Goal: Information Seeking & Learning: Find specific page/section

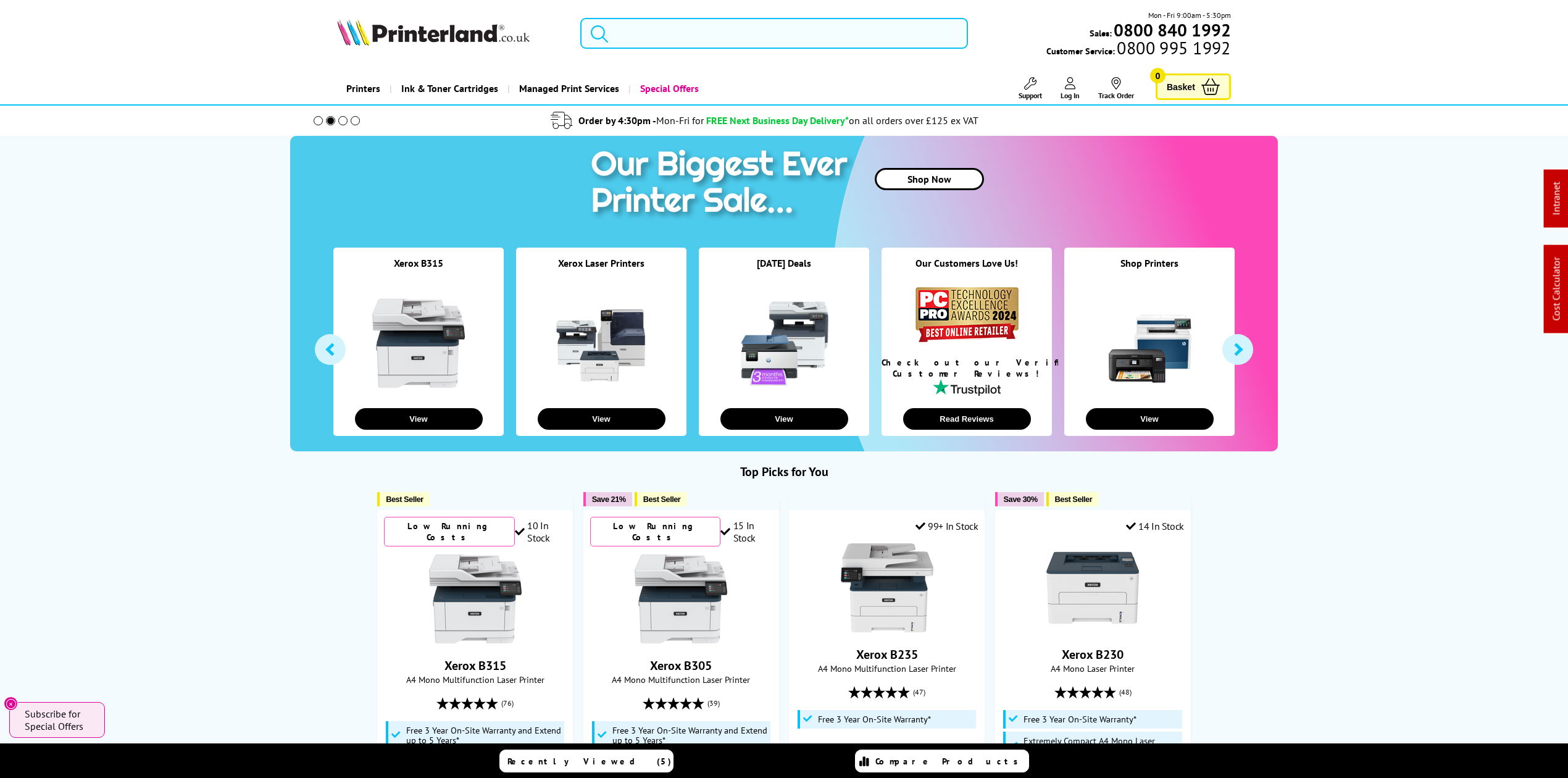
click at [722, 39] on input "search" at bounding box center [774, 33] width 388 height 31
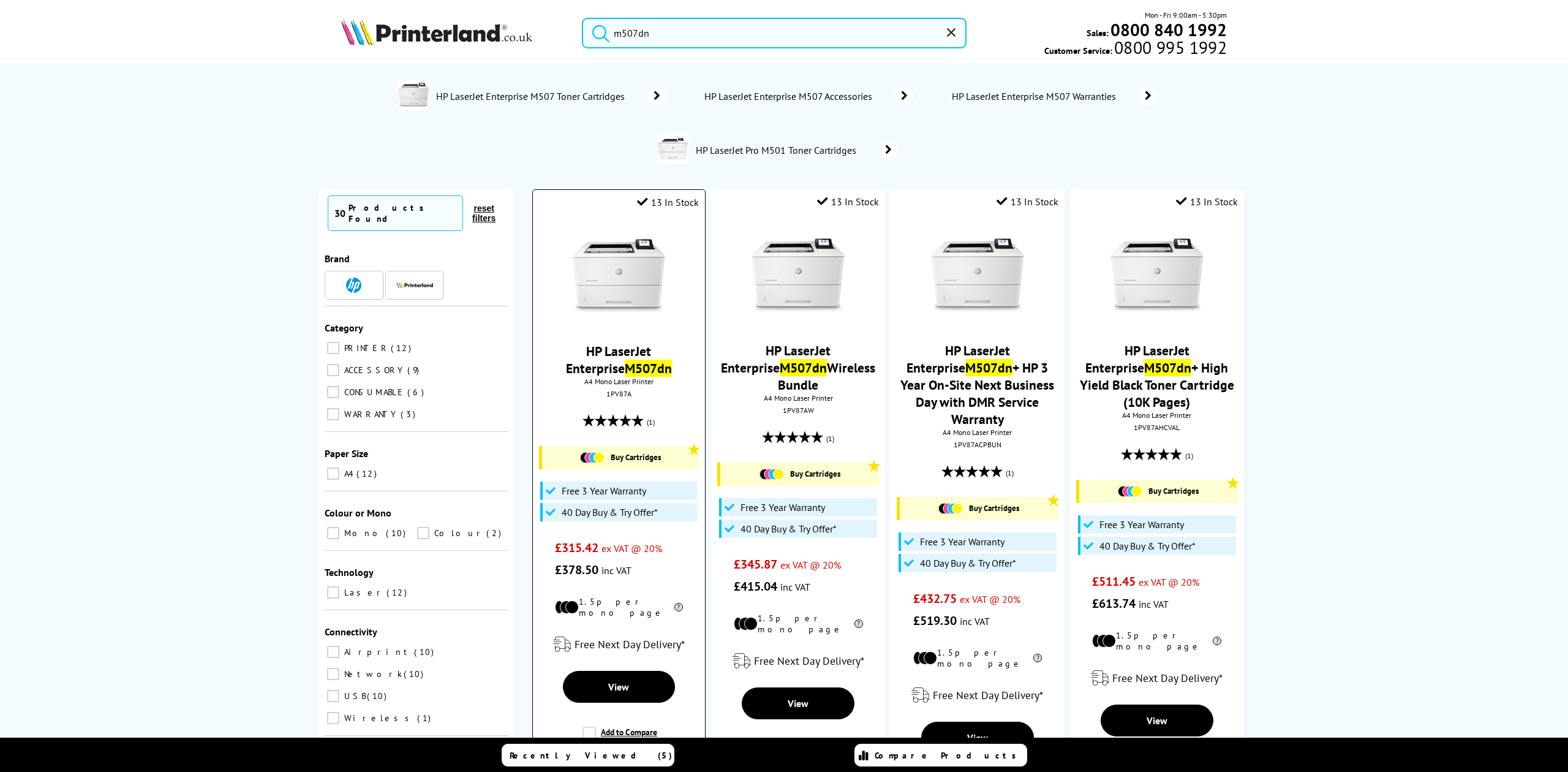
type input "m507dn"
click at [624, 246] on img at bounding box center [619, 275] width 92 height 92
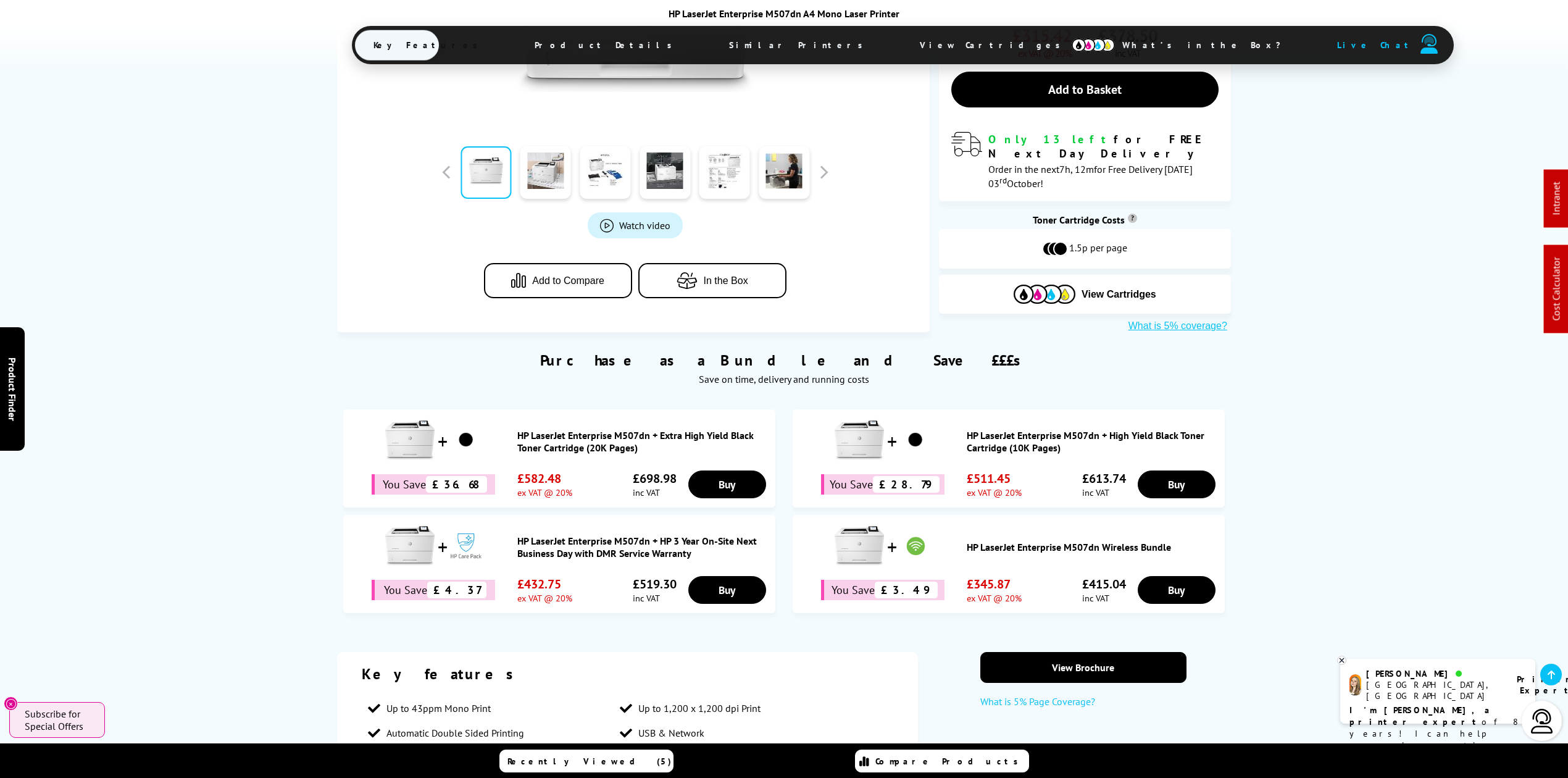
click at [902, 38] on span "View Cartridges" at bounding box center [996, 45] width 189 height 32
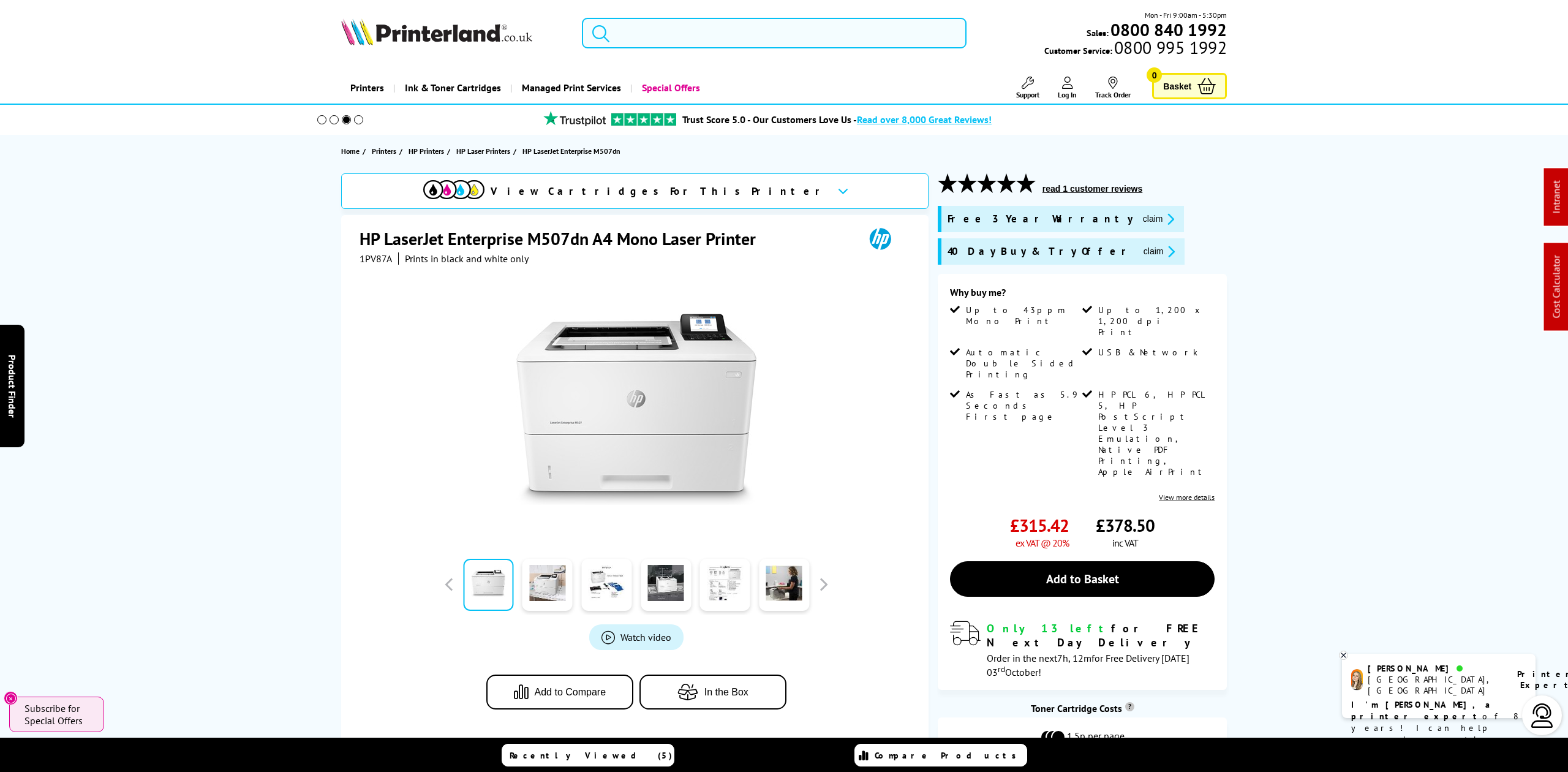
click at [619, 28] on input "search" at bounding box center [774, 33] width 384 height 30
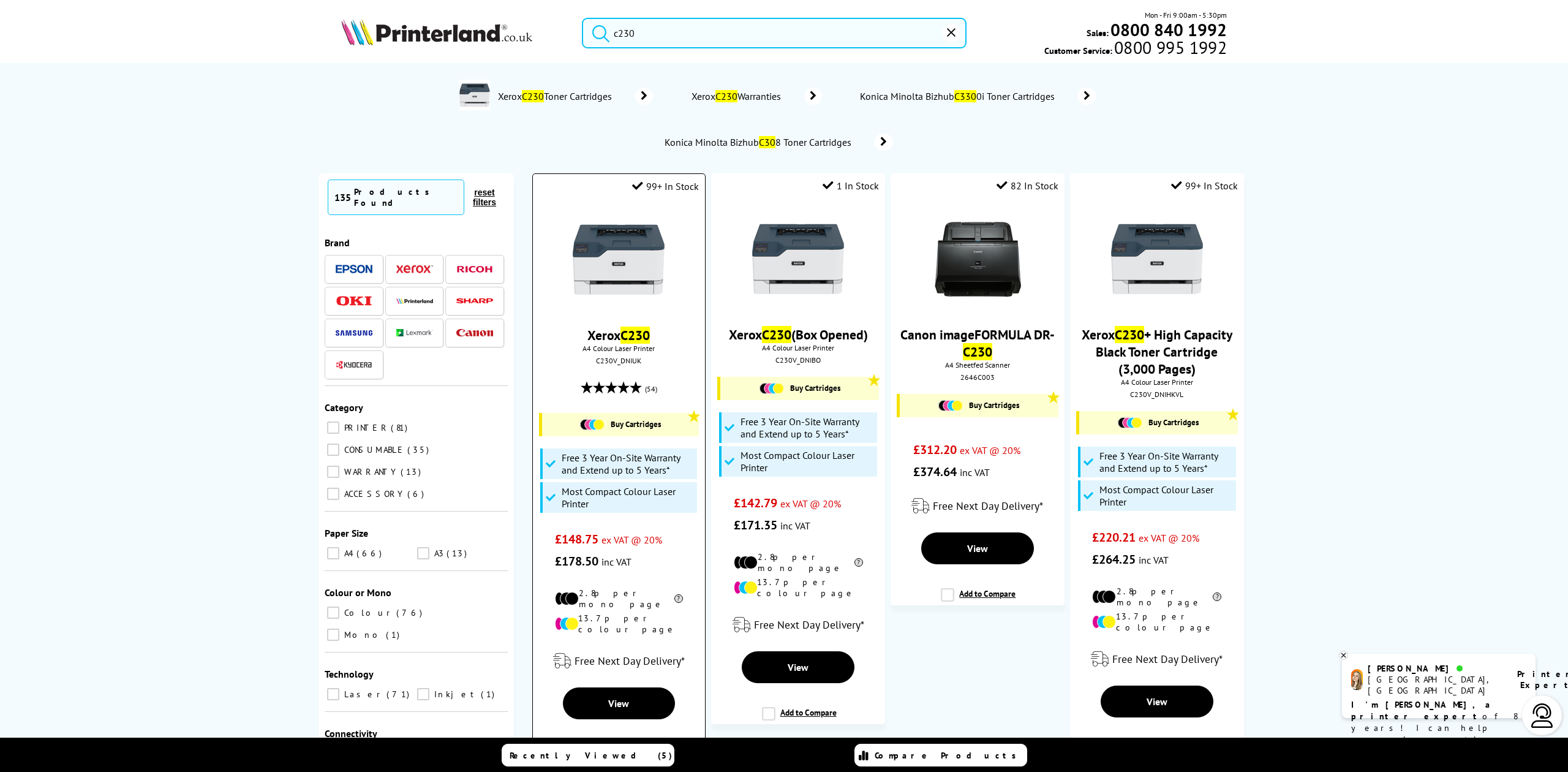
type input "c230"
click at [644, 288] on img at bounding box center [619, 260] width 92 height 92
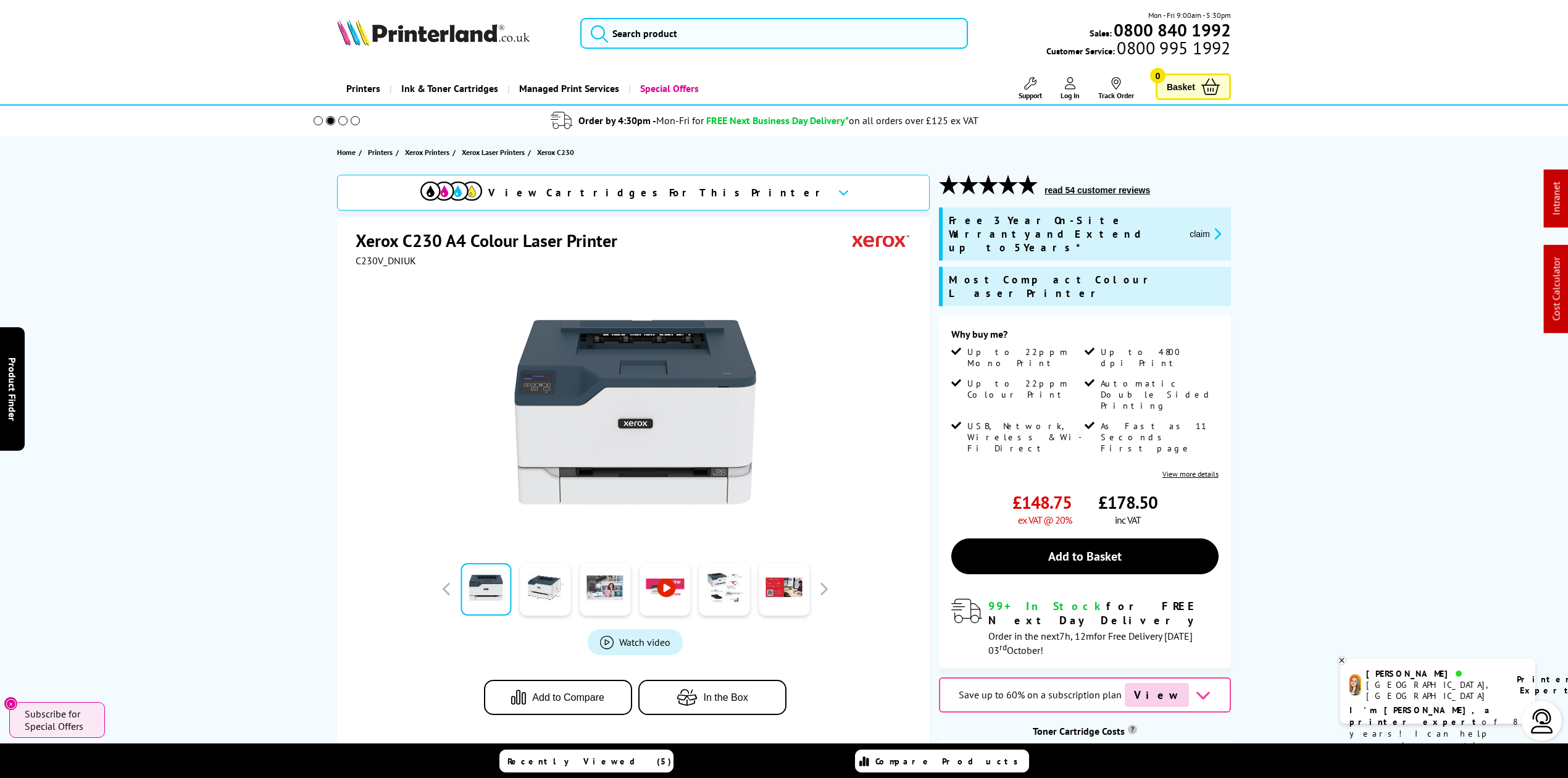
click at [485, 33] on img at bounding box center [433, 32] width 193 height 27
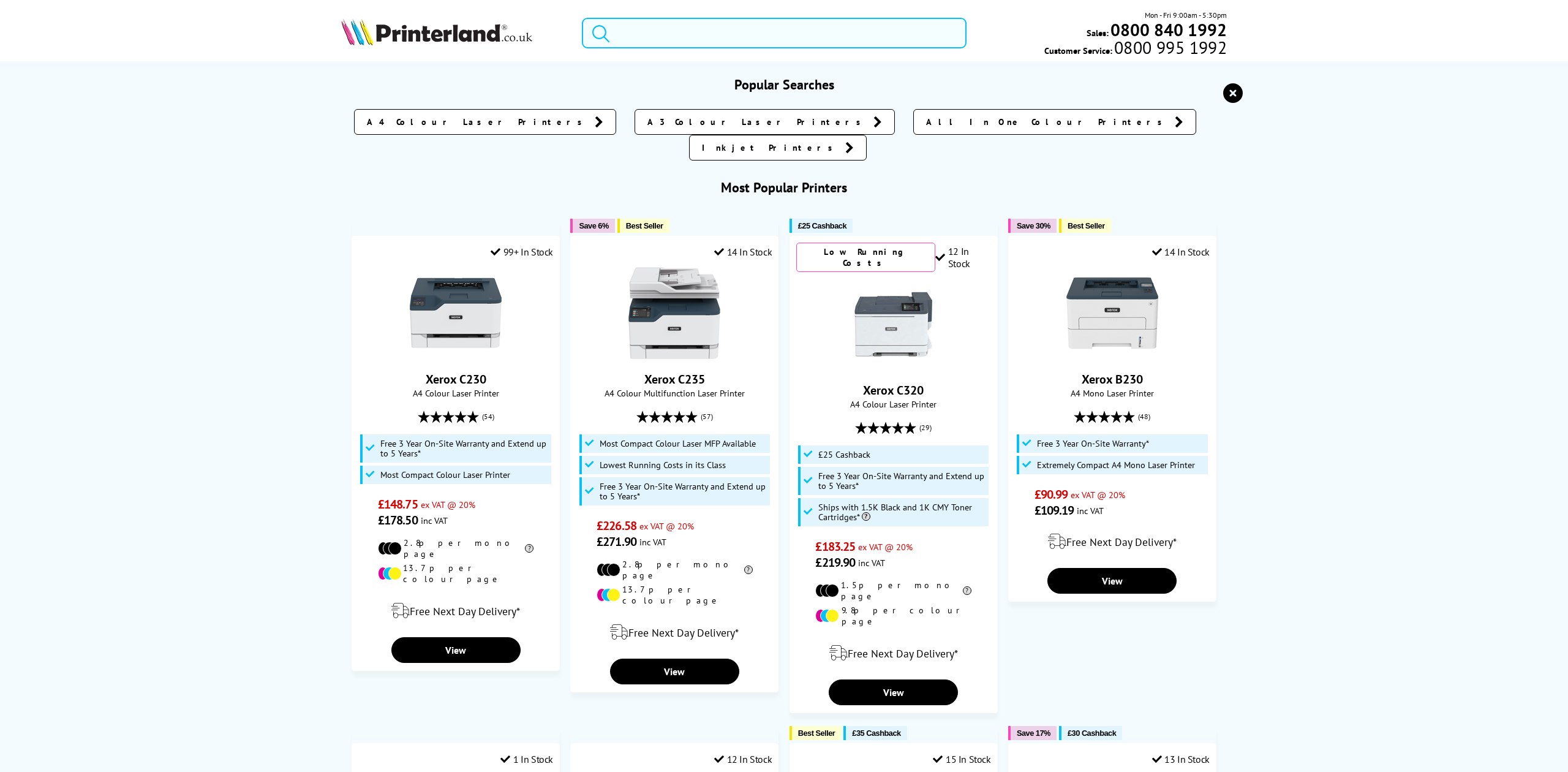
click at [667, 37] on input "search" at bounding box center [774, 33] width 384 height 30
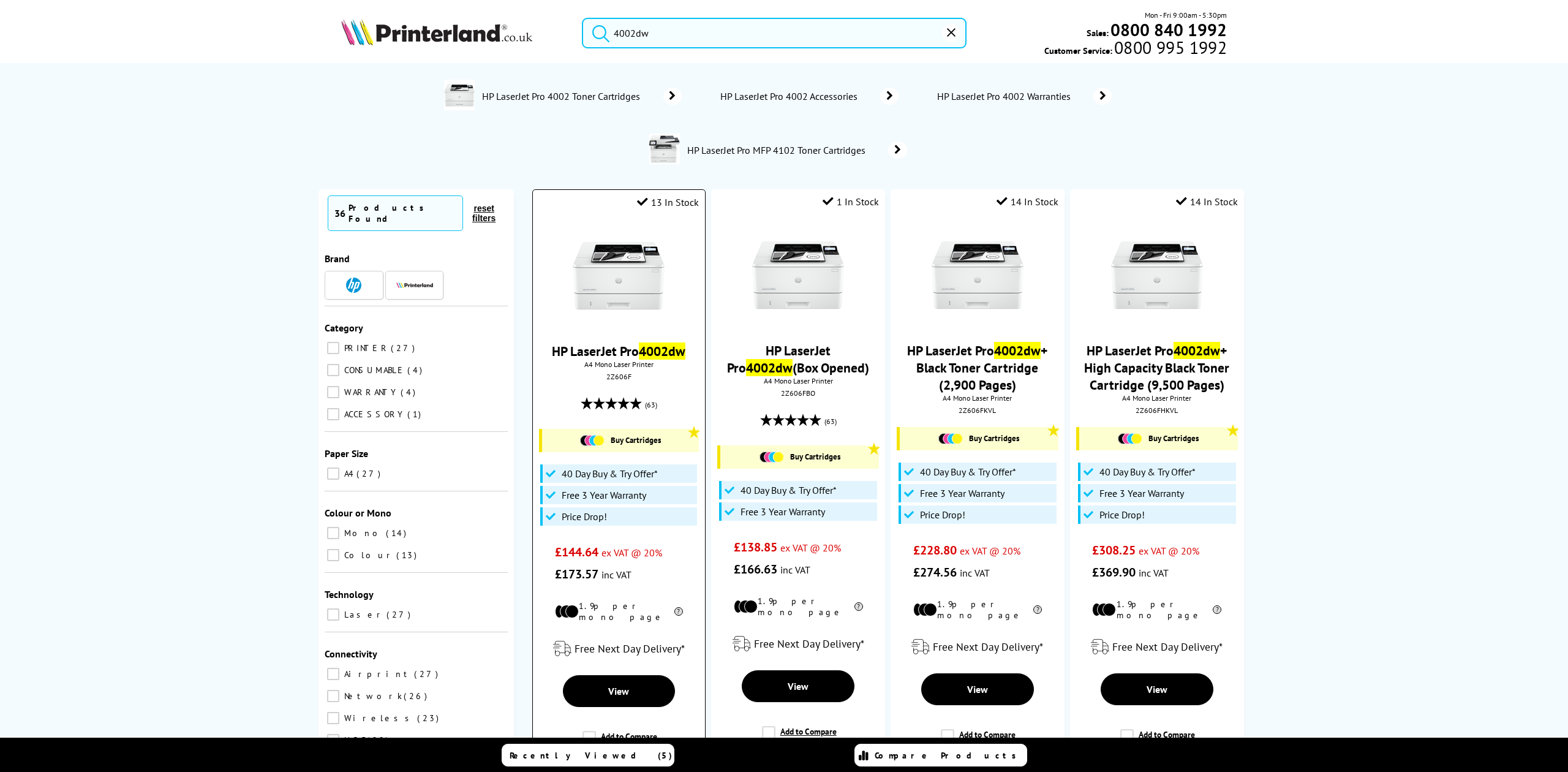
type input "4002dw"
click at [628, 266] on img at bounding box center [619, 275] width 92 height 92
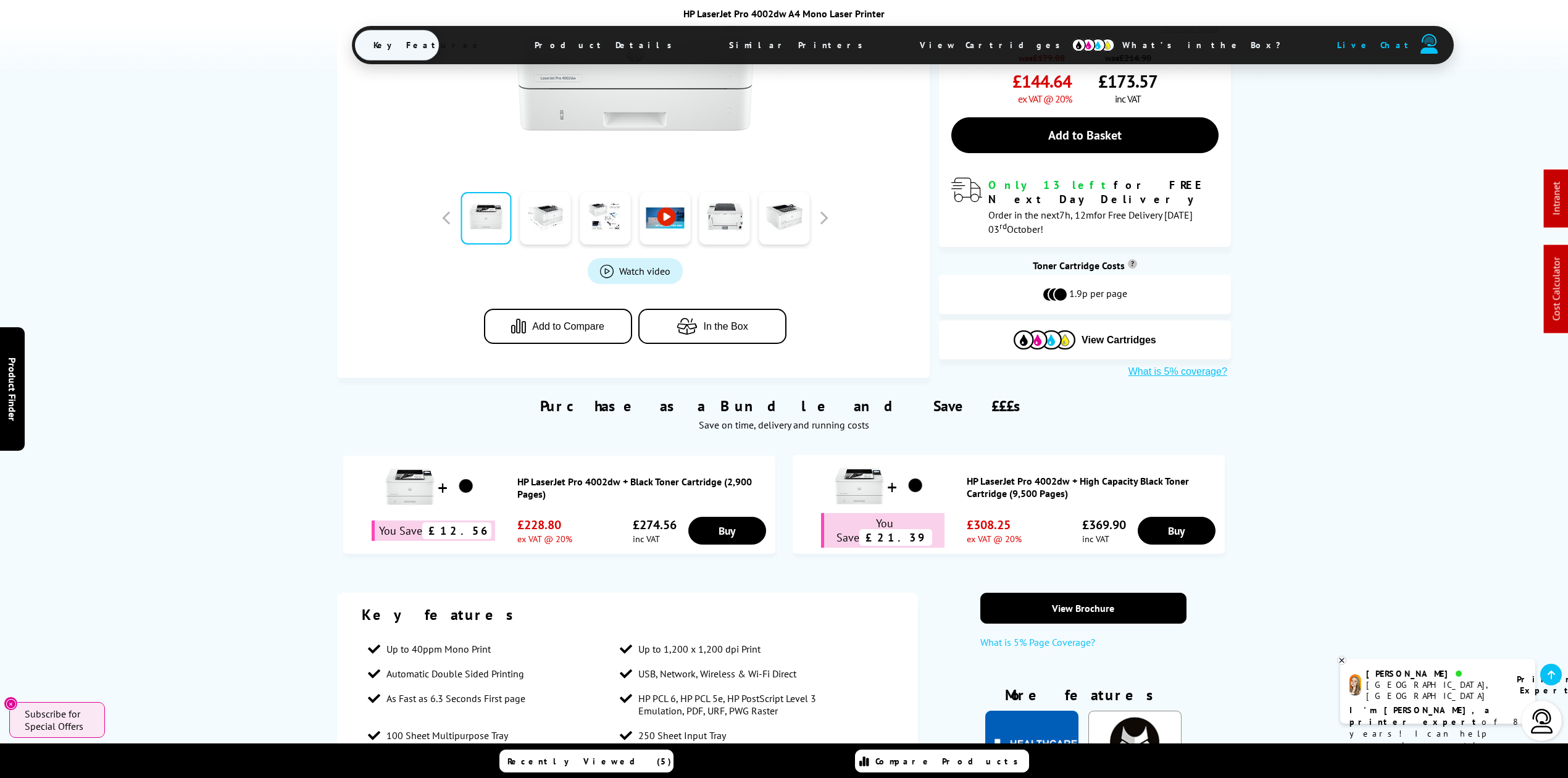
click at [902, 44] on span "View Cartridges" at bounding box center [996, 45] width 189 height 32
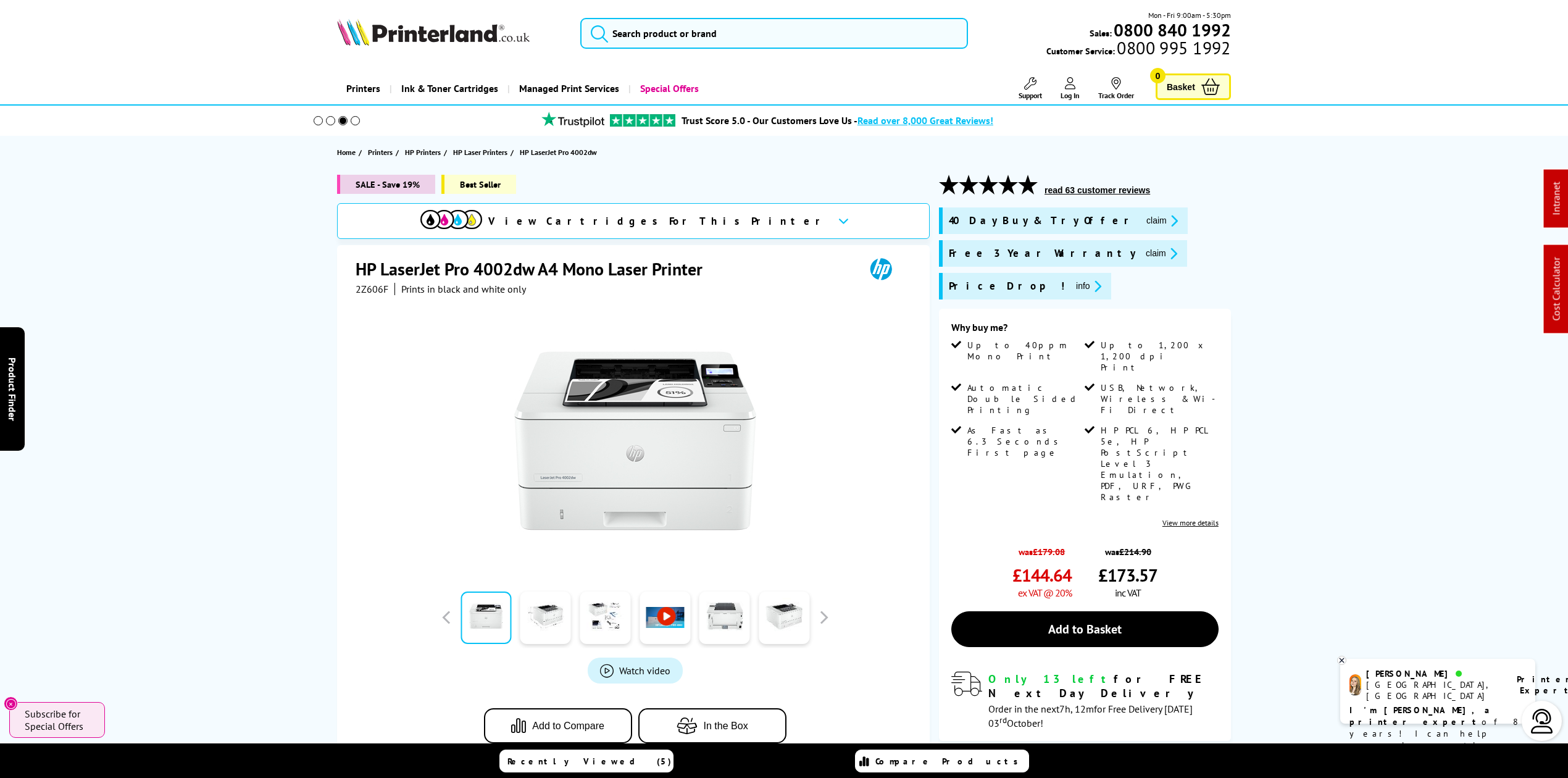
click at [430, 20] on img at bounding box center [433, 32] width 193 height 27
click at [438, 26] on img at bounding box center [433, 32] width 193 height 27
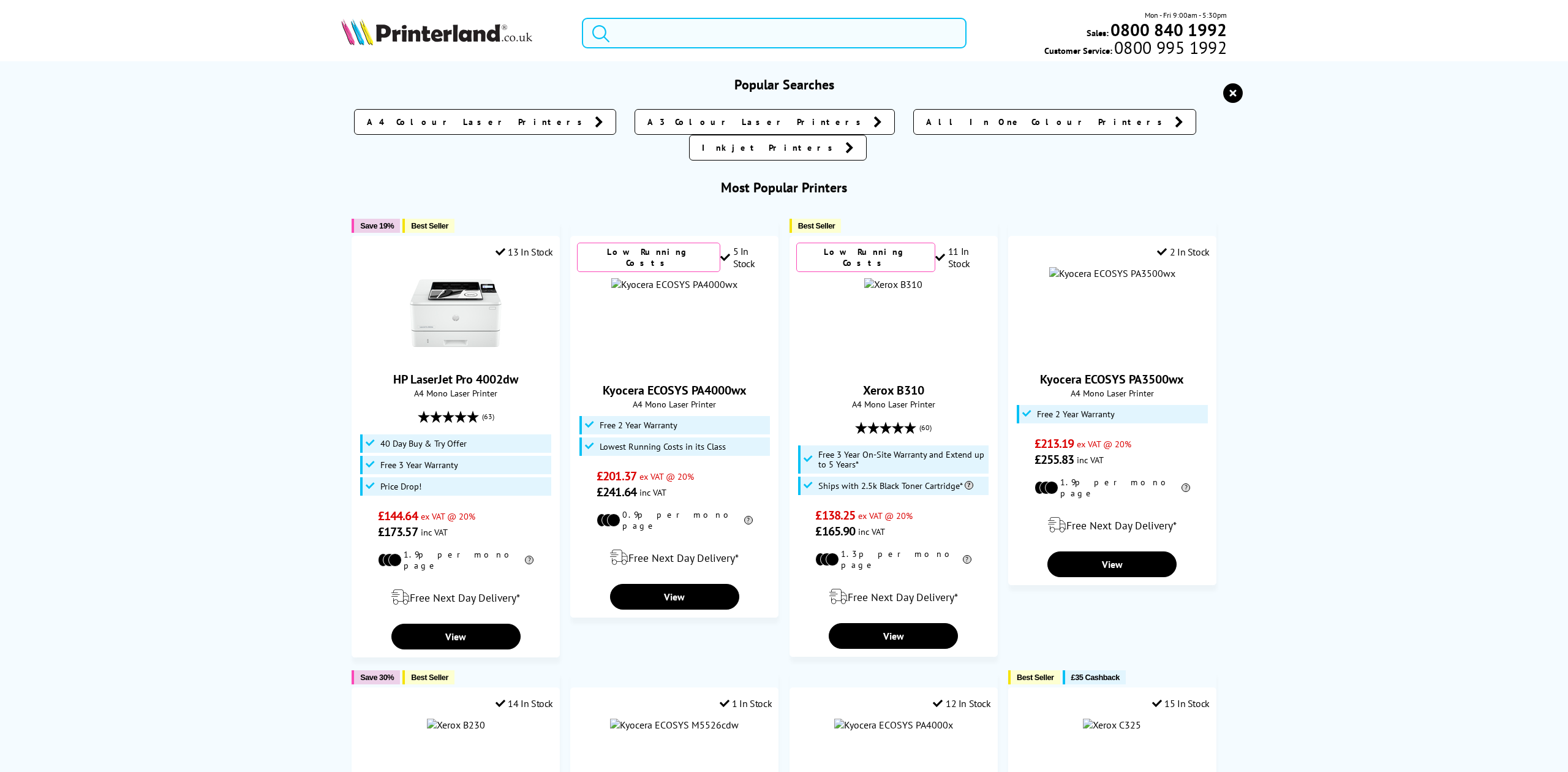
click at [715, 32] on input "search" at bounding box center [774, 33] width 384 height 30
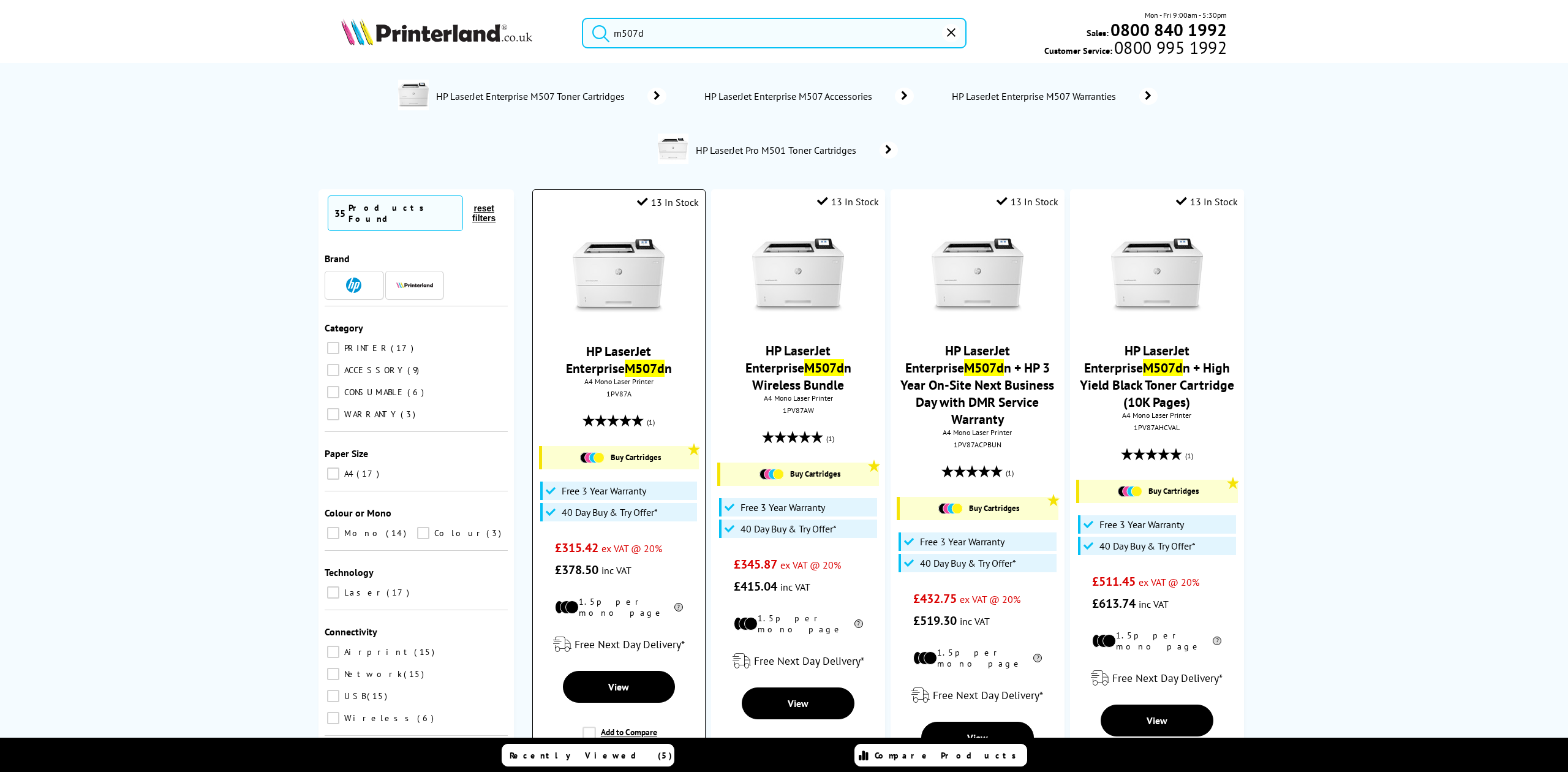
type input "m507d"
click at [613, 305] on img at bounding box center [619, 275] width 92 height 92
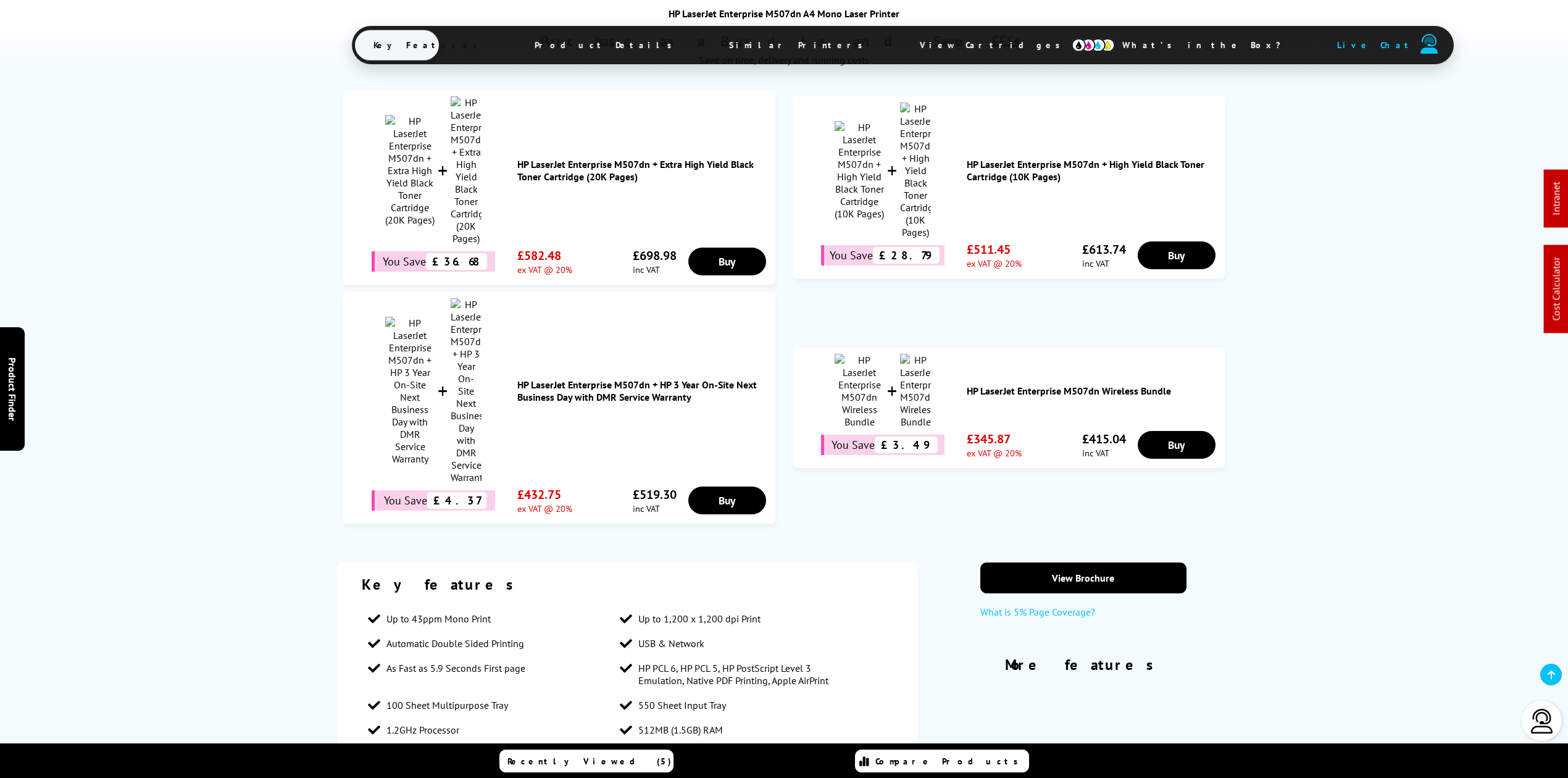
scroll to position [823, 0]
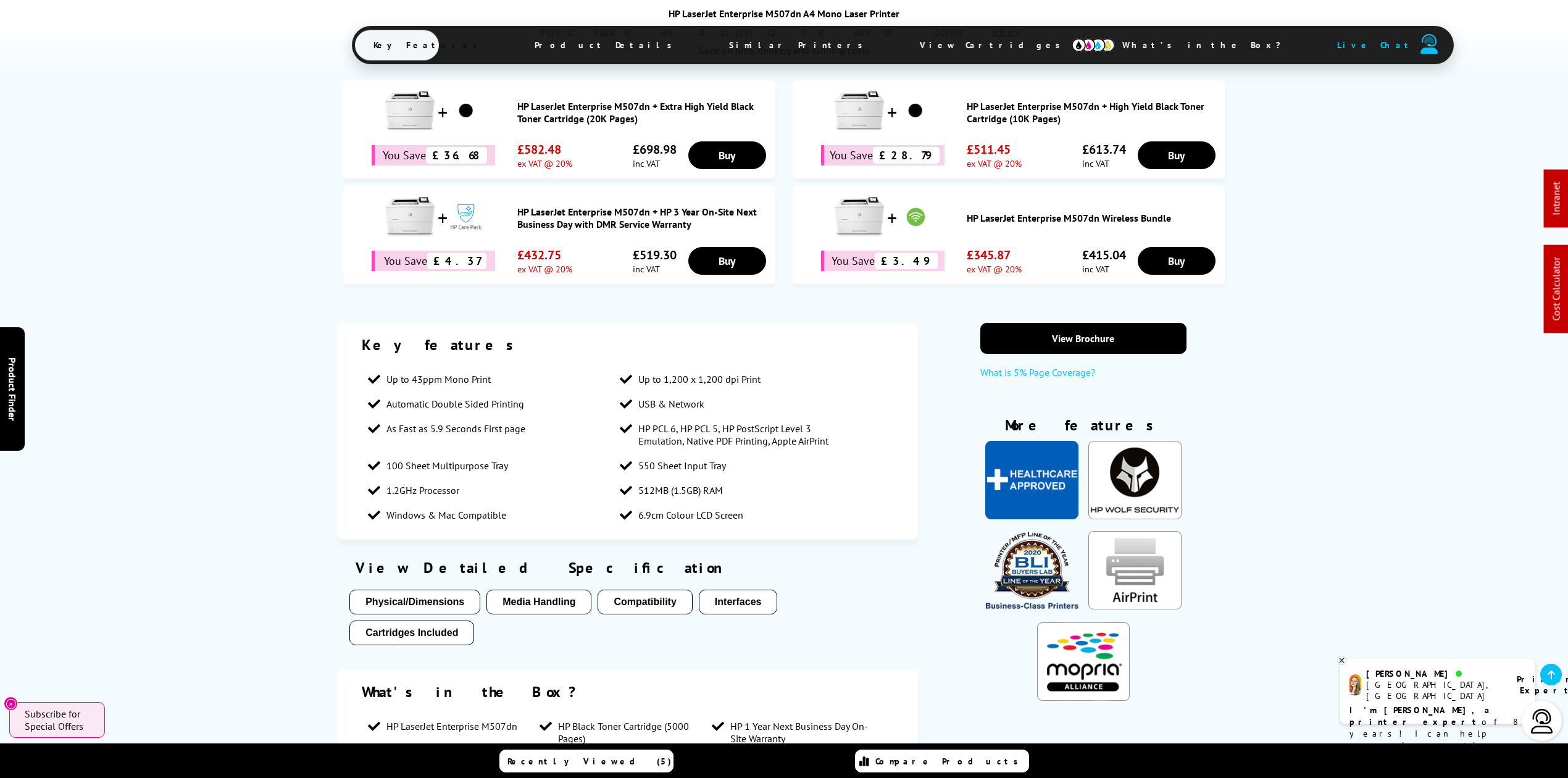
click at [902, 52] on span "View Cartridges" at bounding box center [996, 45] width 189 height 32
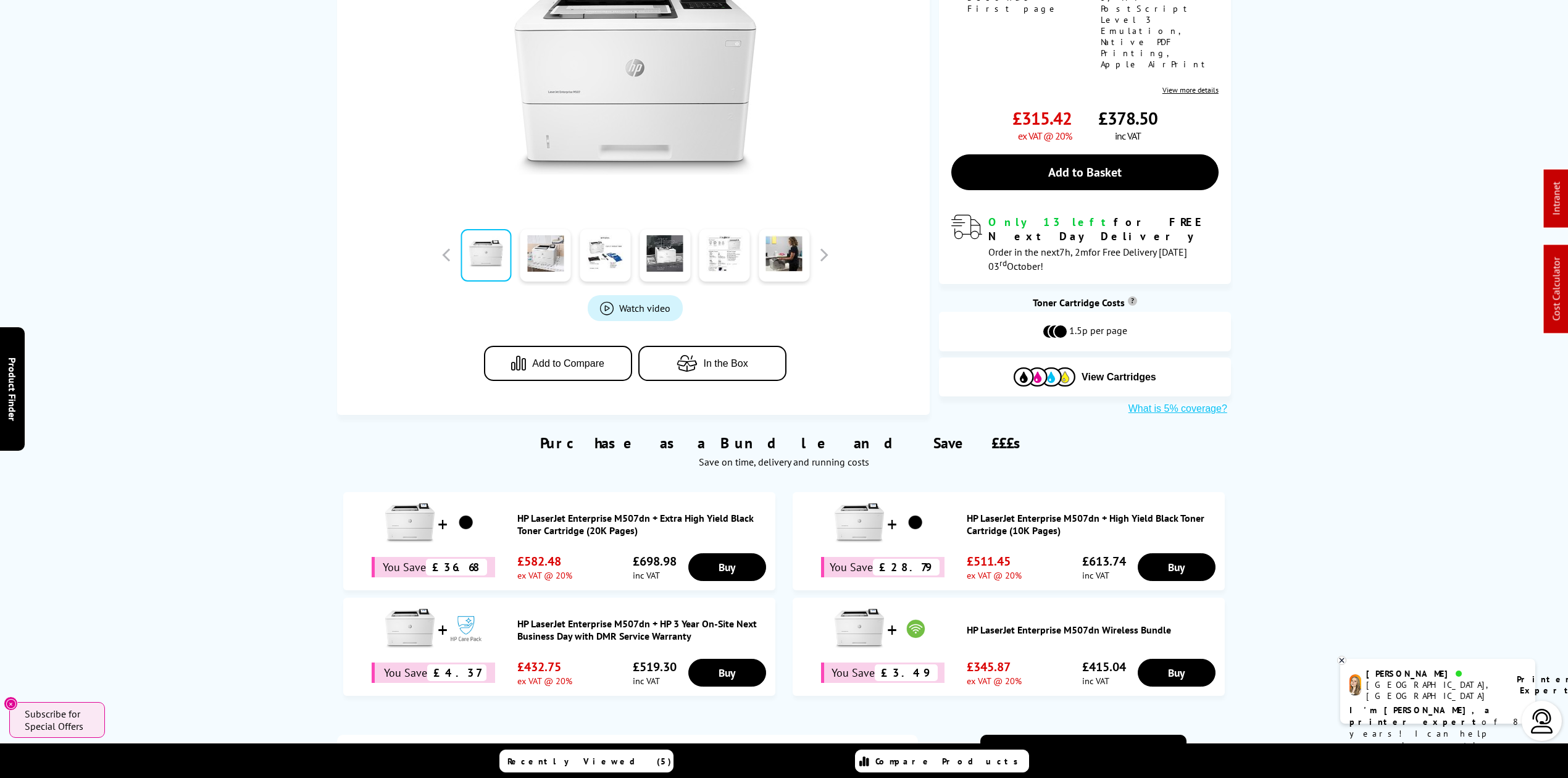
scroll to position [0, 0]
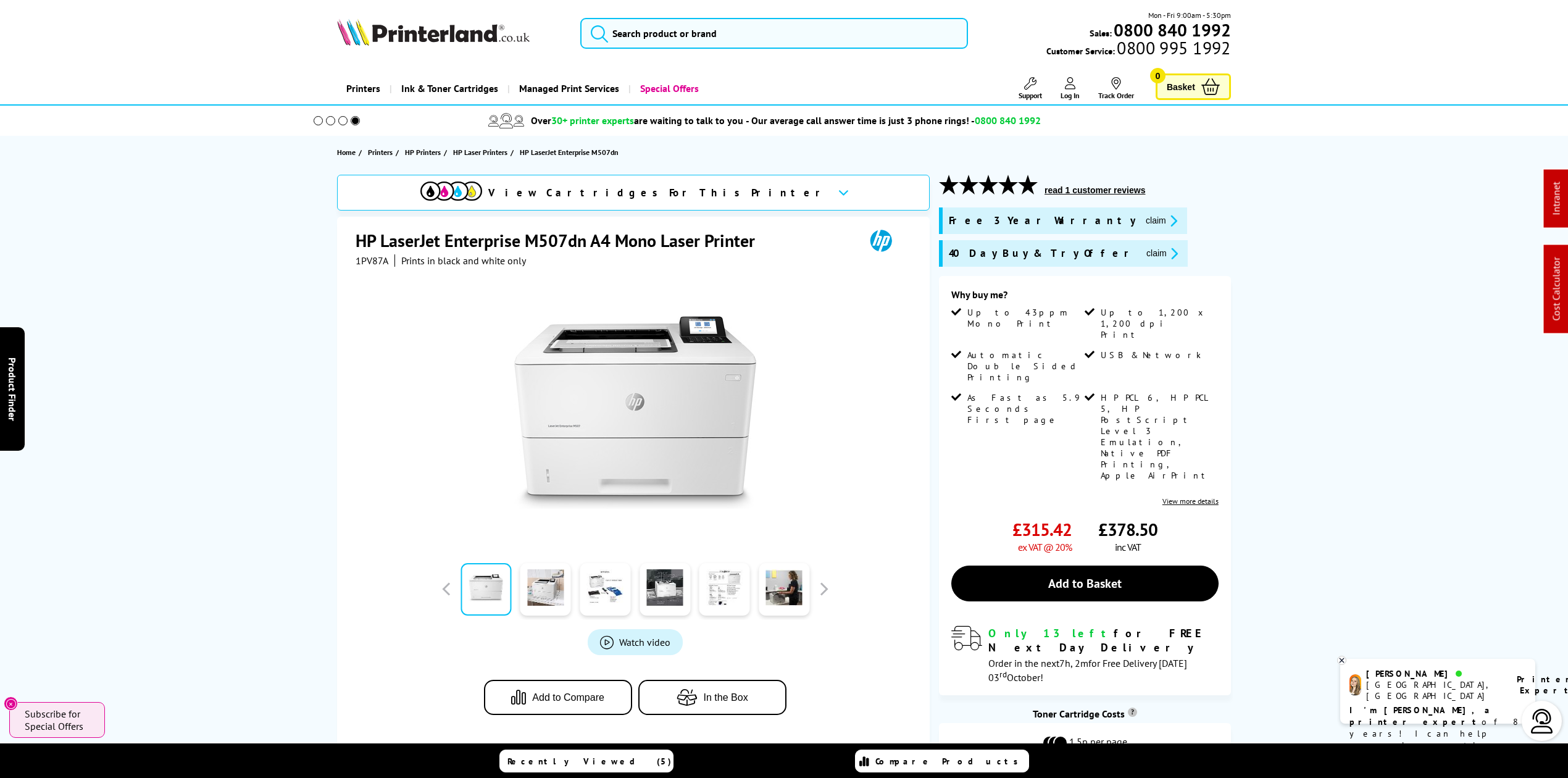
click at [457, 26] on img at bounding box center [433, 32] width 193 height 27
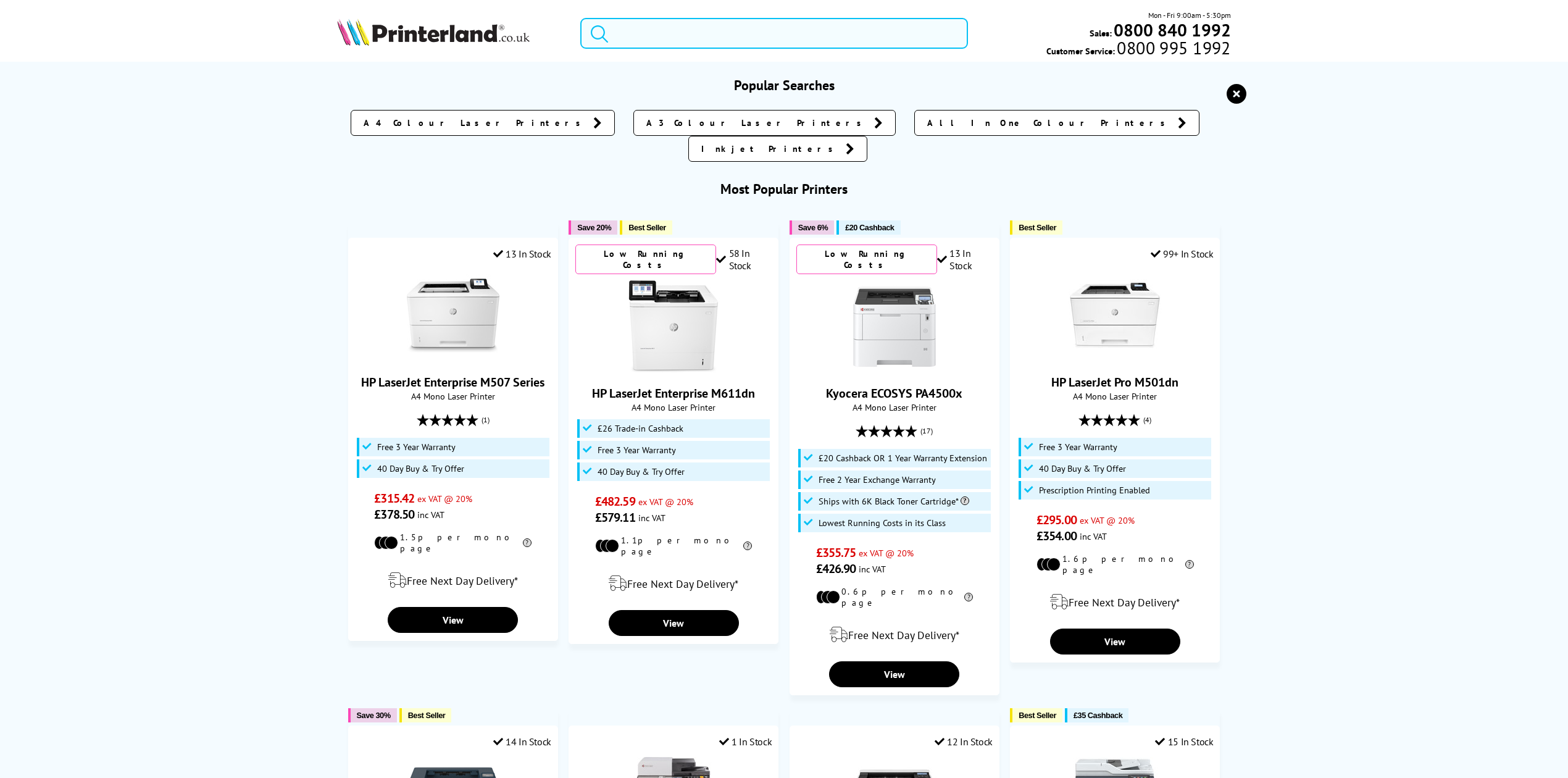
click at [651, 35] on input "search" at bounding box center [774, 33] width 388 height 31
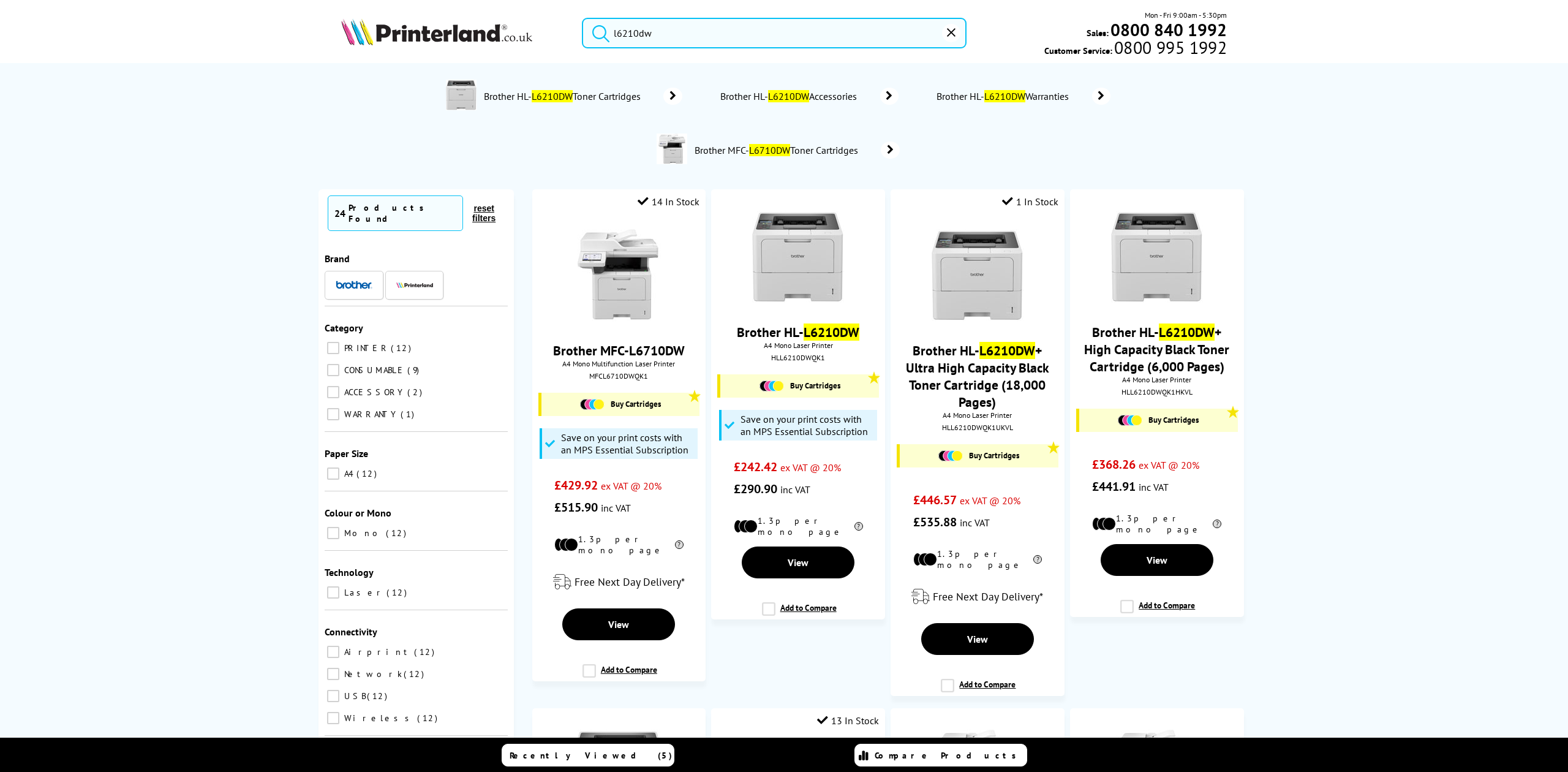
type input "l6210dw"
click at [810, 244] on img at bounding box center [798, 257] width 92 height 92
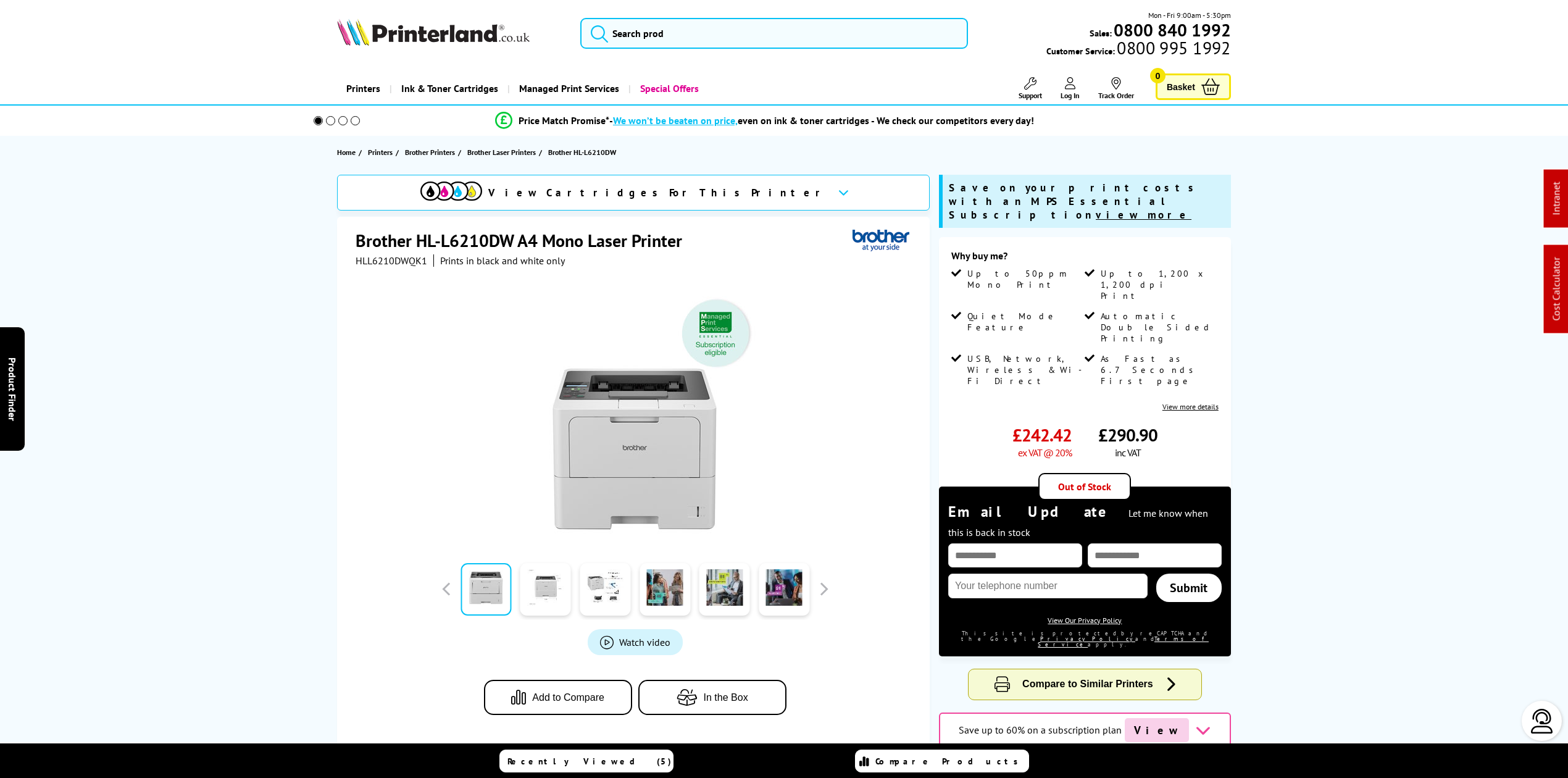
click at [396, 262] on span "HLL6210DWQK1" at bounding box center [392, 260] width 72 height 12
copy span "HLL6210DWQK1"
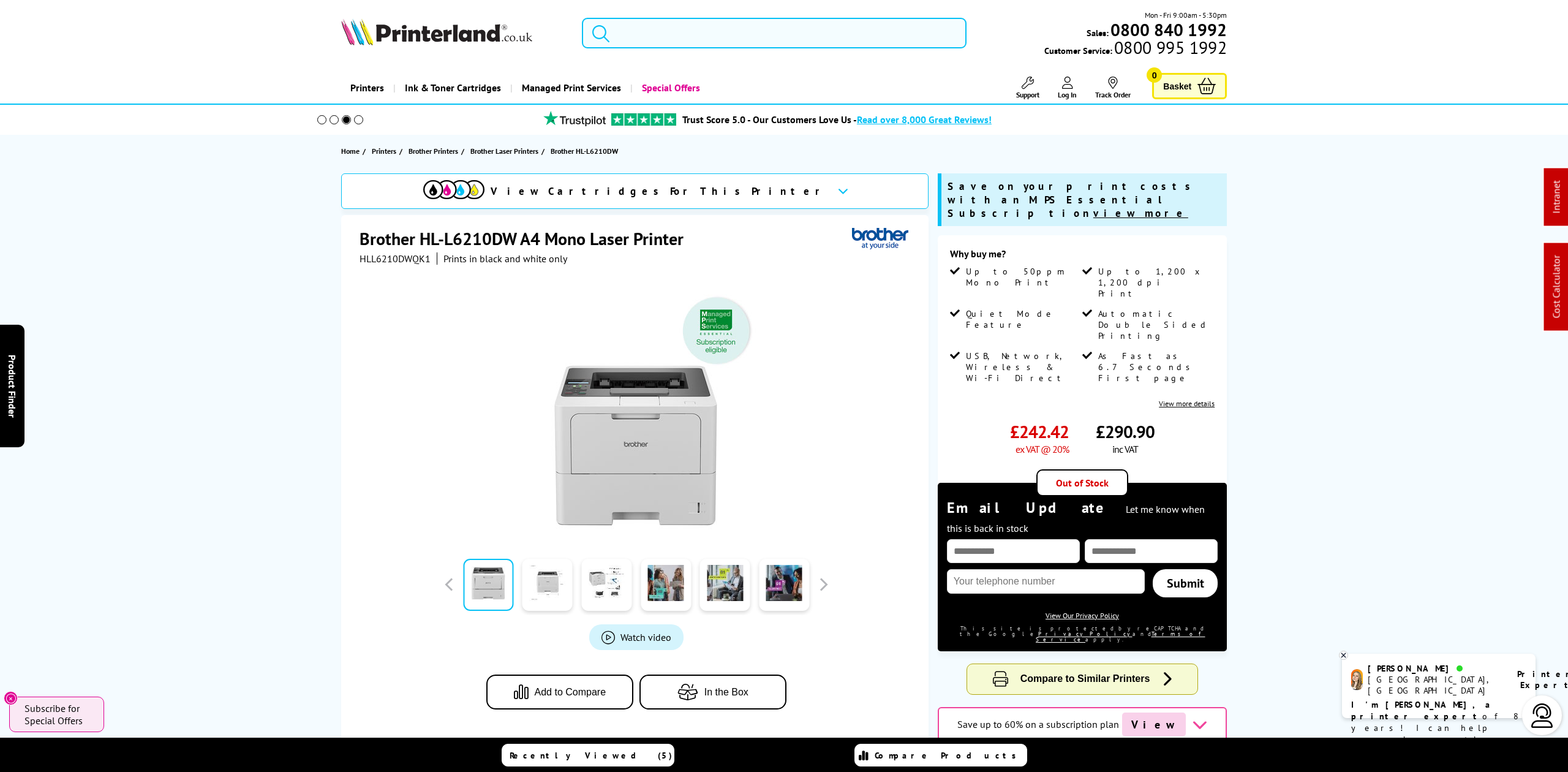
click at [795, 41] on input "search" at bounding box center [774, 33] width 384 height 30
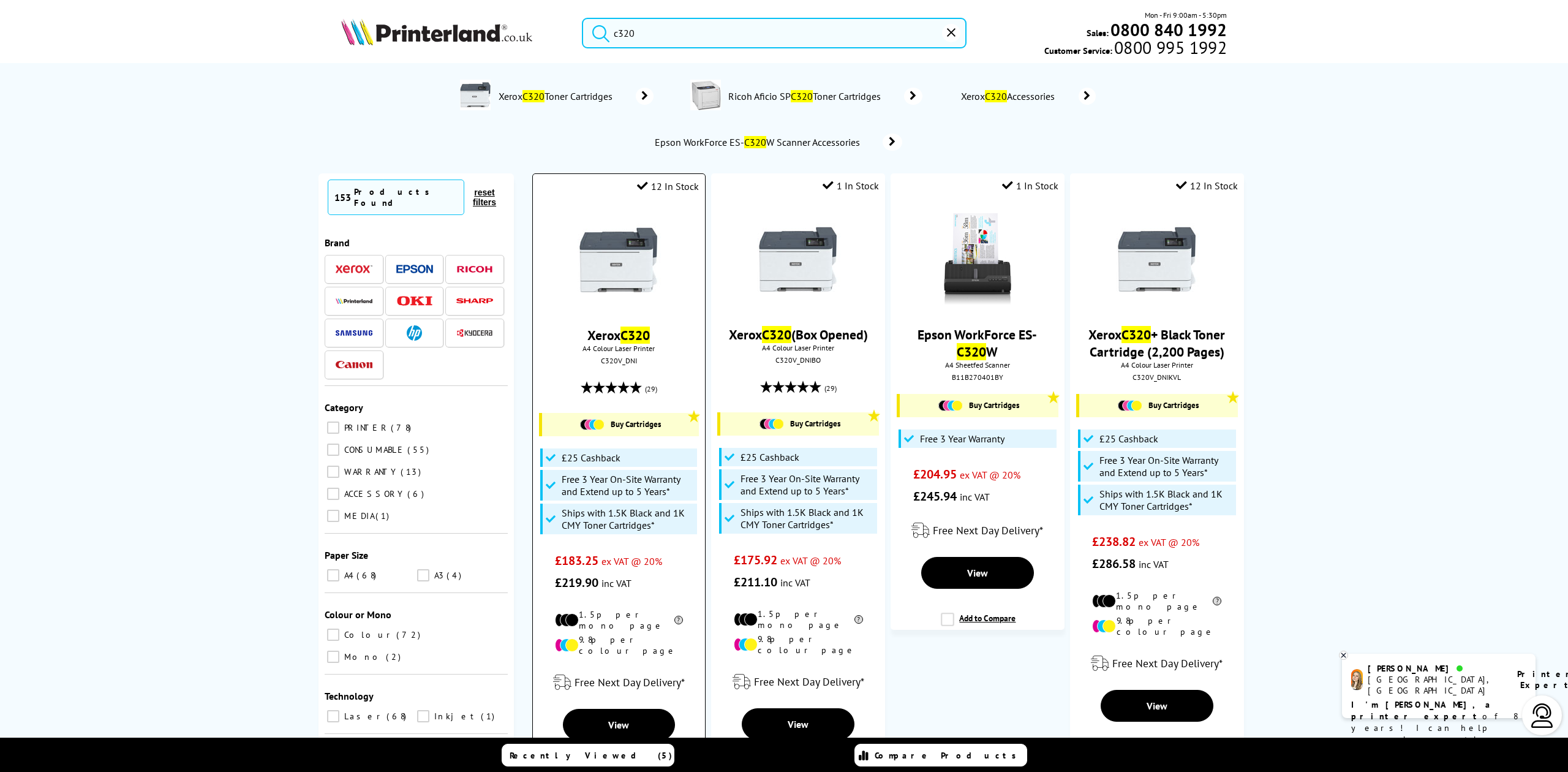
type input "c320"
click at [611, 356] on div "C320V_DNI" at bounding box center [619, 361] width 154 height 9
copy div "C320V_DNI"
drag, startPoint x: 613, startPoint y: 265, endPoint x: 645, endPoint y: 277, distance: 34.2
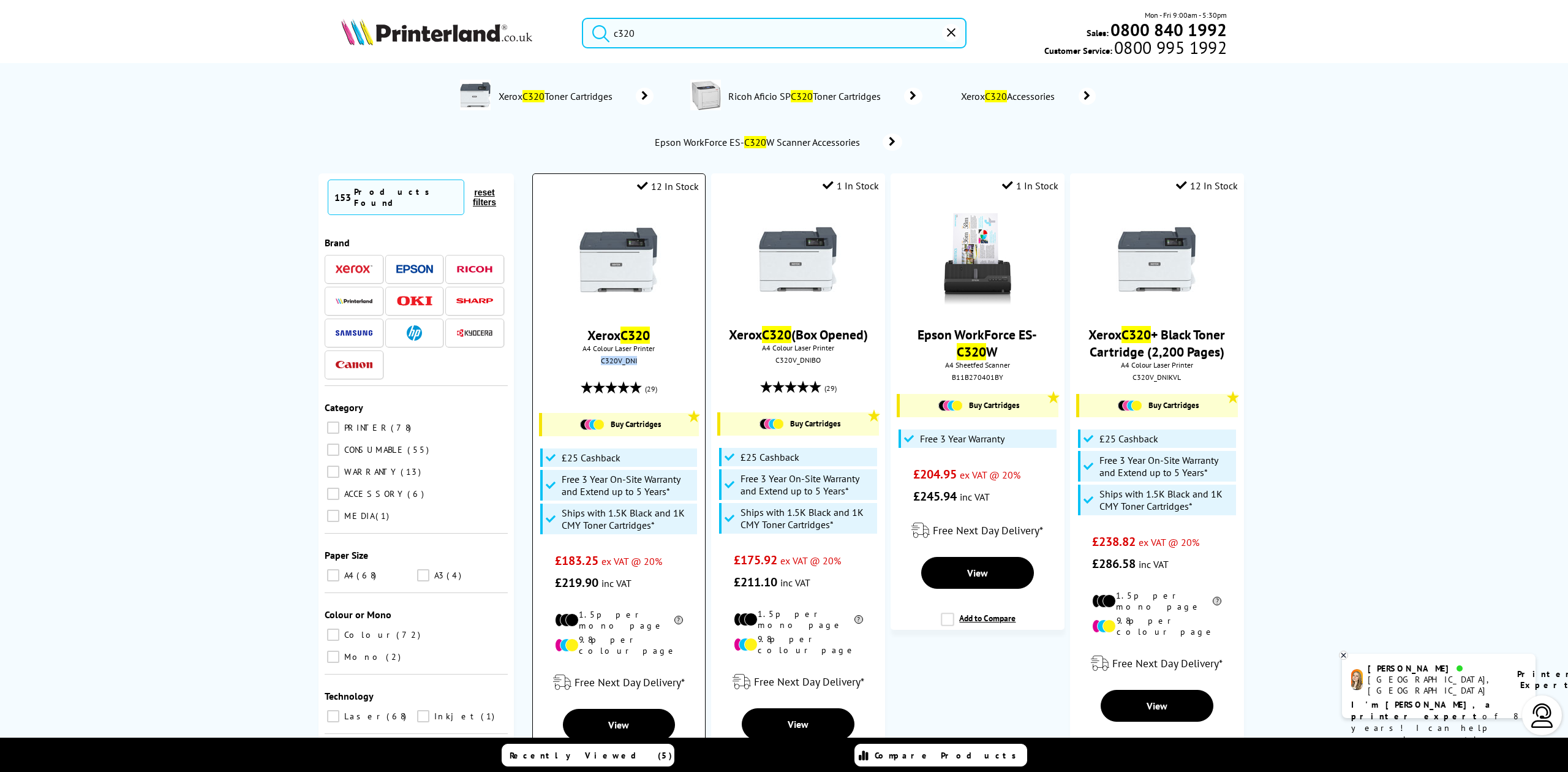
click at [613, 265] on img at bounding box center [619, 260] width 92 height 92
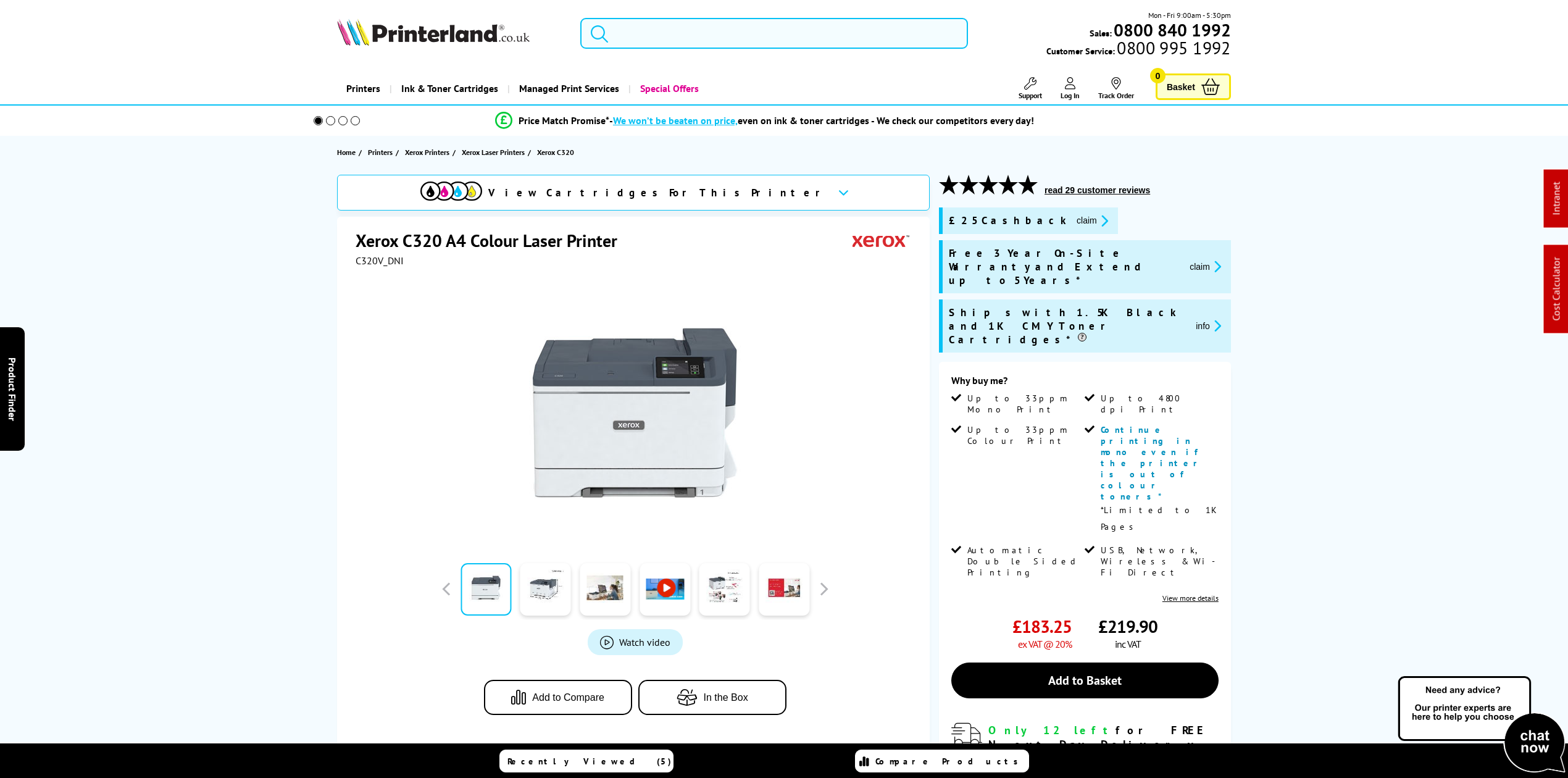
click at [1097, 216] on icon "promo-description" at bounding box center [1102, 220] width 11 height 13
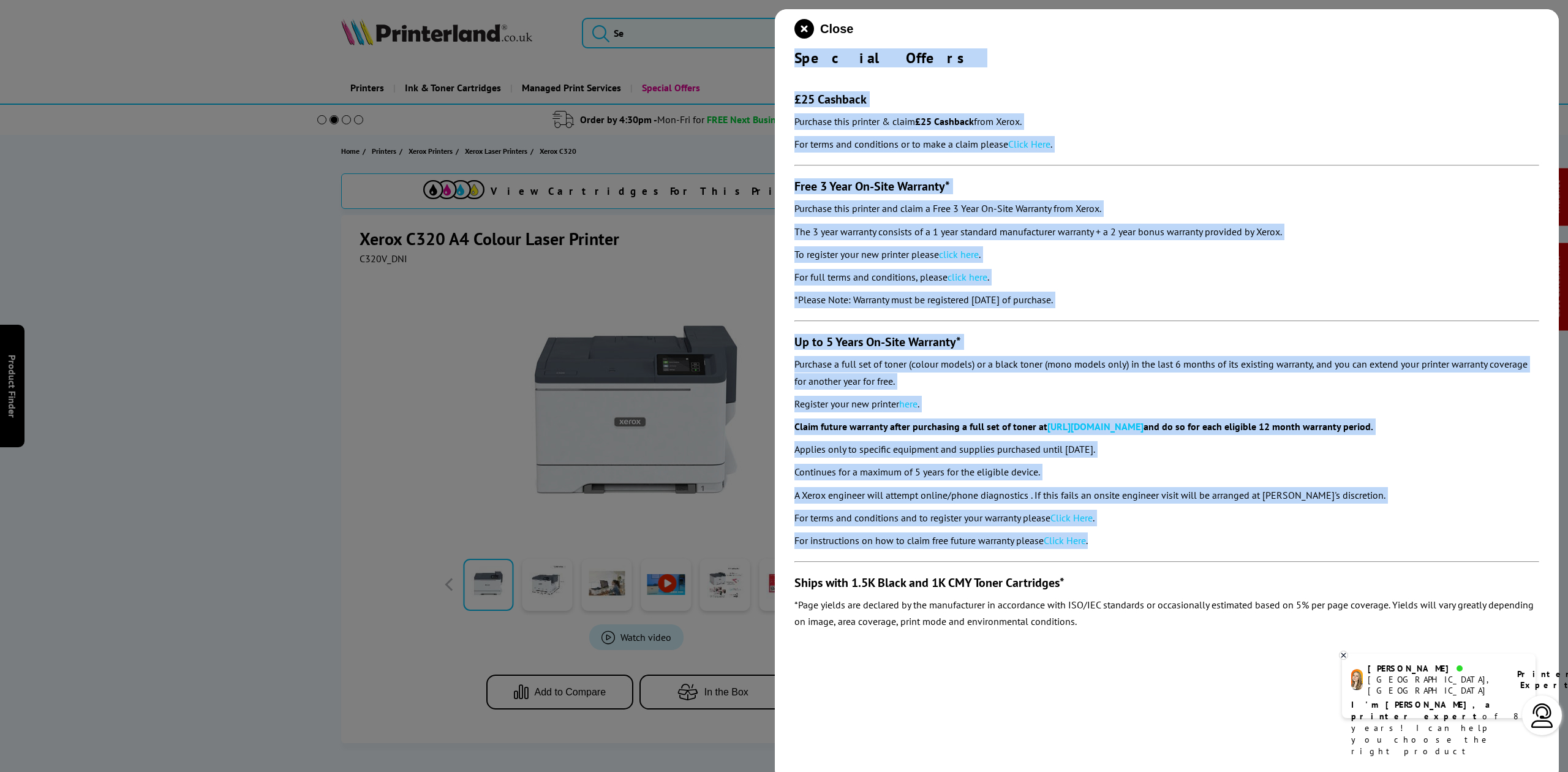
drag, startPoint x: 812, startPoint y: 79, endPoint x: 1128, endPoint y: 537, distance: 556.4
click at [1128, 537] on div "Close Special Offers £25 Cashback Purchase this printer & claim £25 Cashback fr…" at bounding box center [1167, 395] width 784 height 772
click at [802, 32] on icon "close modal" at bounding box center [804, 28] width 19 height 19
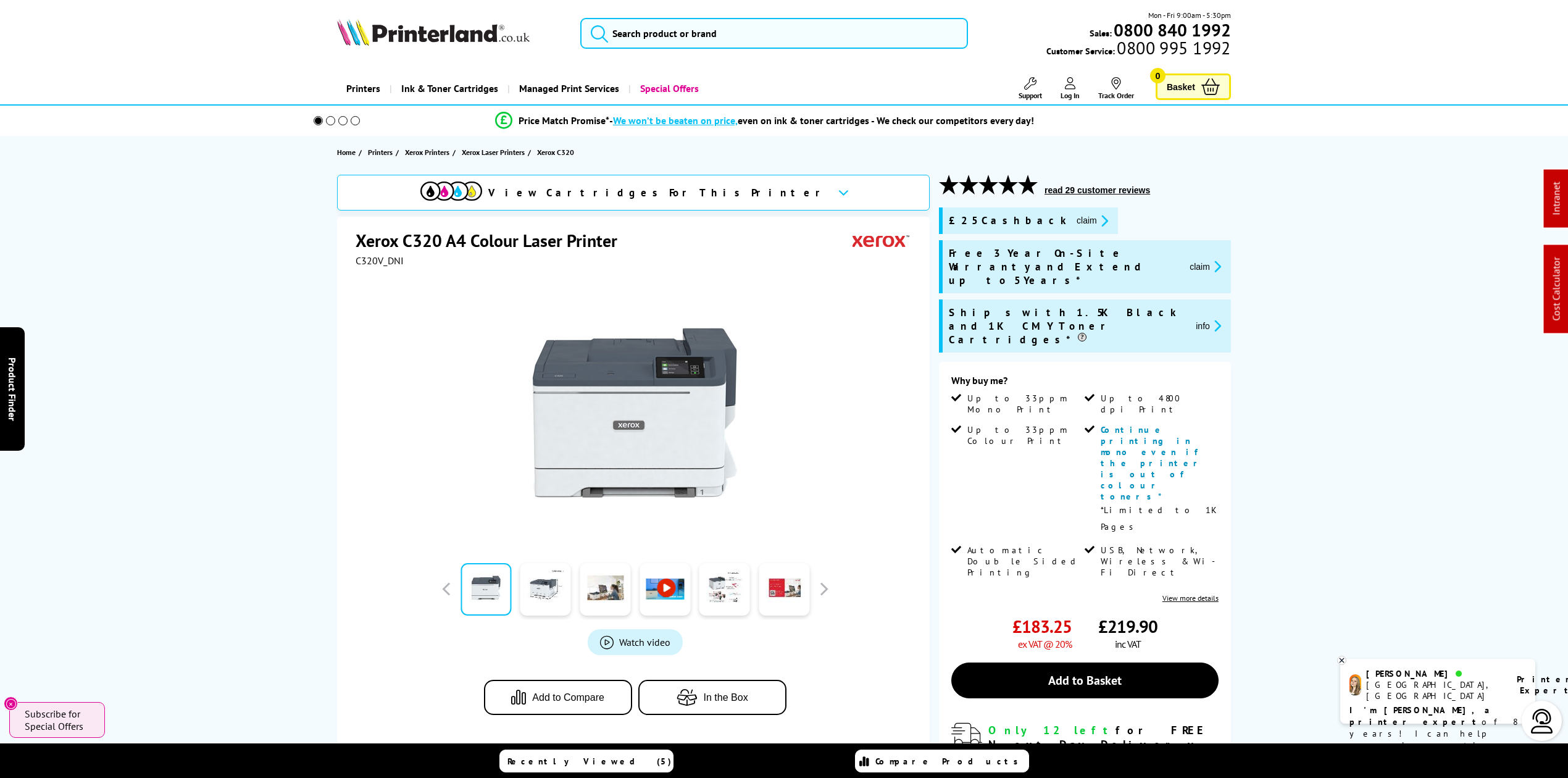
click at [450, 46] on div "Mon - Fri 9:00am - 5:30pm Sales: 0800 840 1992 Customer Service: 0800 995 1992" at bounding box center [784, 37] width 988 height 55
click at [428, 50] on div "Mon - Fri 9:00am - 5:30pm Sales: 0800 840 1992 Customer Service: 0800 995 1992" at bounding box center [784, 37] width 988 height 55
click at [430, 50] on div "Mon - Fri 9:00am - 5:30pm Sales: 0800 840 1992 Customer Service: 0800 995 1992" at bounding box center [784, 37] width 988 height 55
click at [427, 44] on img at bounding box center [433, 32] width 193 height 27
click at [428, 43] on img at bounding box center [433, 32] width 193 height 27
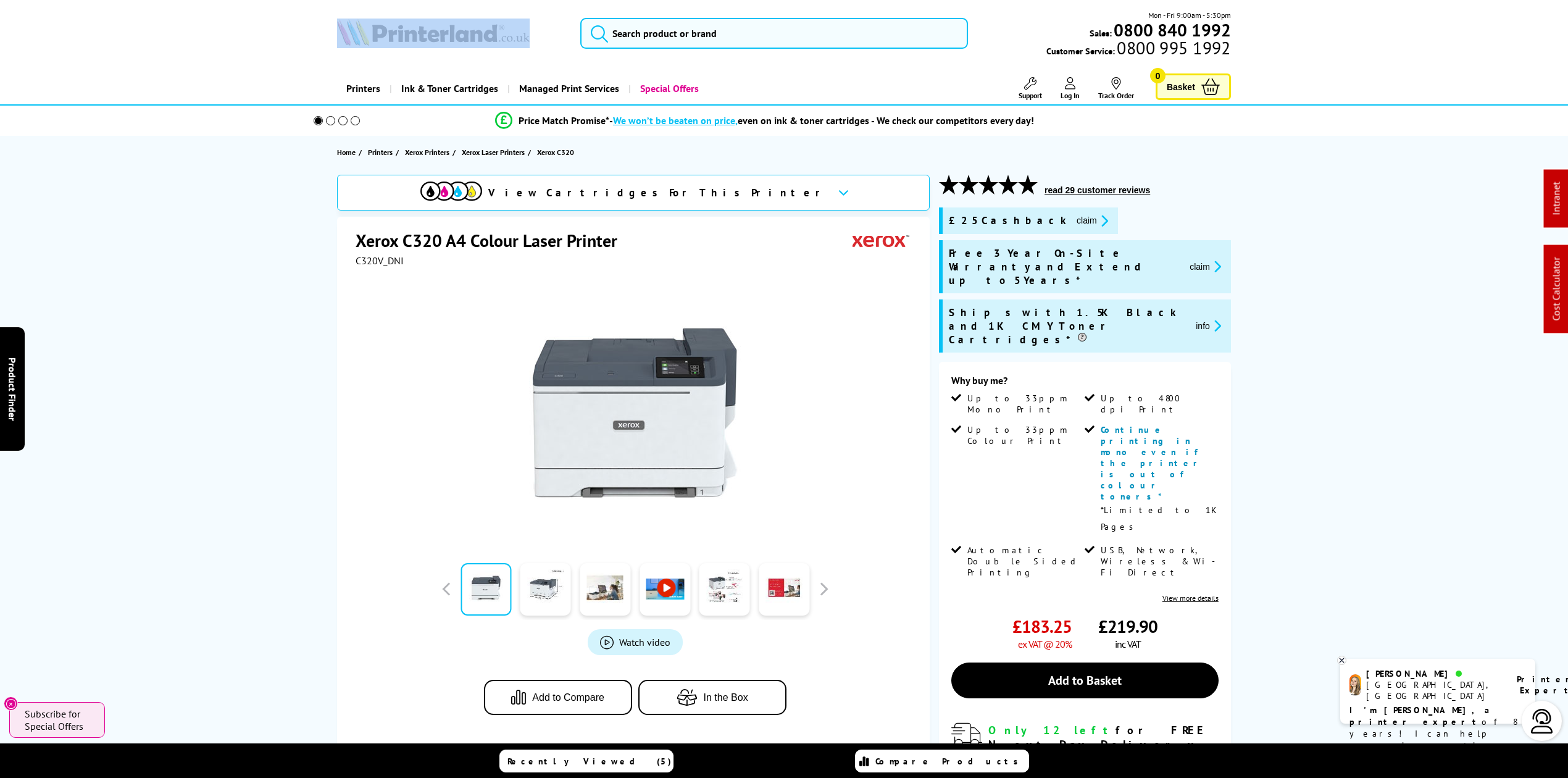
click at [428, 43] on img at bounding box center [433, 32] width 193 height 27
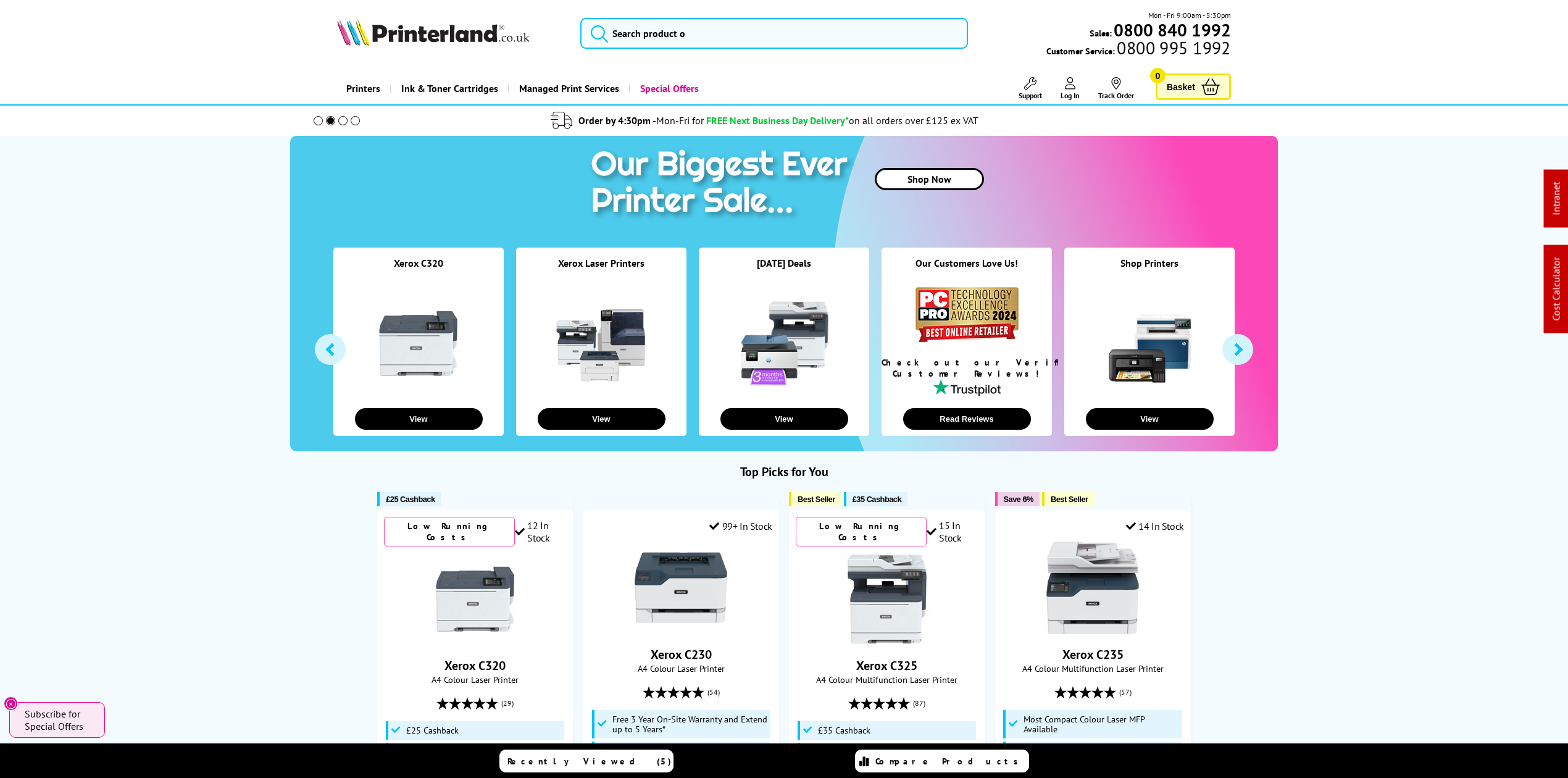
drag, startPoint x: 822, startPoint y: 53, endPoint x: 820, endPoint y: 36, distance: 17.1
click at [822, 53] on div "Mon - Fri 9:00am - 5:30pm Sales: 0800 840 1992 Customer Service: 0800 995 1992" at bounding box center [784, 37] width 988 height 55
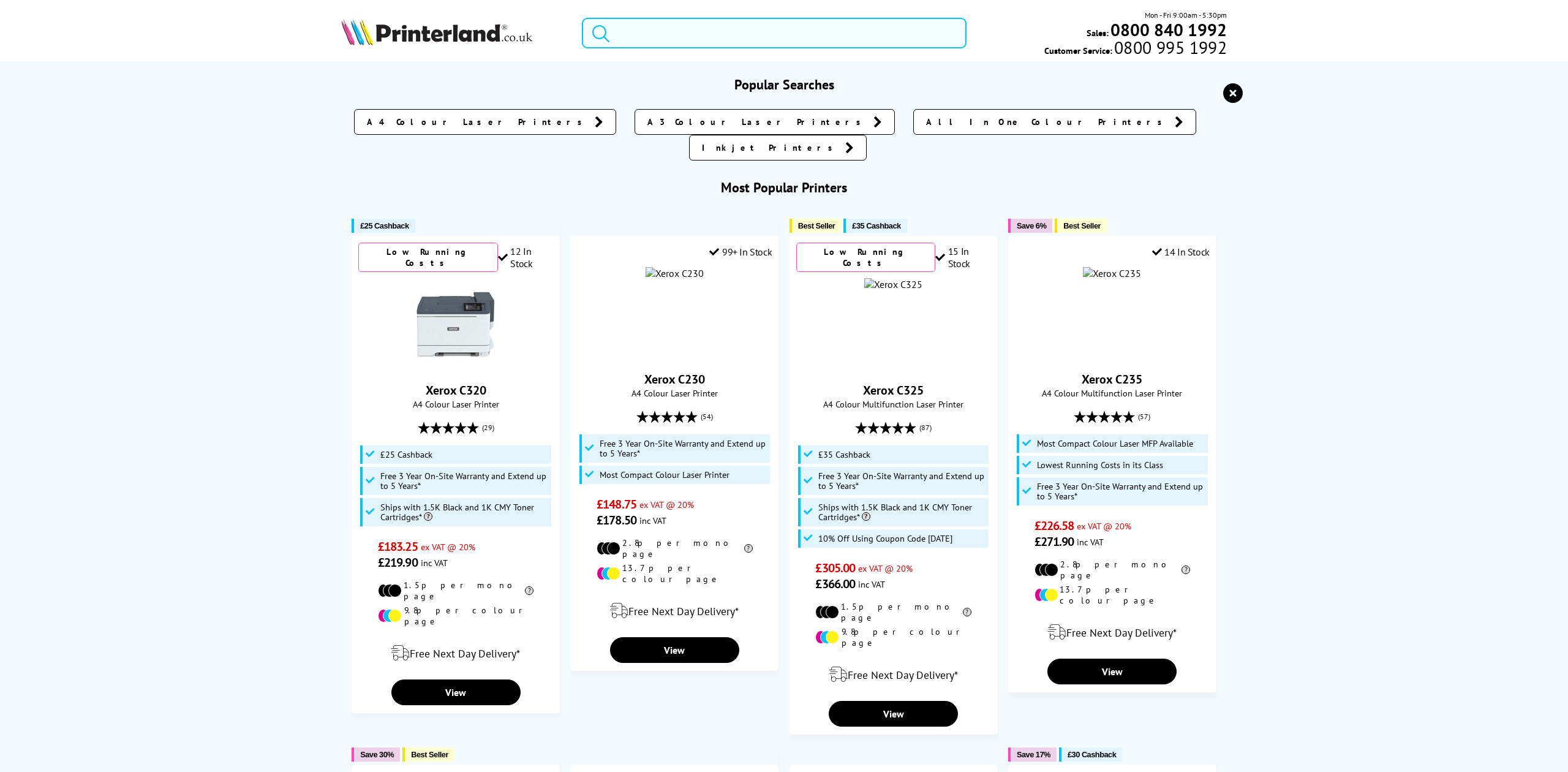
click at [813, 36] on input "search" at bounding box center [774, 33] width 384 height 30
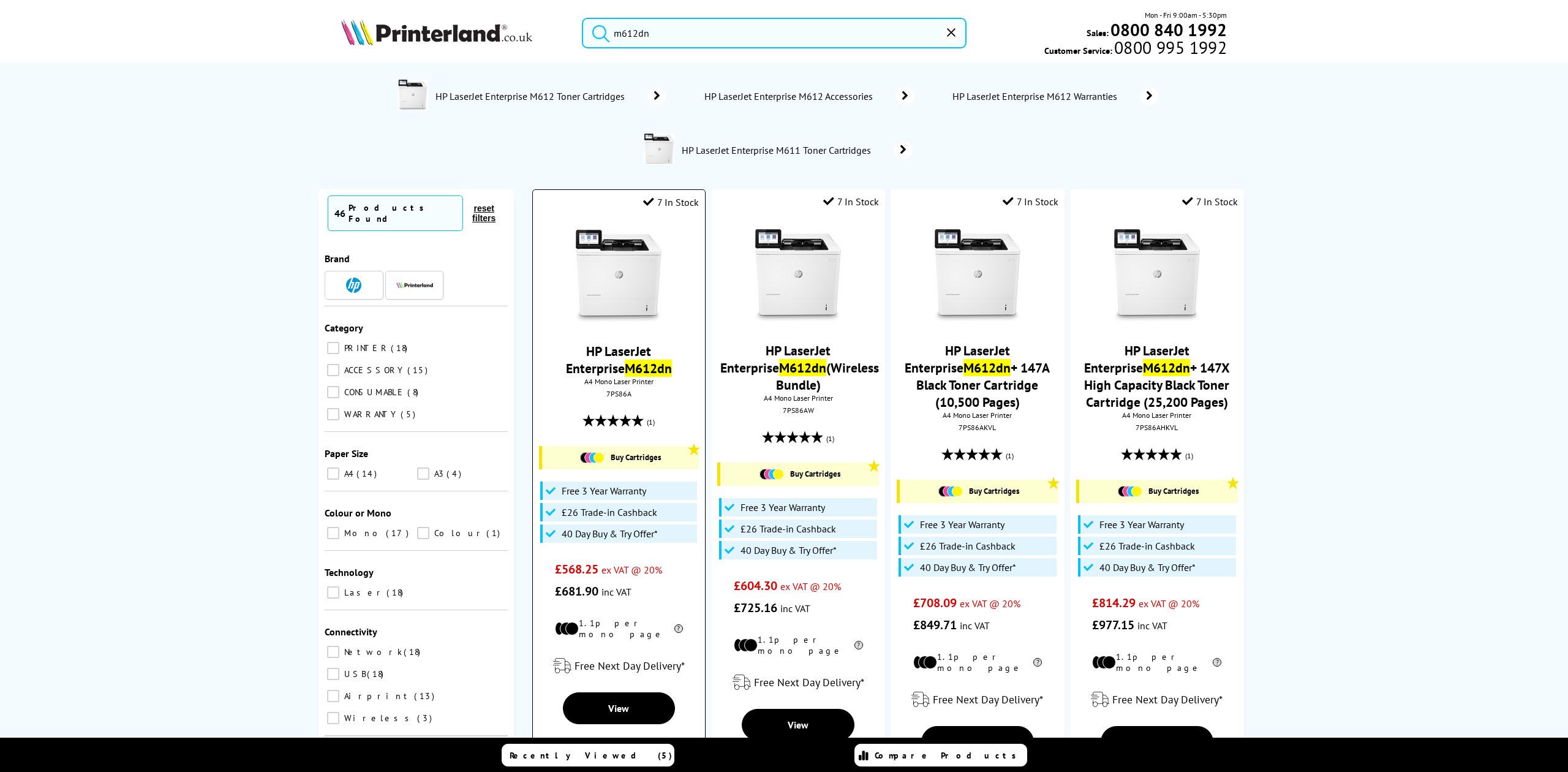
type input "m612dn"
click at [608, 390] on div "7PS86A" at bounding box center [619, 394] width 154 height 9
copy div "7PS86A"
click at [385, 28] on img at bounding box center [437, 32] width 191 height 27
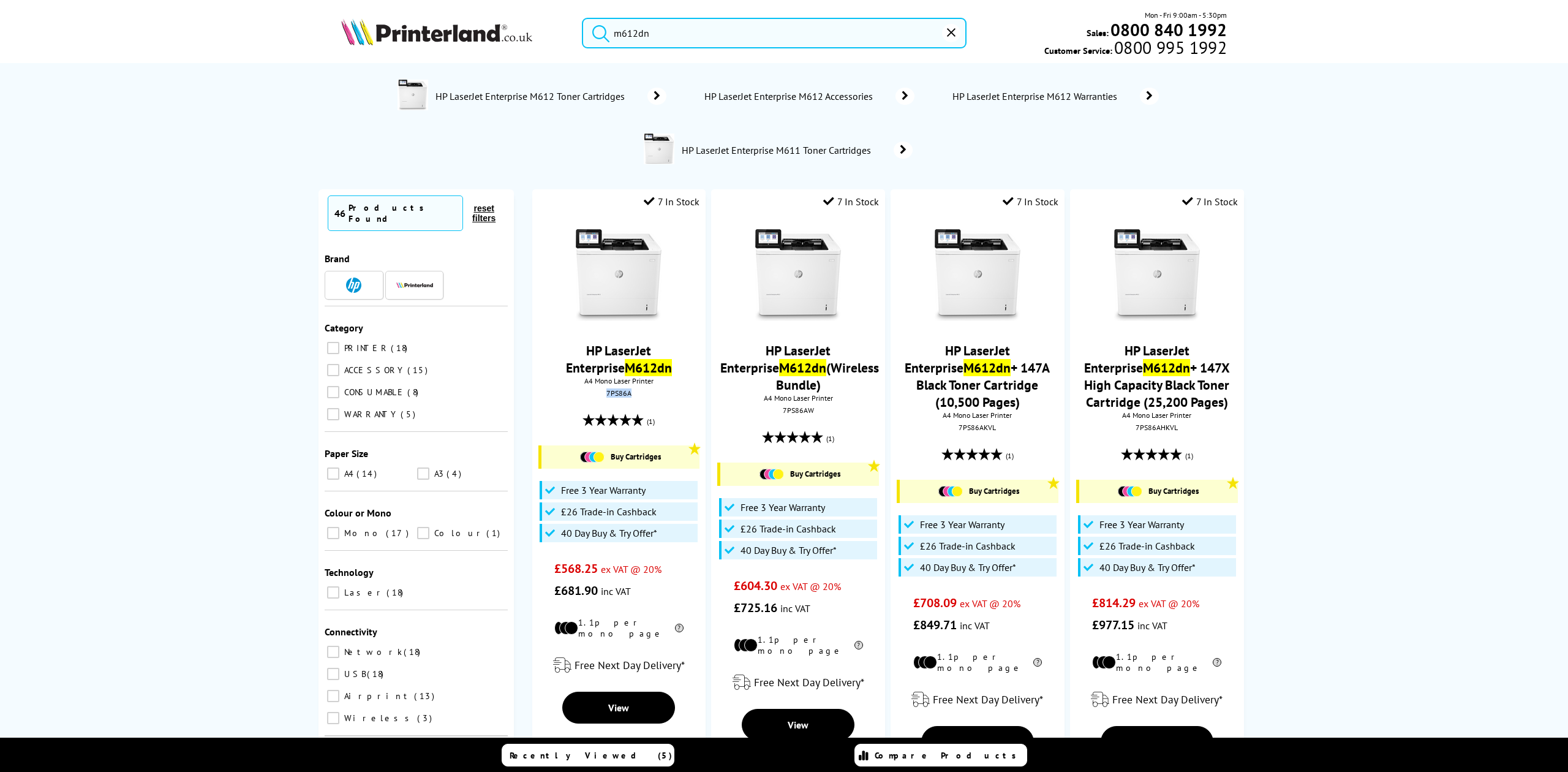
click at [385, 28] on img at bounding box center [437, 32] width 191 height 27
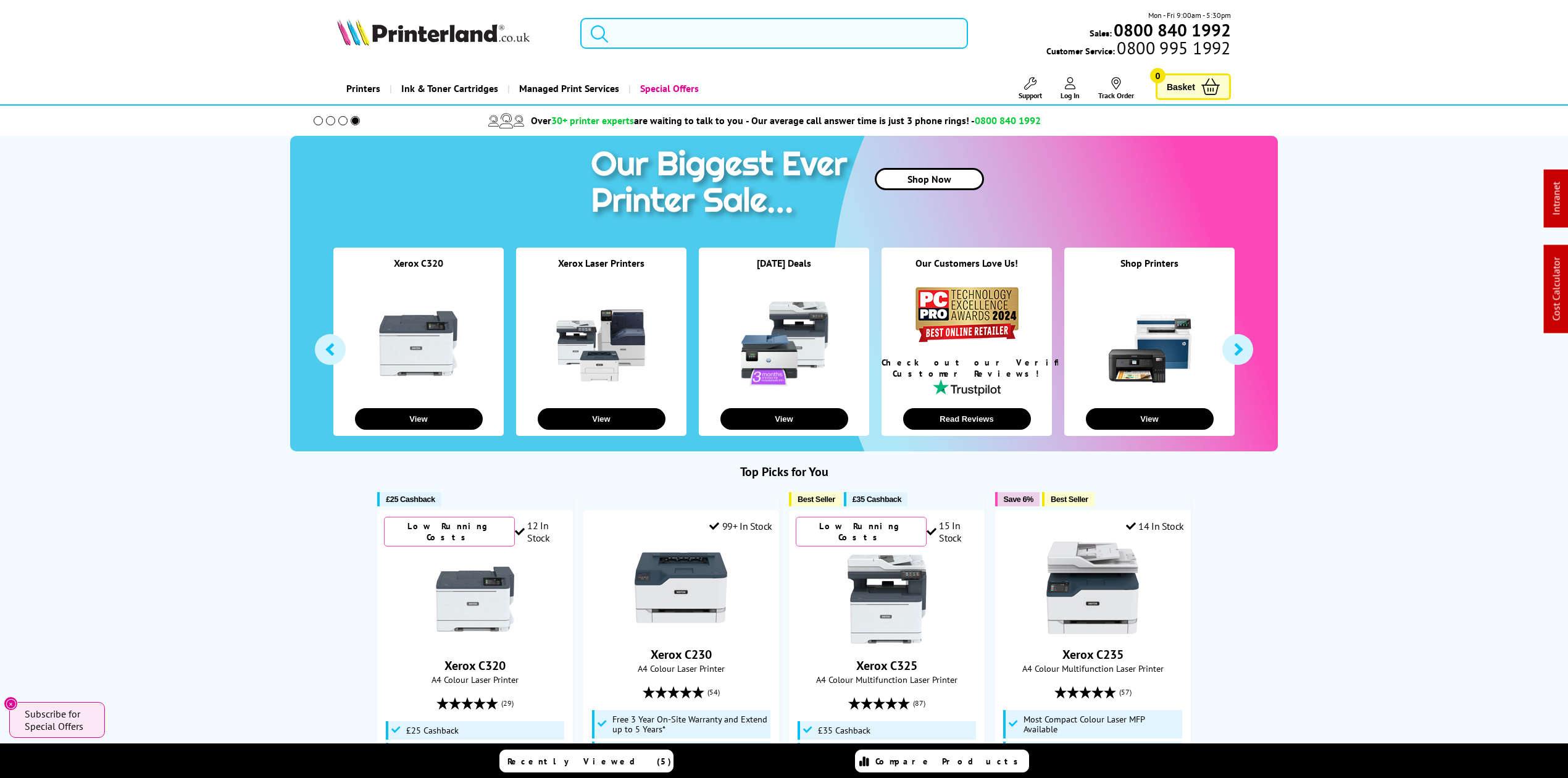
click at [772, 44] on input "search" at bounding box center [774, 33] width 388 height 31
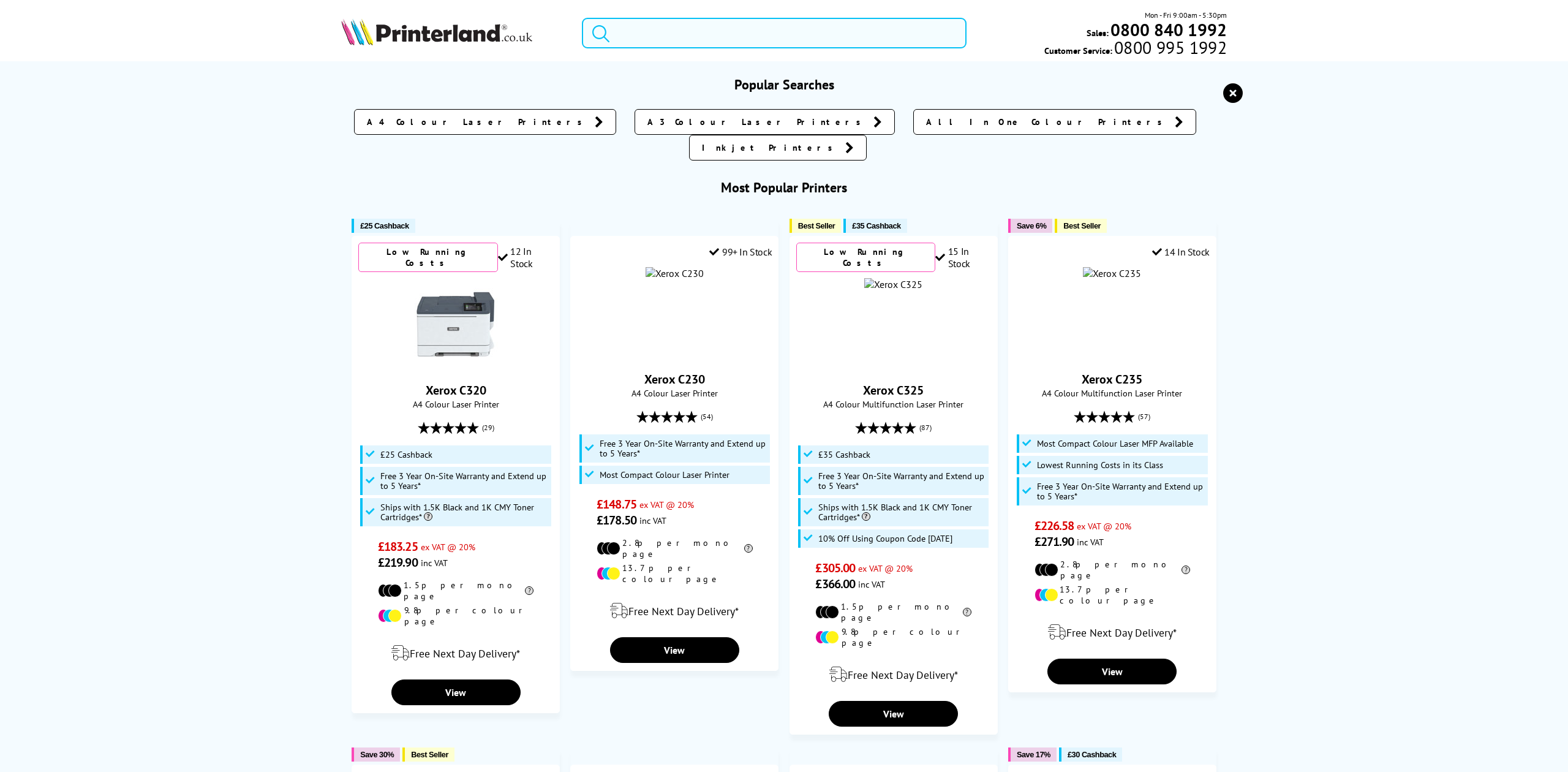
paste input "CF289A"
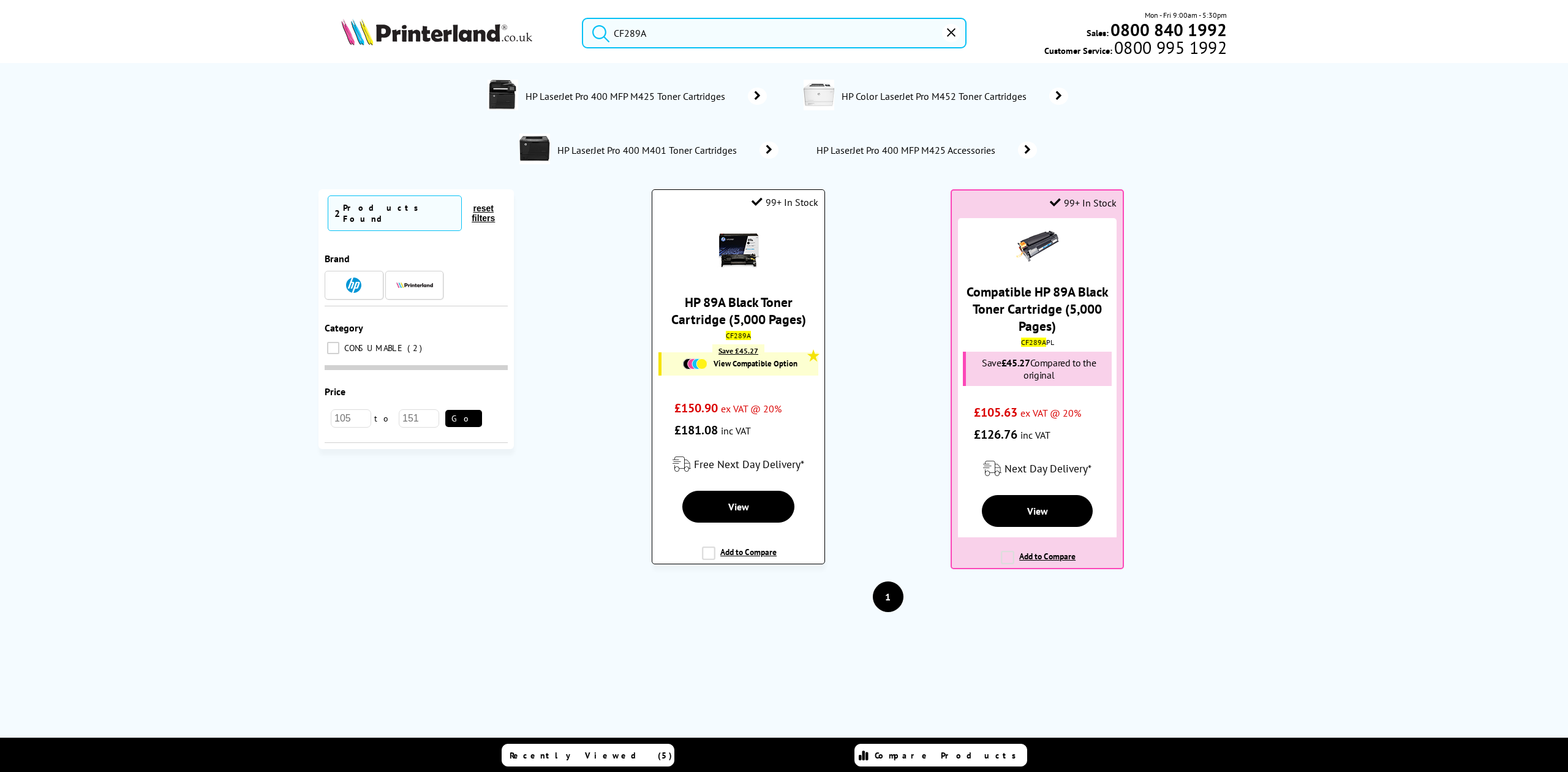
type input "CF289A"
click at [713, 227] on div "HP 89A Black Toner Cartridge (5,000 Pages) CF289A Save £45.27 View Compatible O…" at bounding box center [738, 329] width 160 height 223
click at [718, 240] on img at bounding box center [739, 251] width 43 height 43
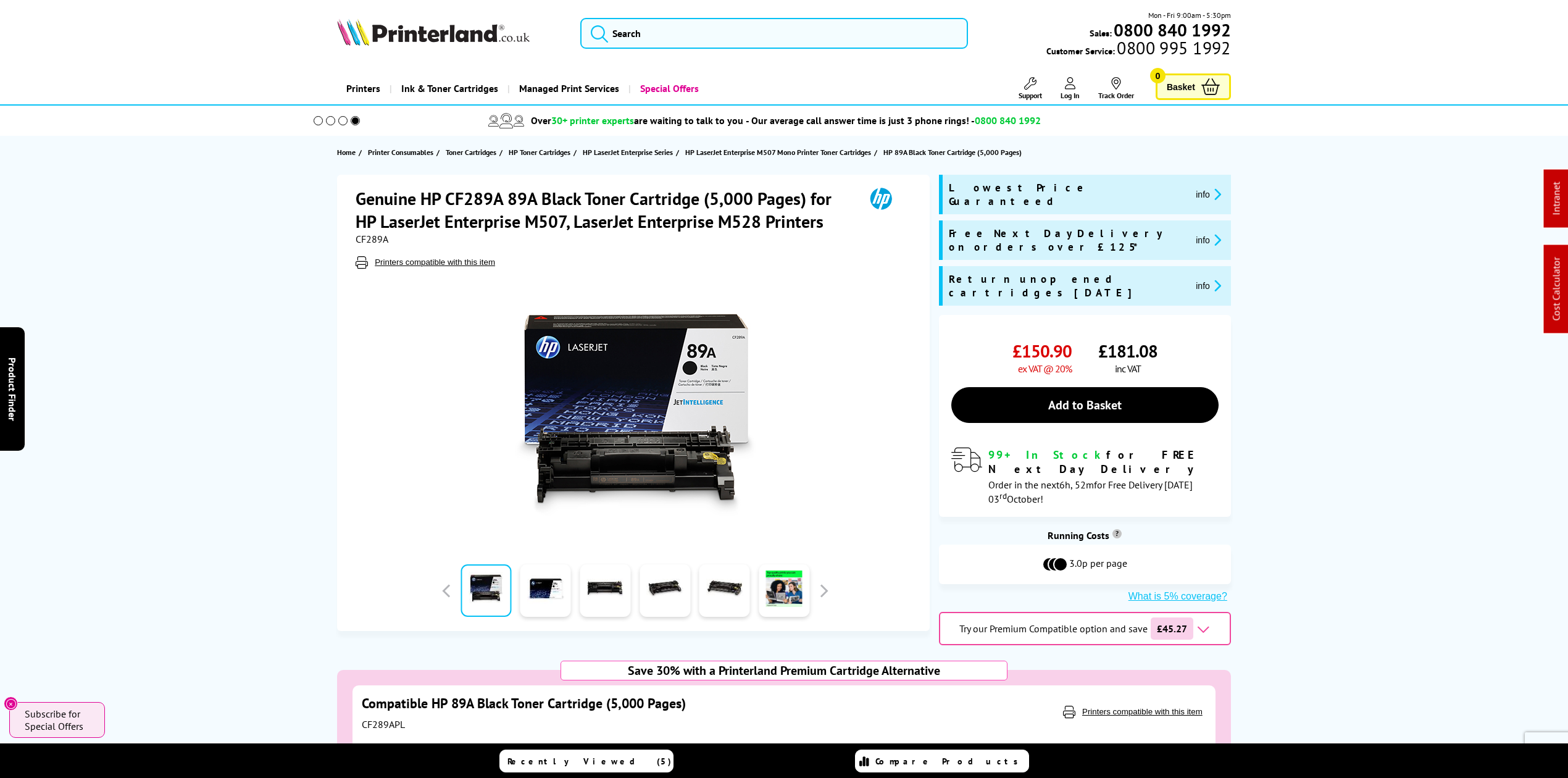
click at [376, 38] on img at bounding box center [433, 32] width 193 height 27
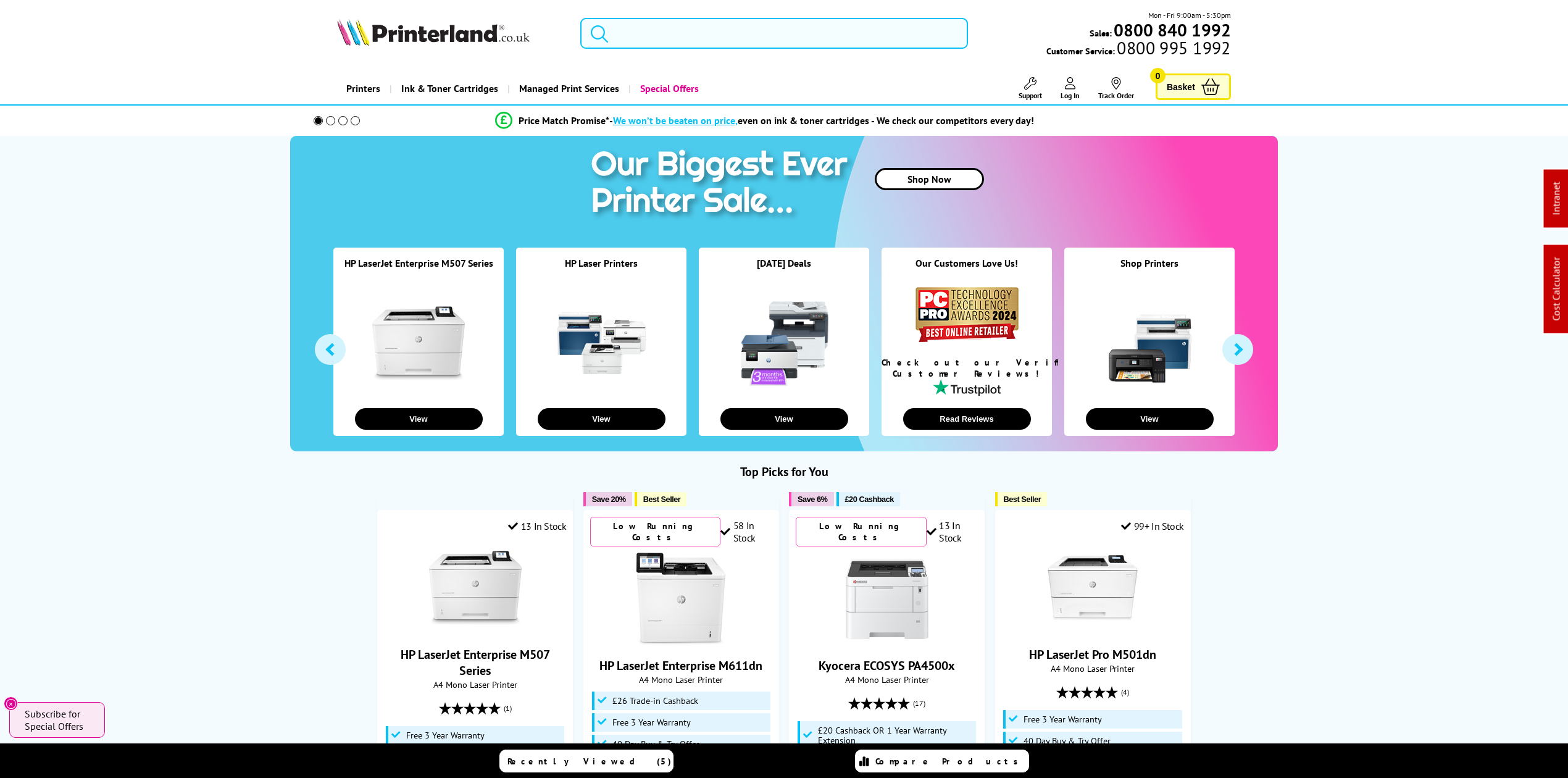
click at [676, 38] on input "search" at bounding box center [774, 33] width 388 height 31
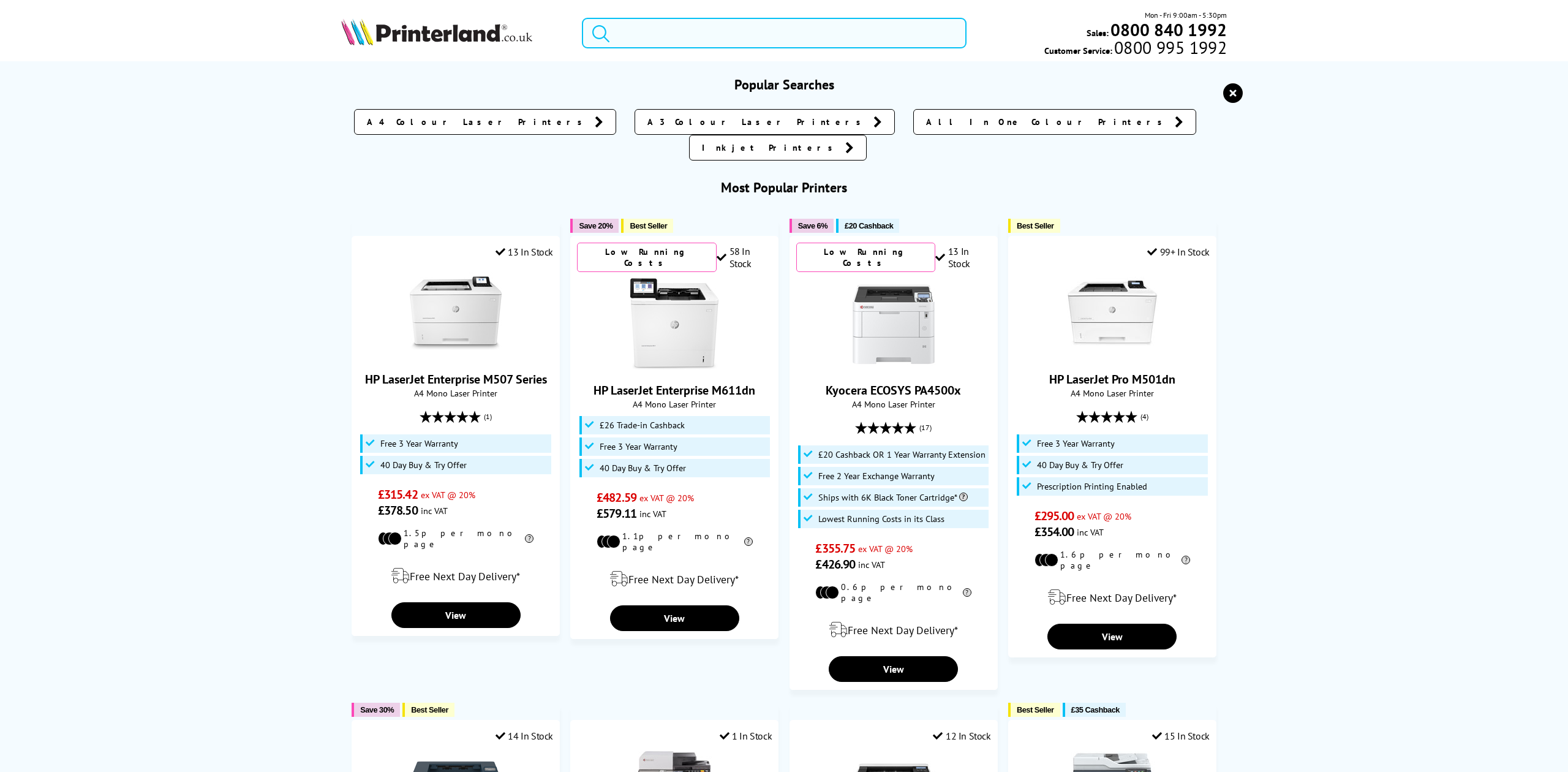
click at [671, 30] on input "search" at bounding box center [774, 33] width 384 height 30
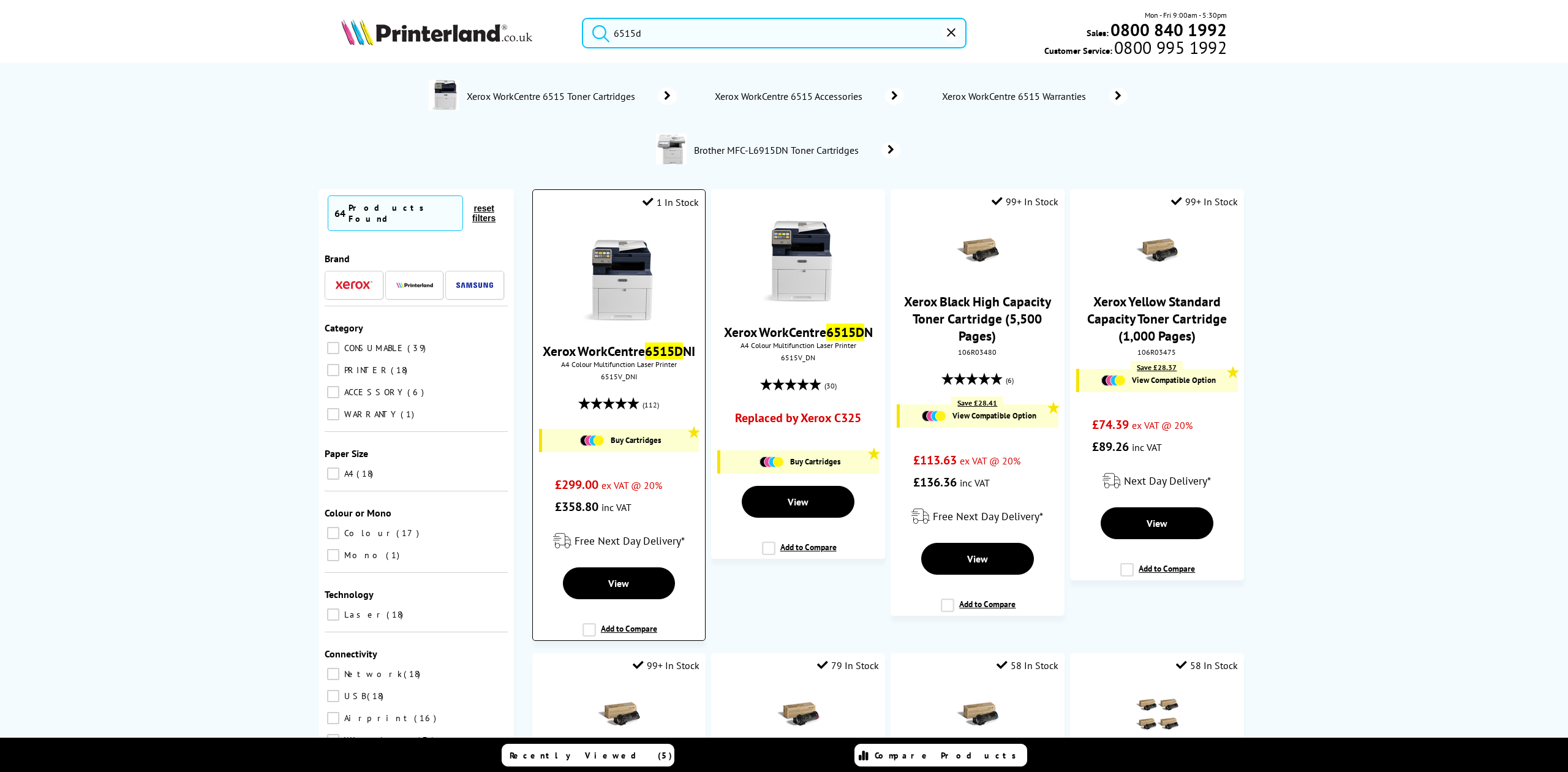
type input "6515d"
click at [638, 267] on img at bounding box center [619, 275] width 92 height 92
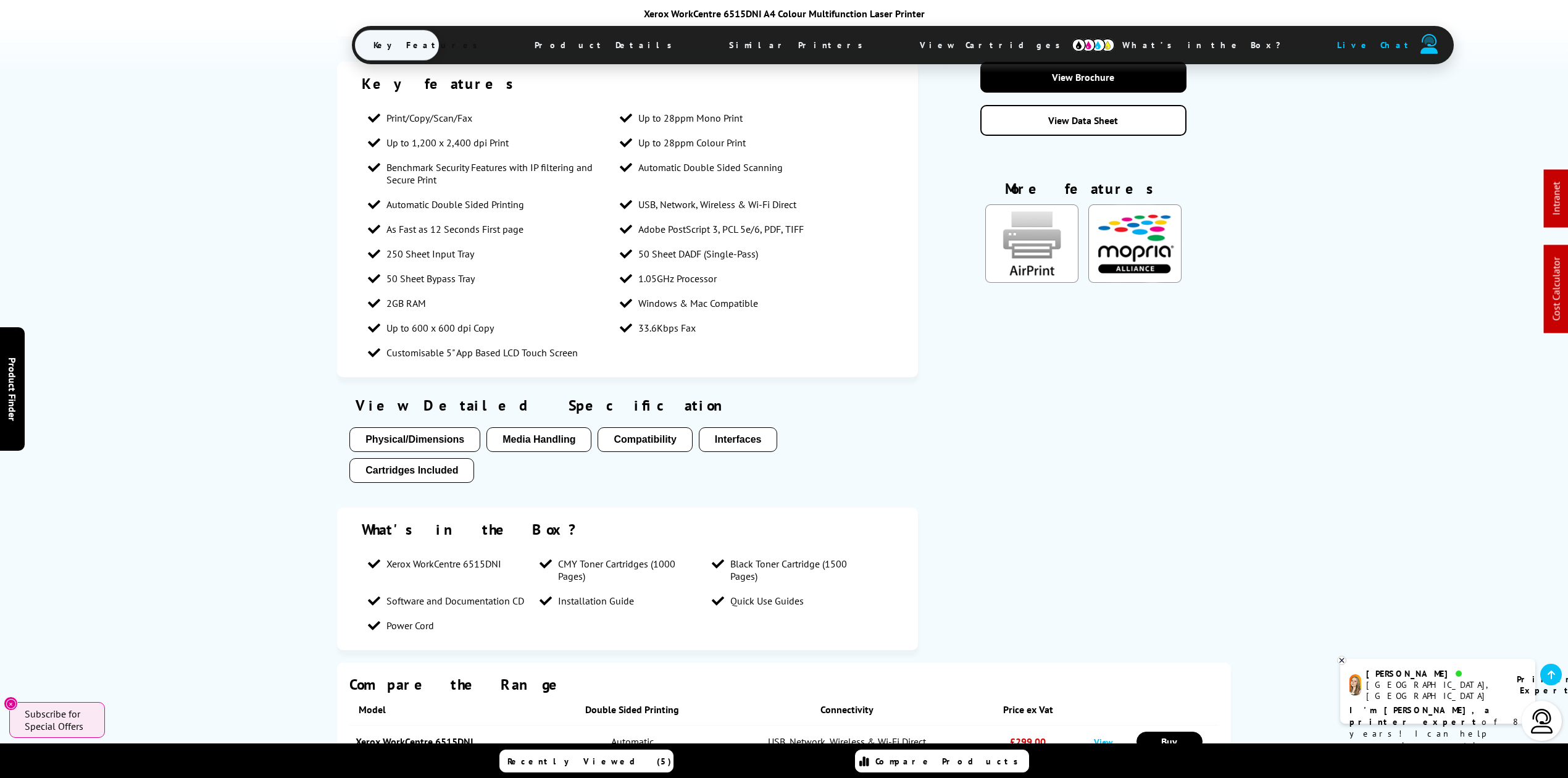
drag, startPoint x: 815, startPoint y: 42, endPoint x: 84, endPoint y: 224, distance: 753.3
click at [902, 44] on span "View Cartridges" at bounding box center [996, 45] width 189 height 32
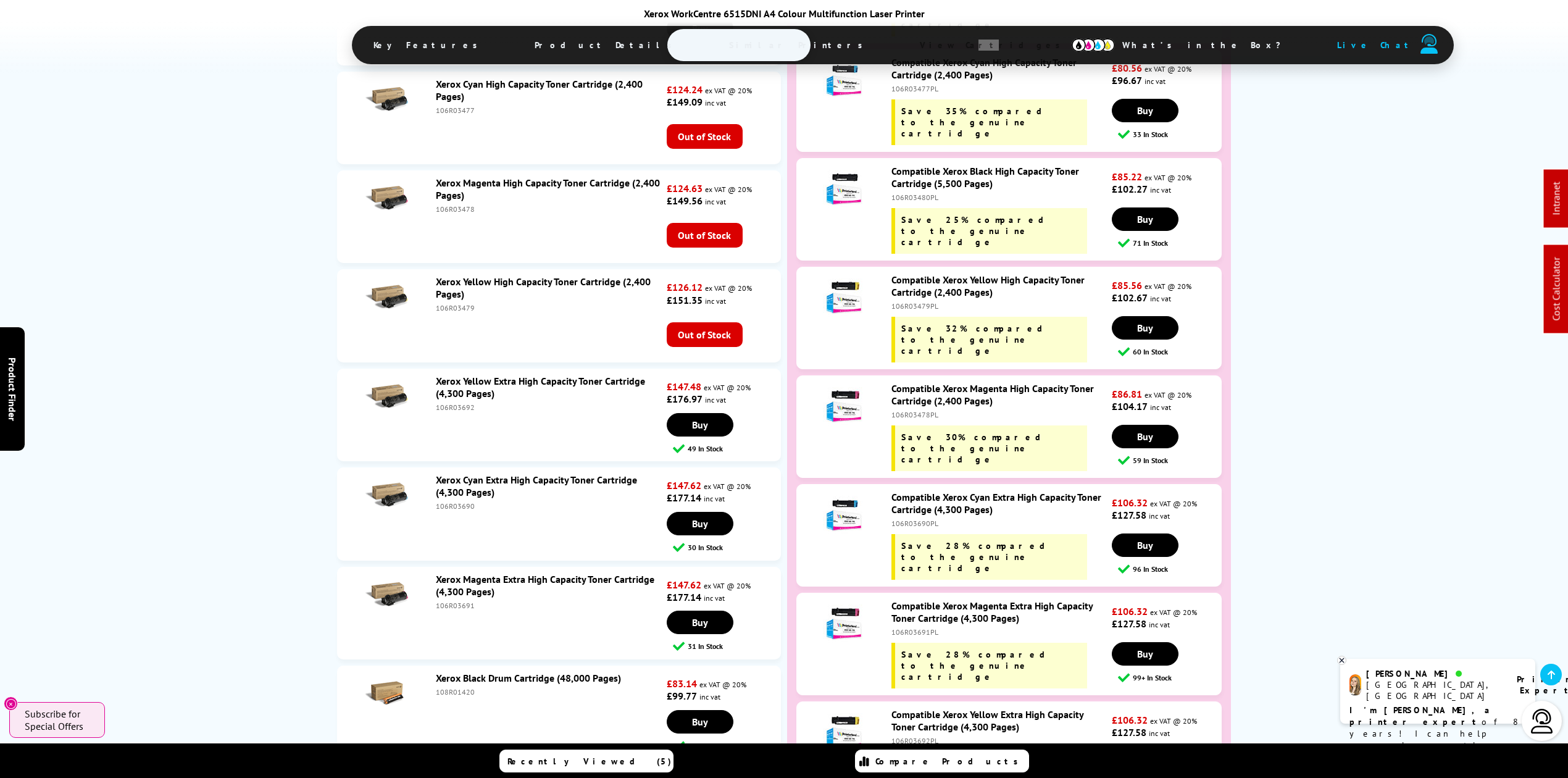
scroll to position [4709, 0]
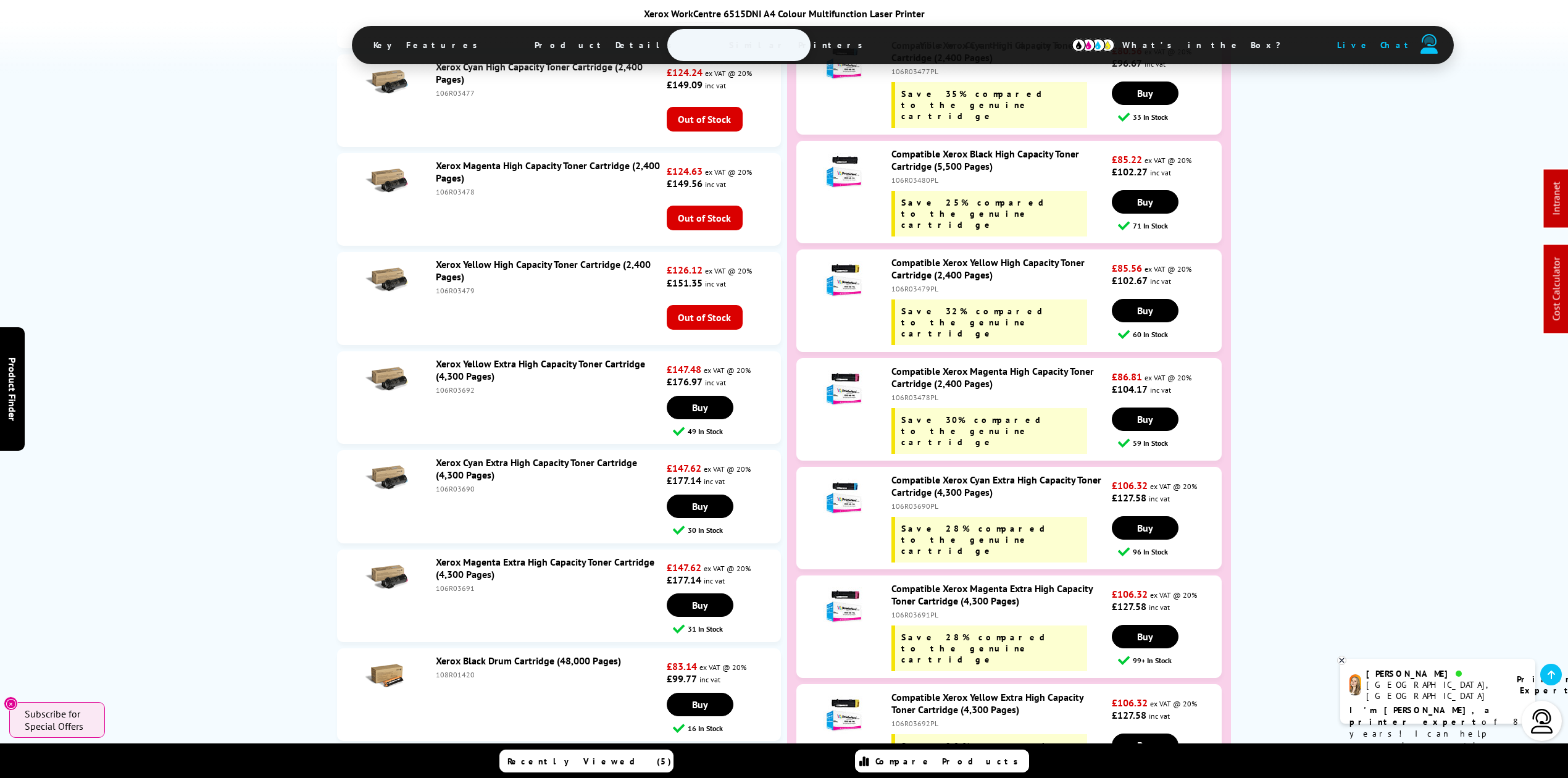
drag, startPoint x: 1360, startPoint y: 473, endPoint x: 1218, endPoint y: 499, distance: 144.4
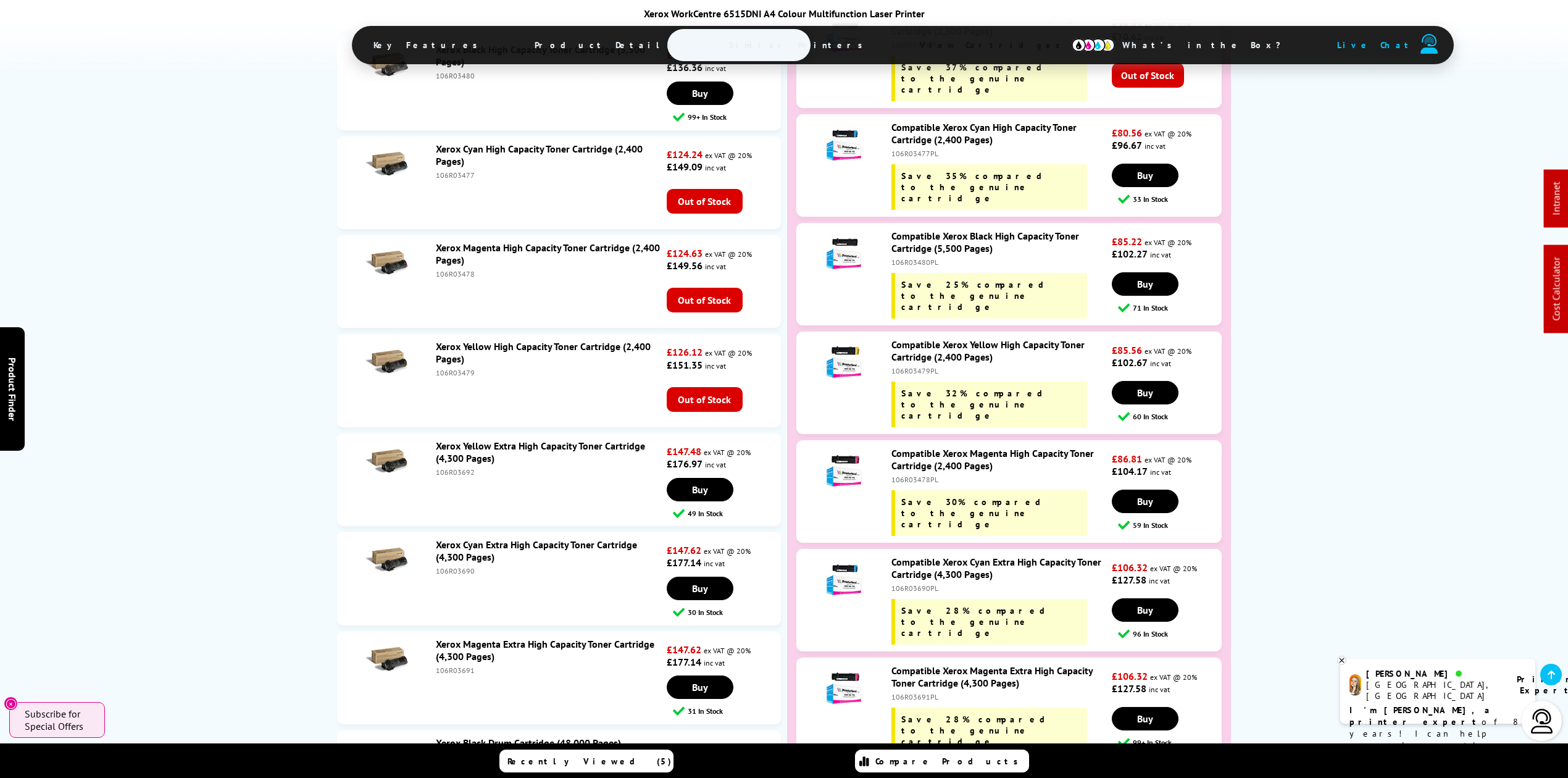
scroll to position [4544, 0]
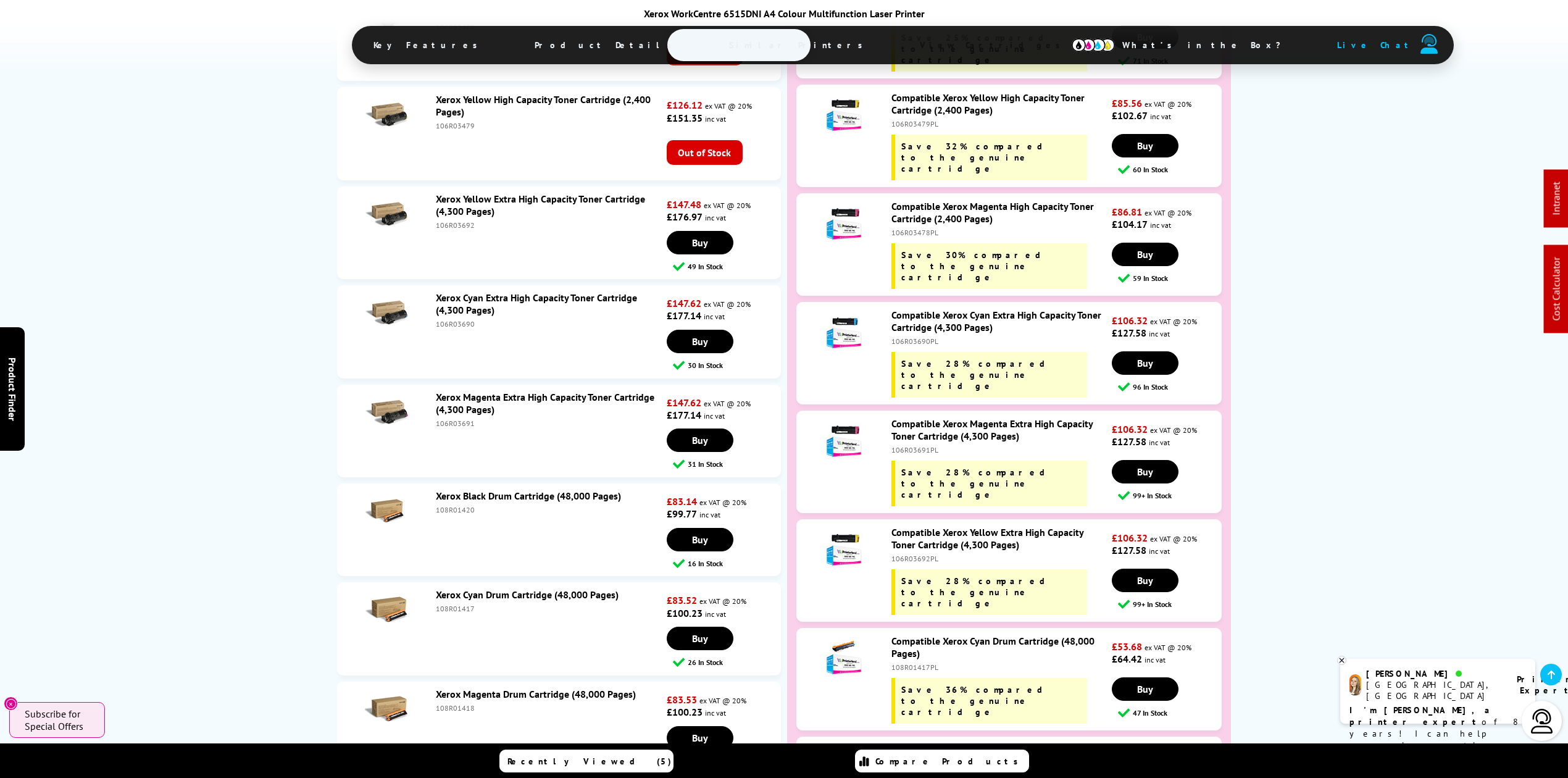
scroll to position [0, 0]
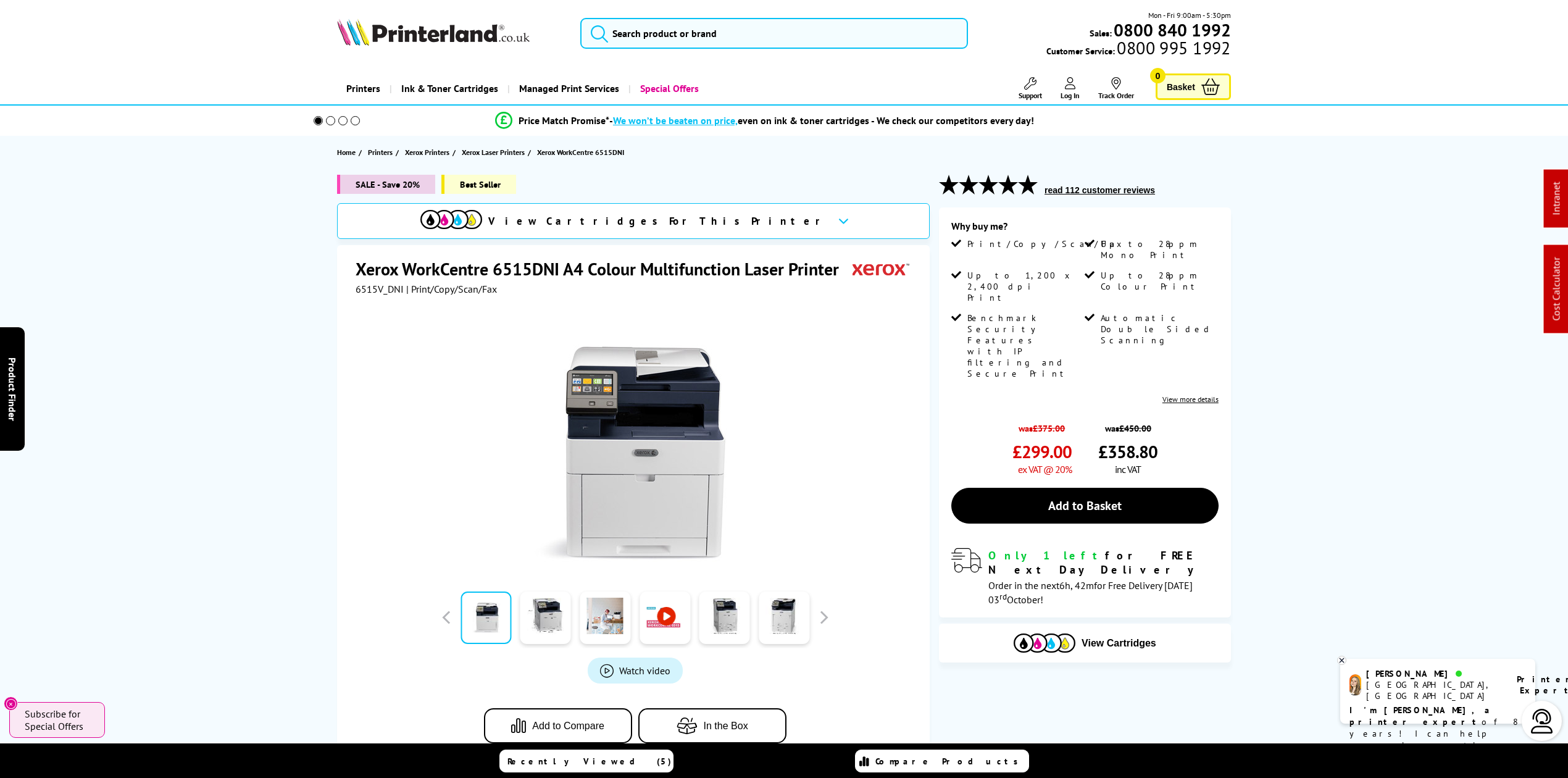
click at [435, 30] on img at bounding box center [433, 32] width 193 height 27
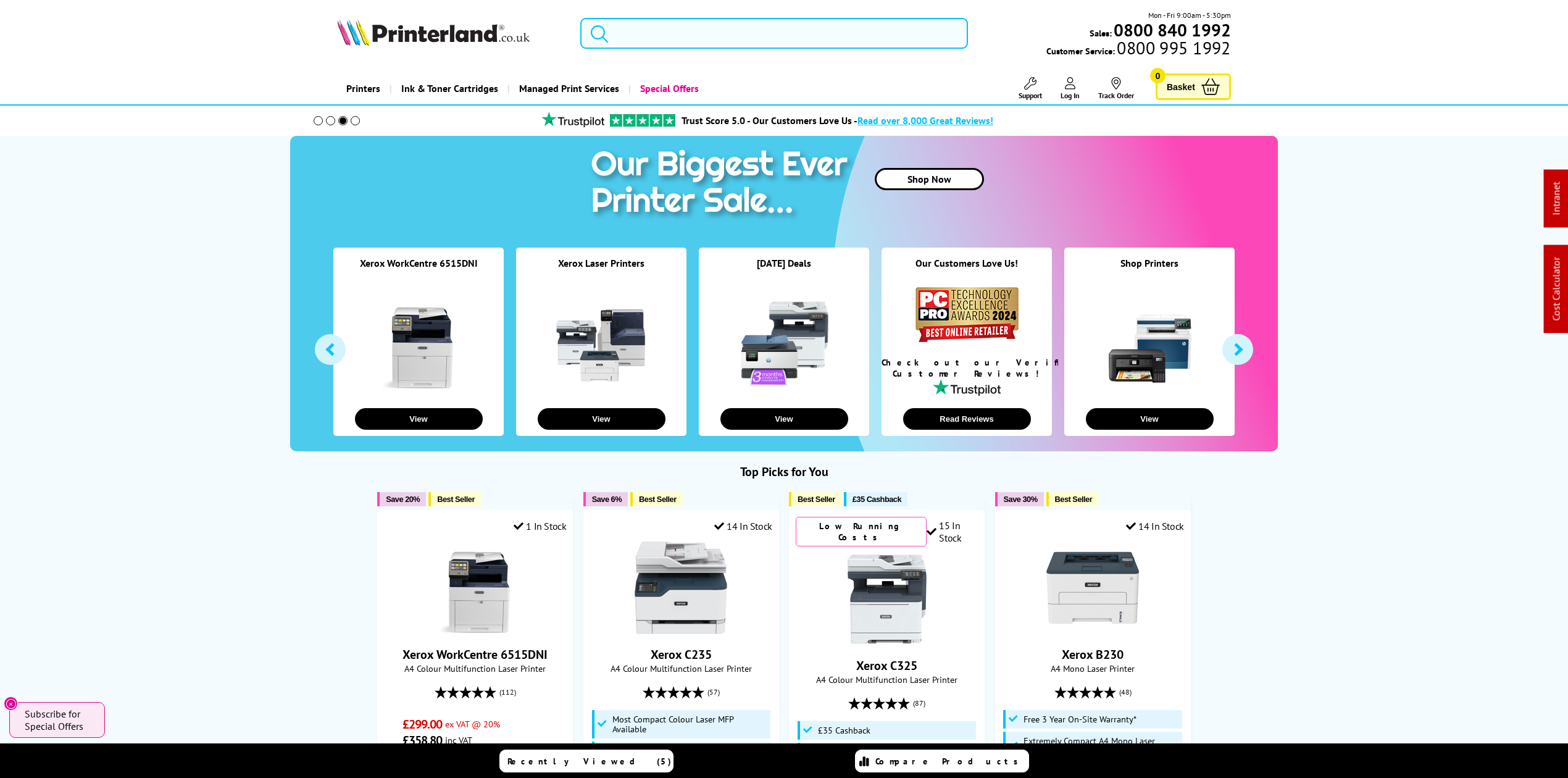
click at [678, 28] on input "search" at bounding box center [774, 33] width 388 height 31
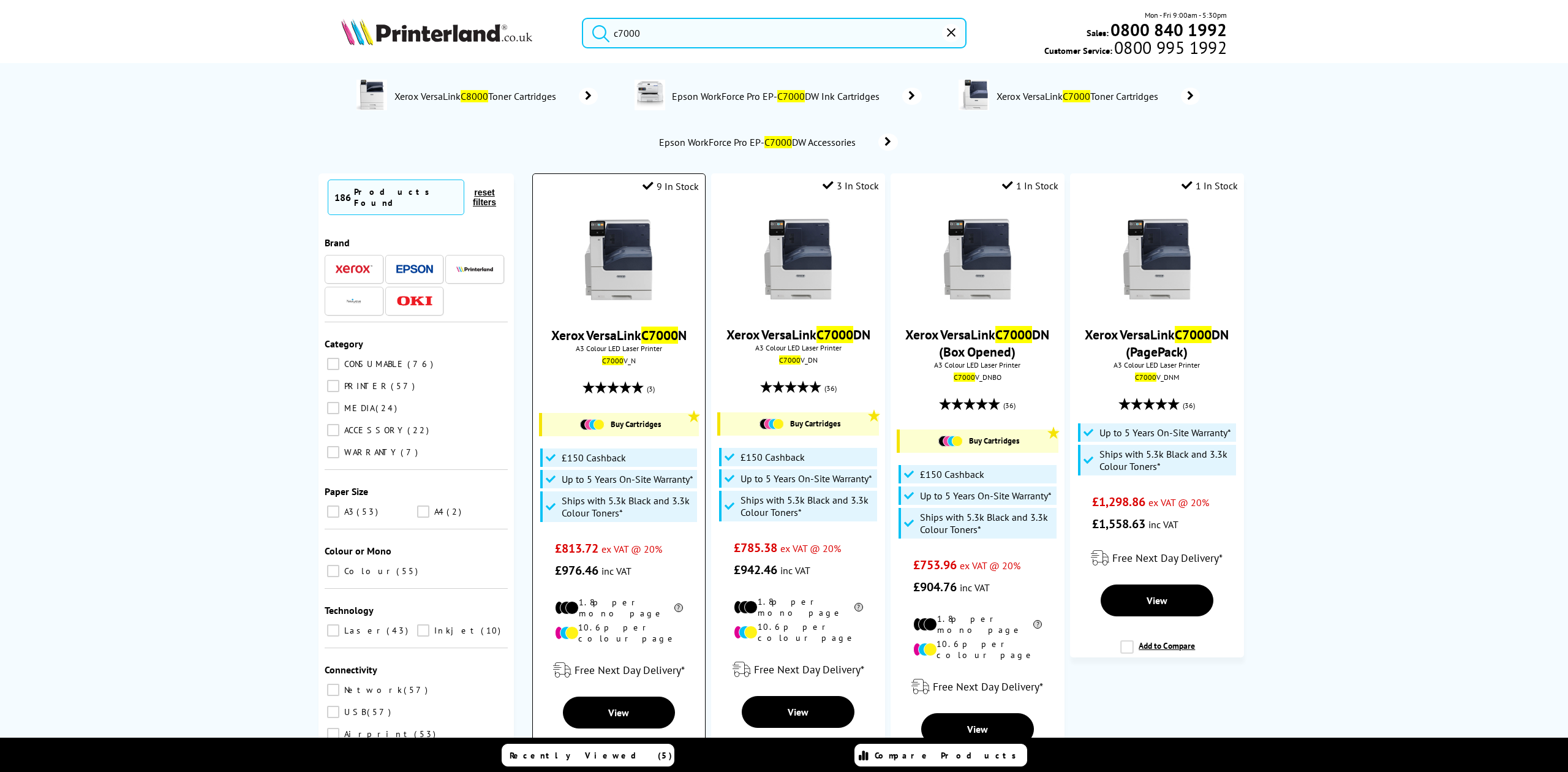
type input "c7000"
click at [600, 287] on img at bounding box center [619, 260] width 92 height 92
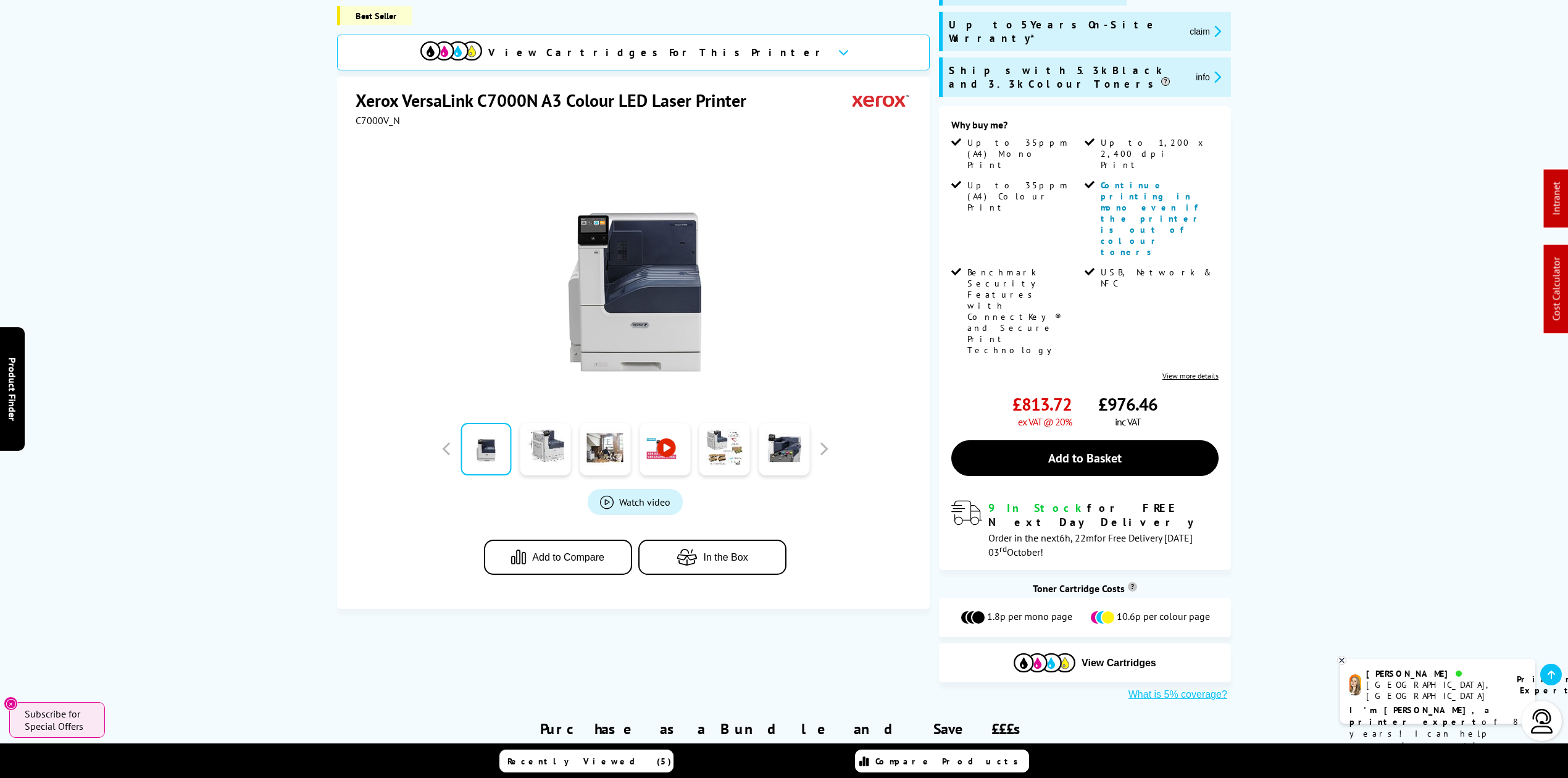
scroll to position [247, 0]
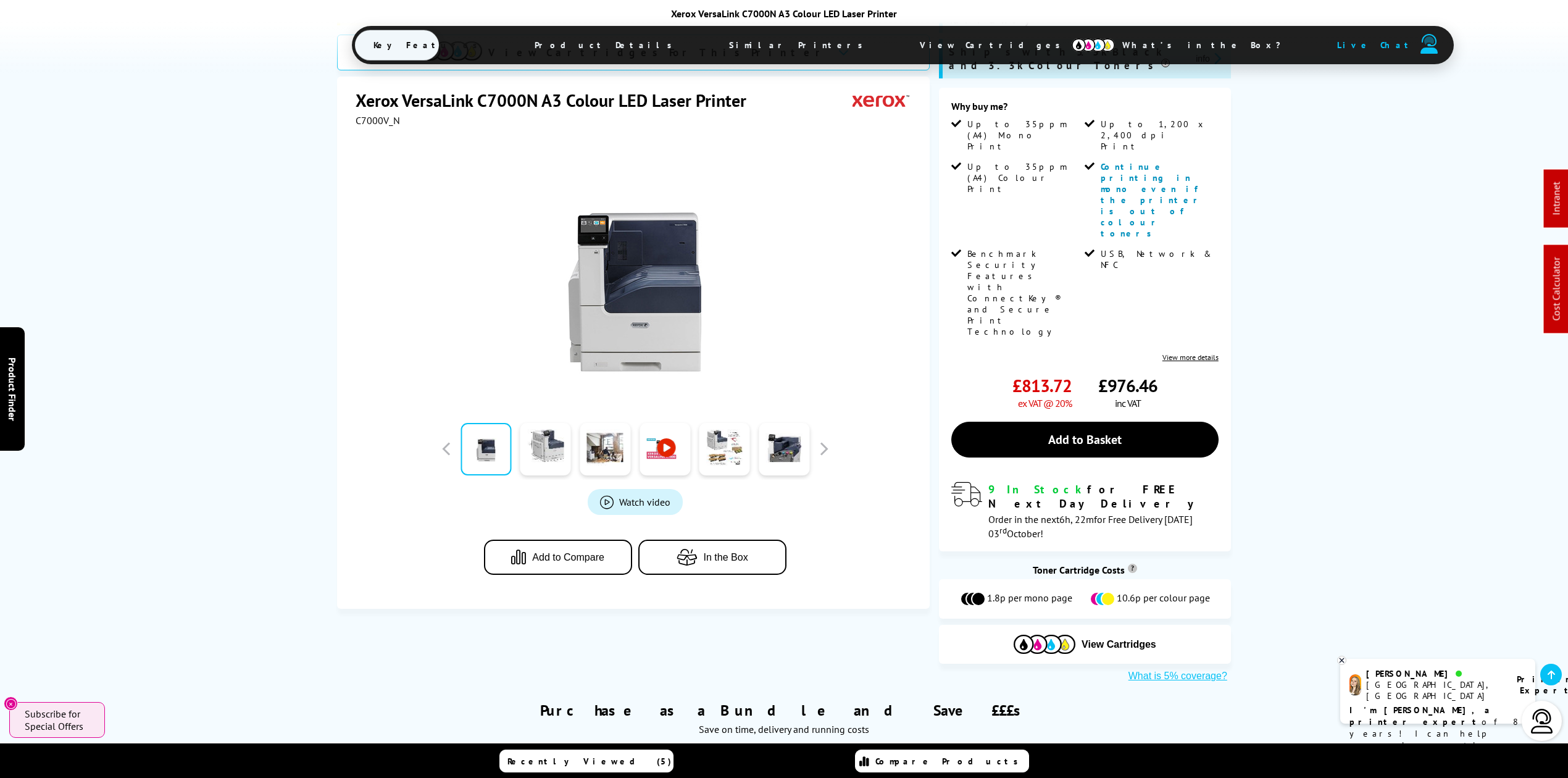
click at [902, 46] on span "View Cartridges" at bounding box center [996, 45] width 189 height 32
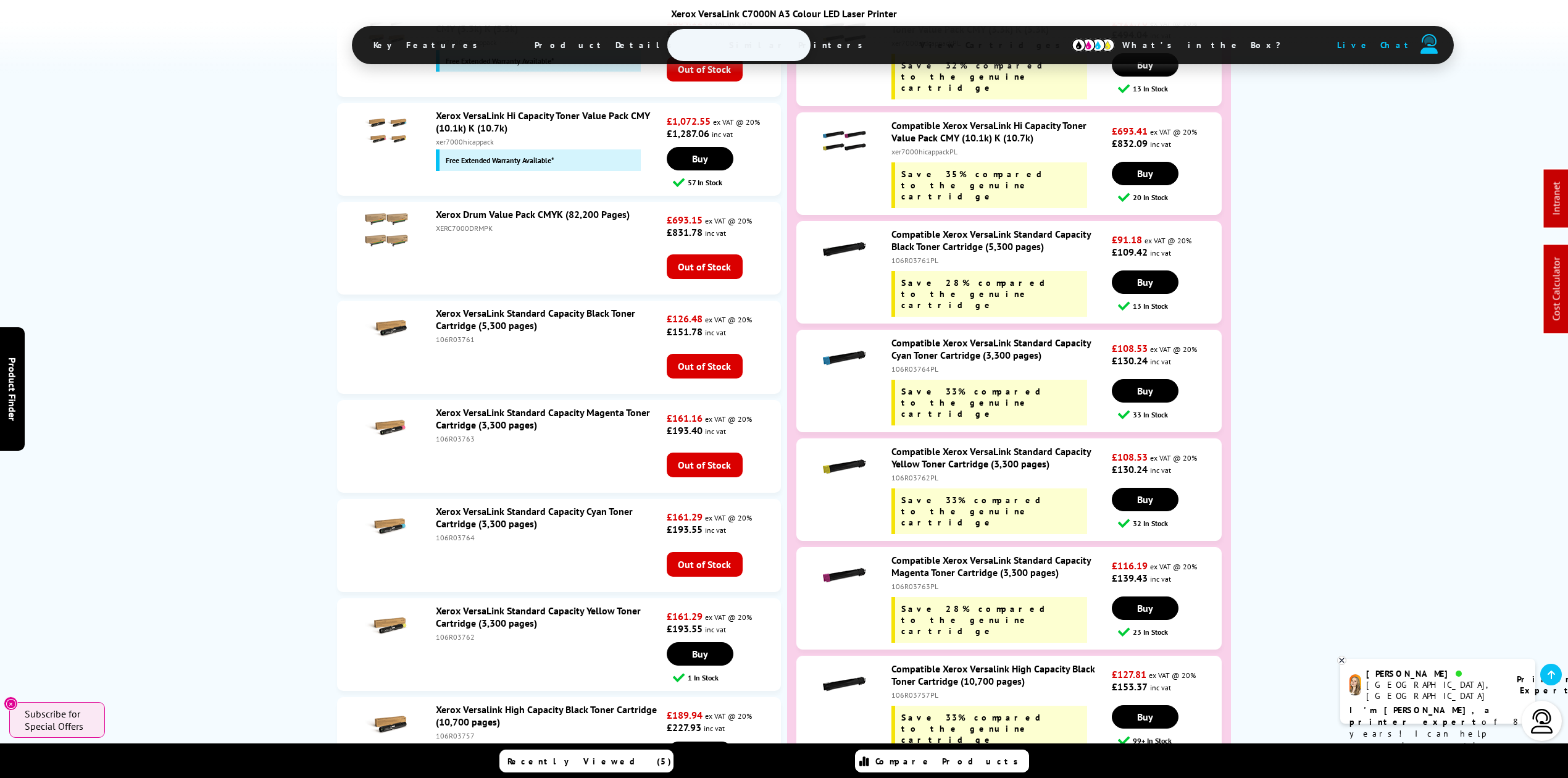
scroll to position [4157, 0]
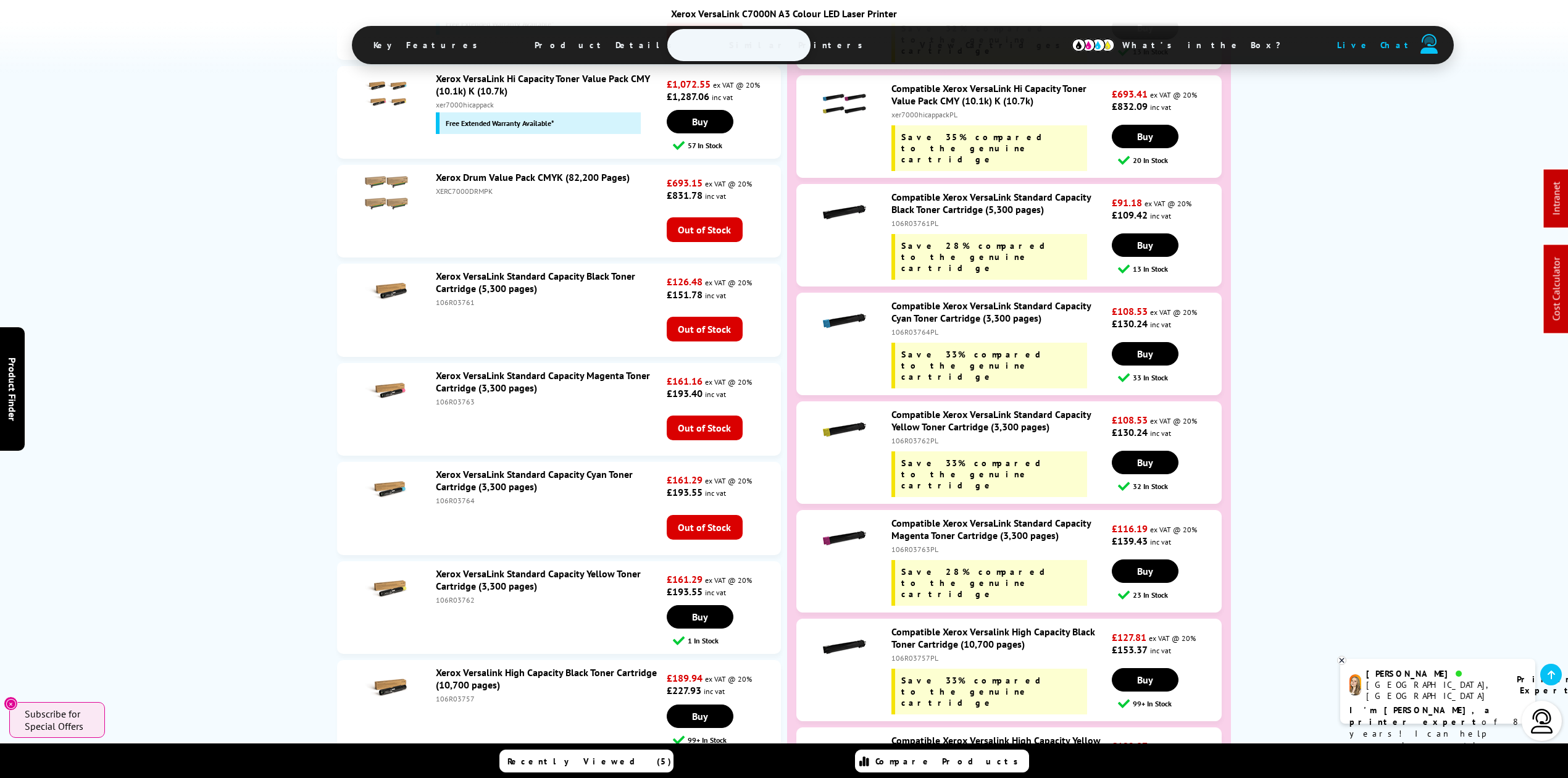
copy div "106R03760"
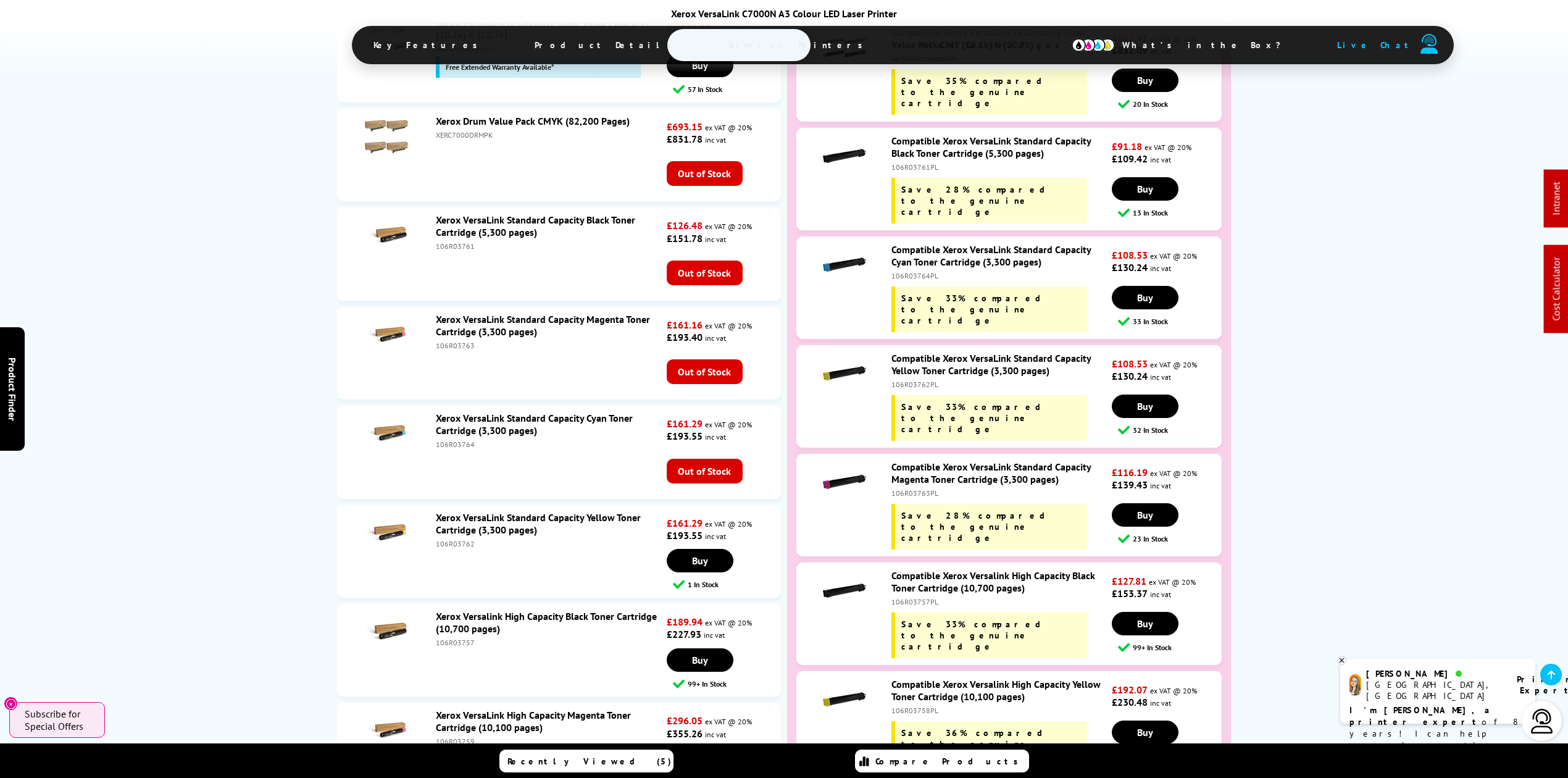
scroll to position [4239, 0]
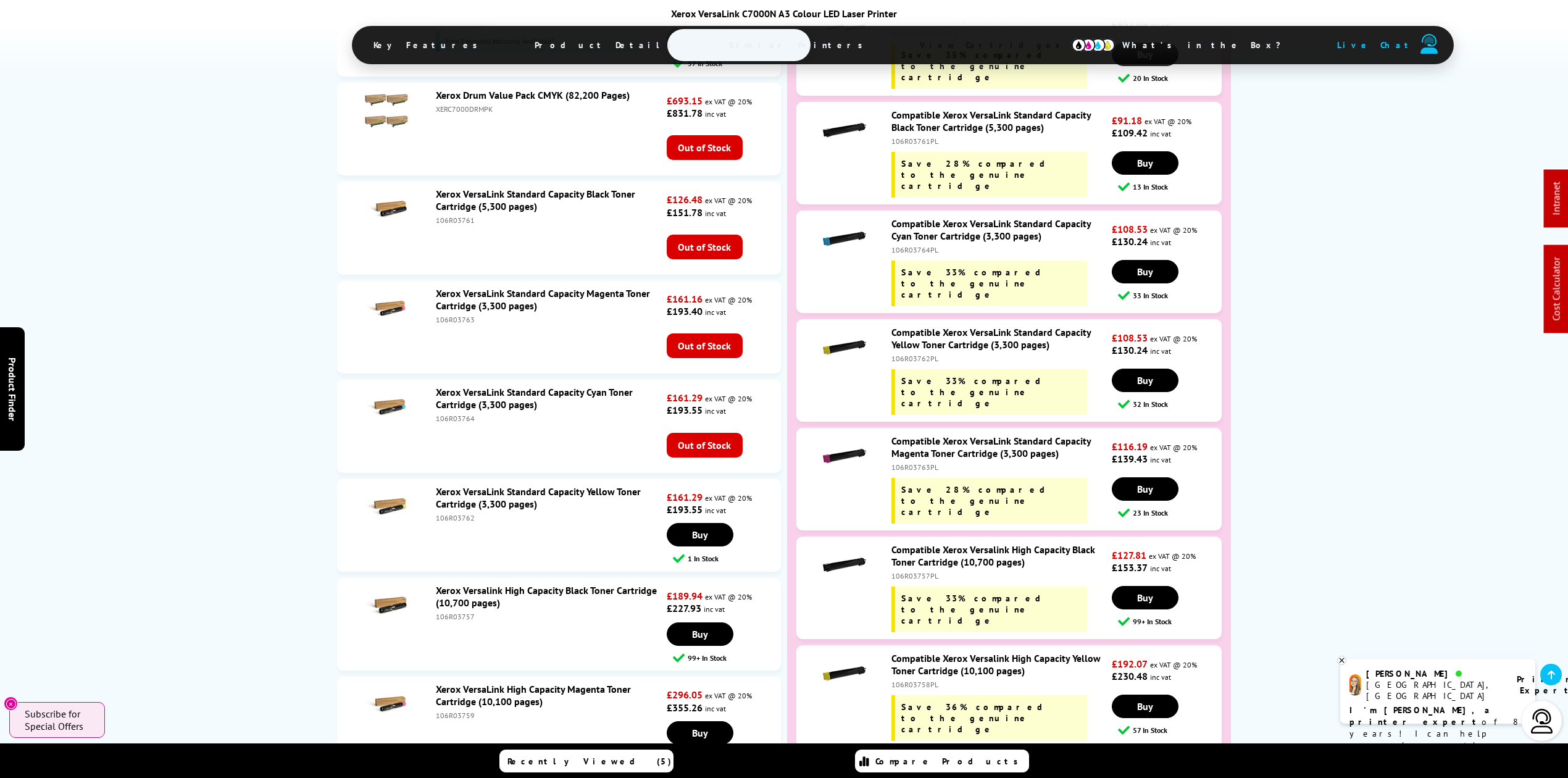
click at [910, 777] on div "106R03760PL" at bounding box center [1000, 793] width 218 height 9
copy div "106R03760PL"
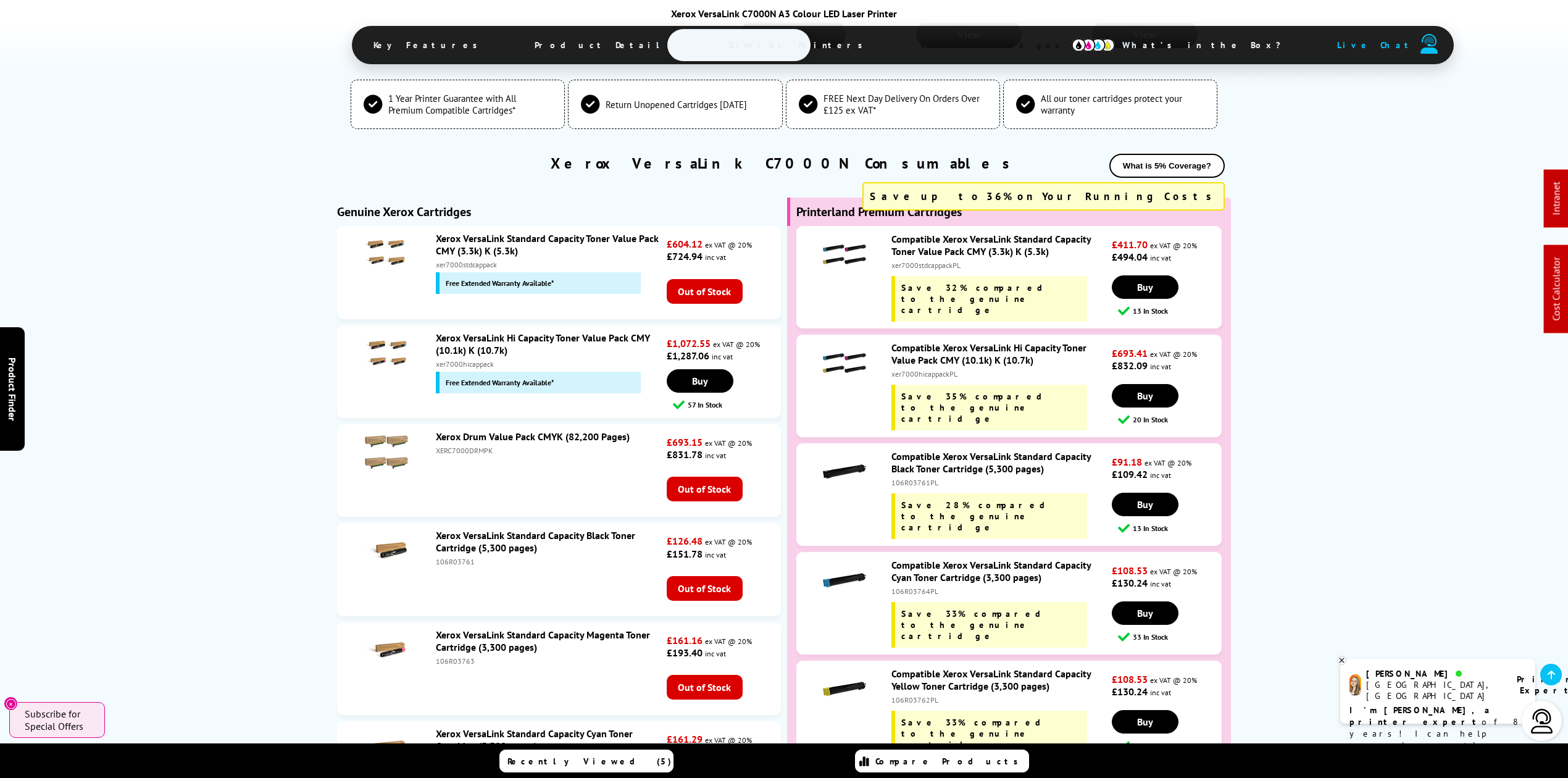
scroll to position [3828, 0]
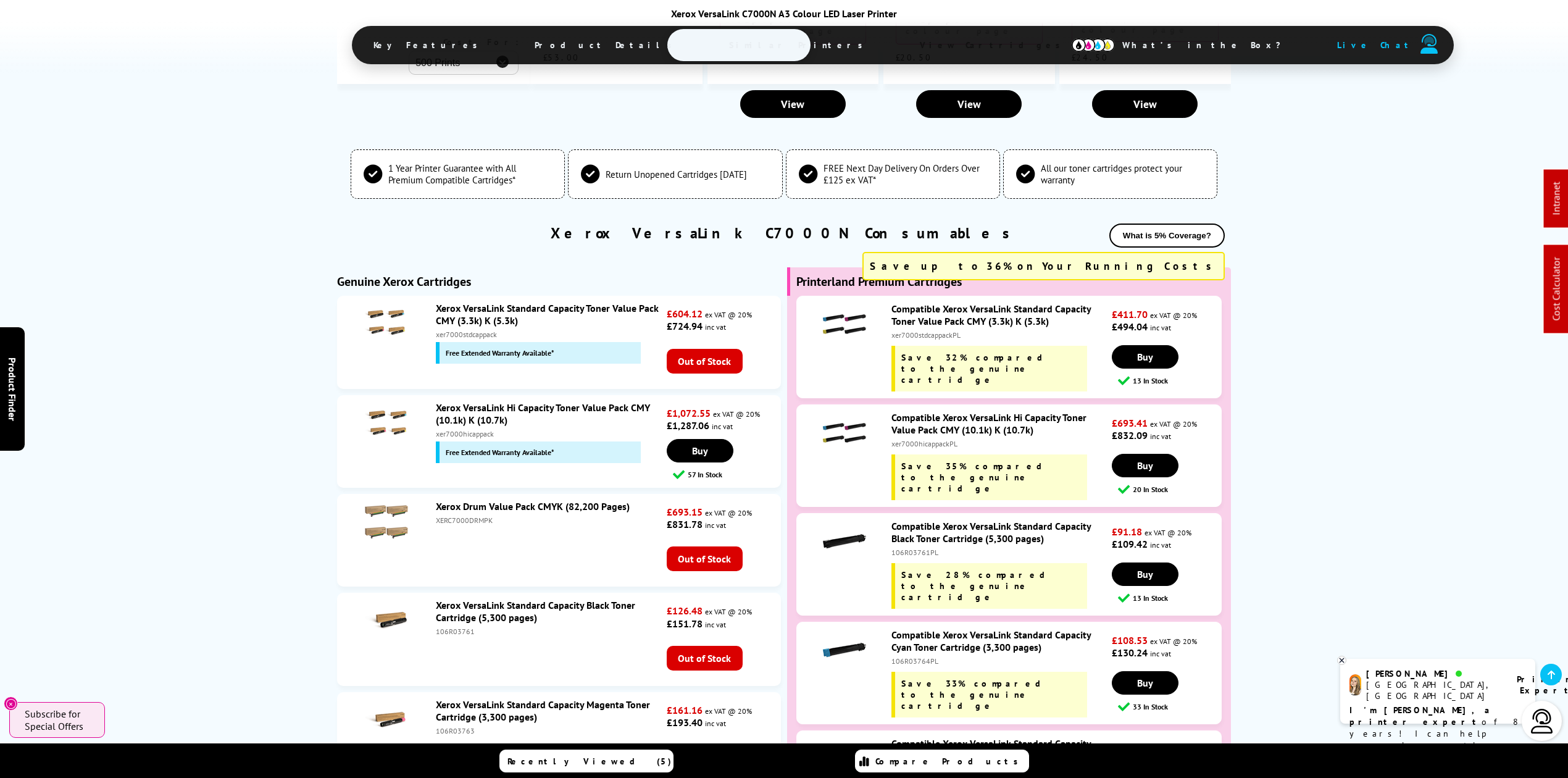
click at [922, 439] on div "xer7000hicappackPL" at bounding box center [1000, 444] width 218 height 9
copy div "xer7000hicappackPL"
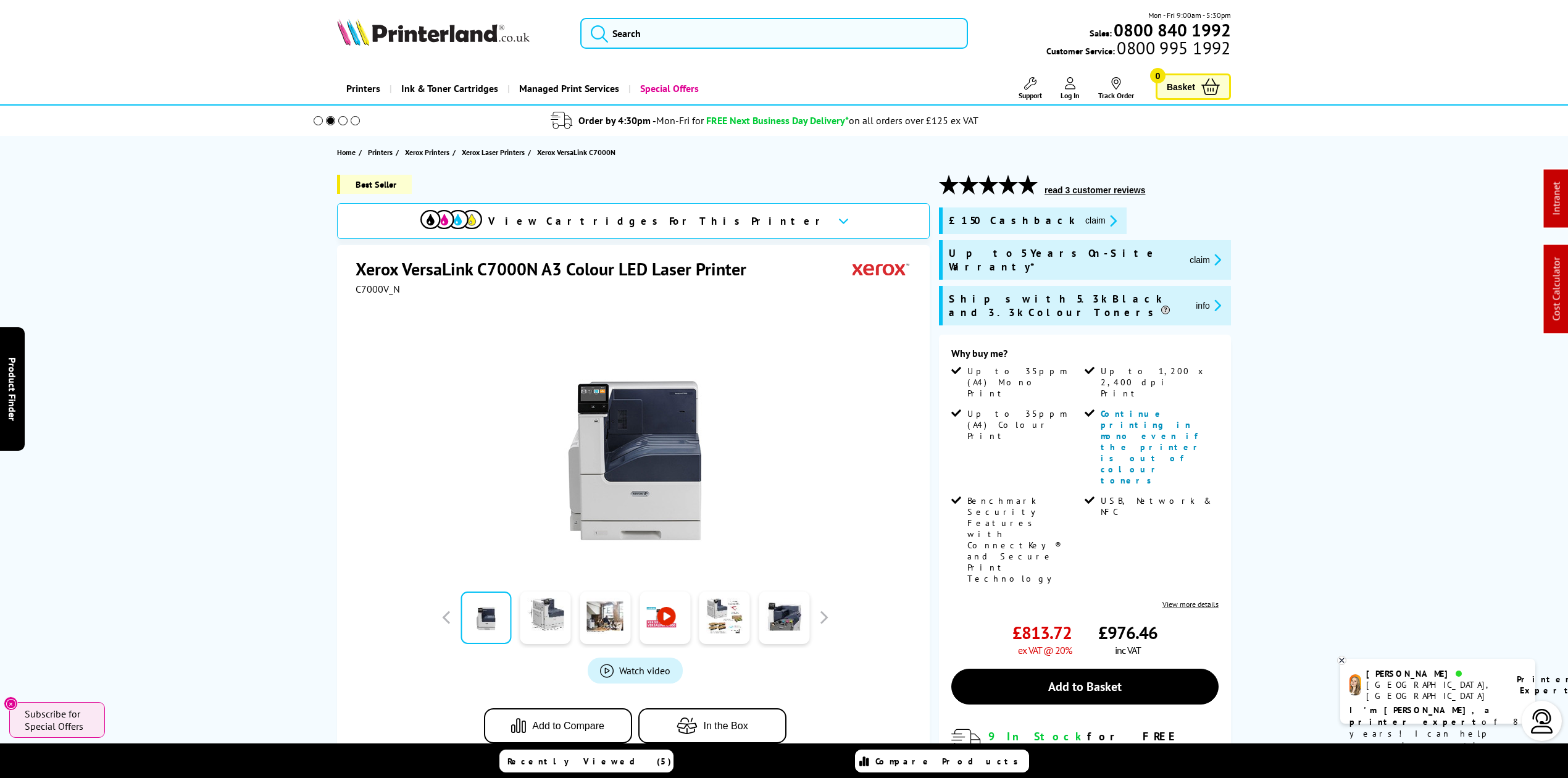
click at [419, 48] on div "Mon - Fri 9:00am - 5:30pm Sales: 0800 840 1992 Customer Service: 0800 995 1992" at bounding box center [784, 37] width 988 height 55
click at [463, 47] on picture at bounding box center [433, 42] width 193 height 12
click at [466, 23] on img at bounding box center [433, 32] width 193 height 27
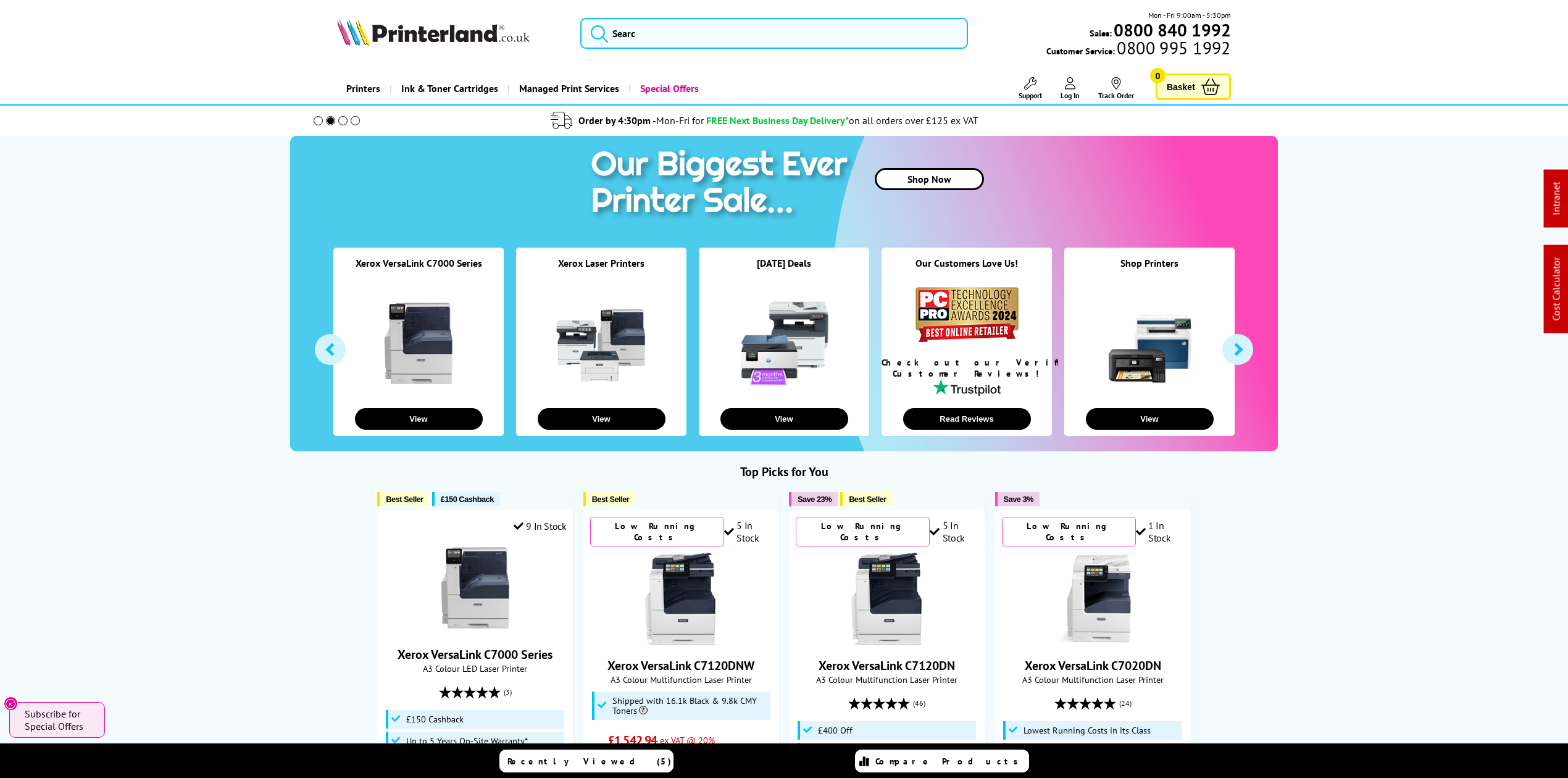
click at [667, 58] on div "Mon - Fri 9:00am - 5:30pm Sales: 0800 840 1992 Customer Service: 0800 995 1992" at bounding box center [784, 37] width 988 height 55
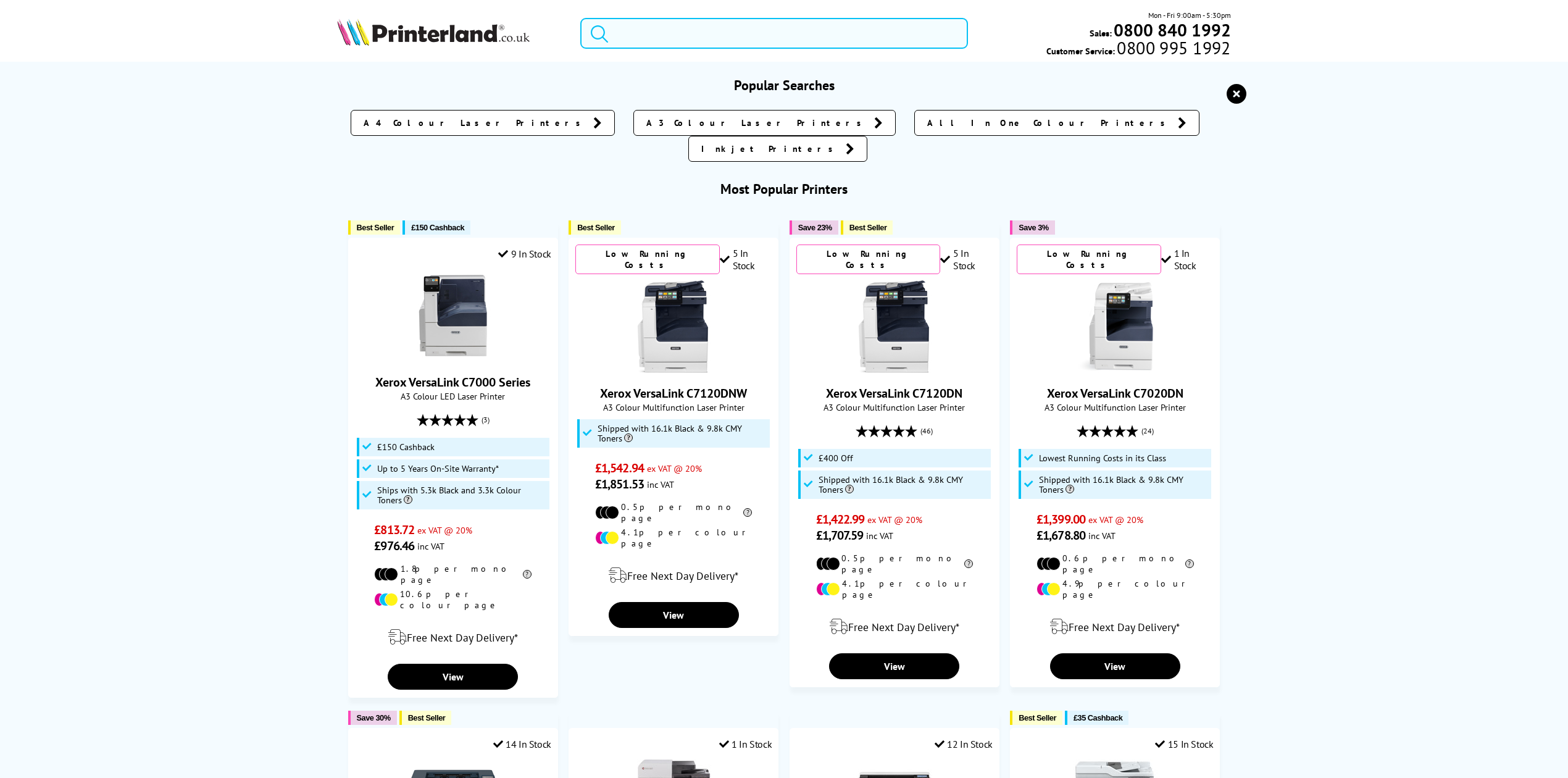
click at [671, 44] on input "search" at bounding box center [774, 33] width 388 height 31
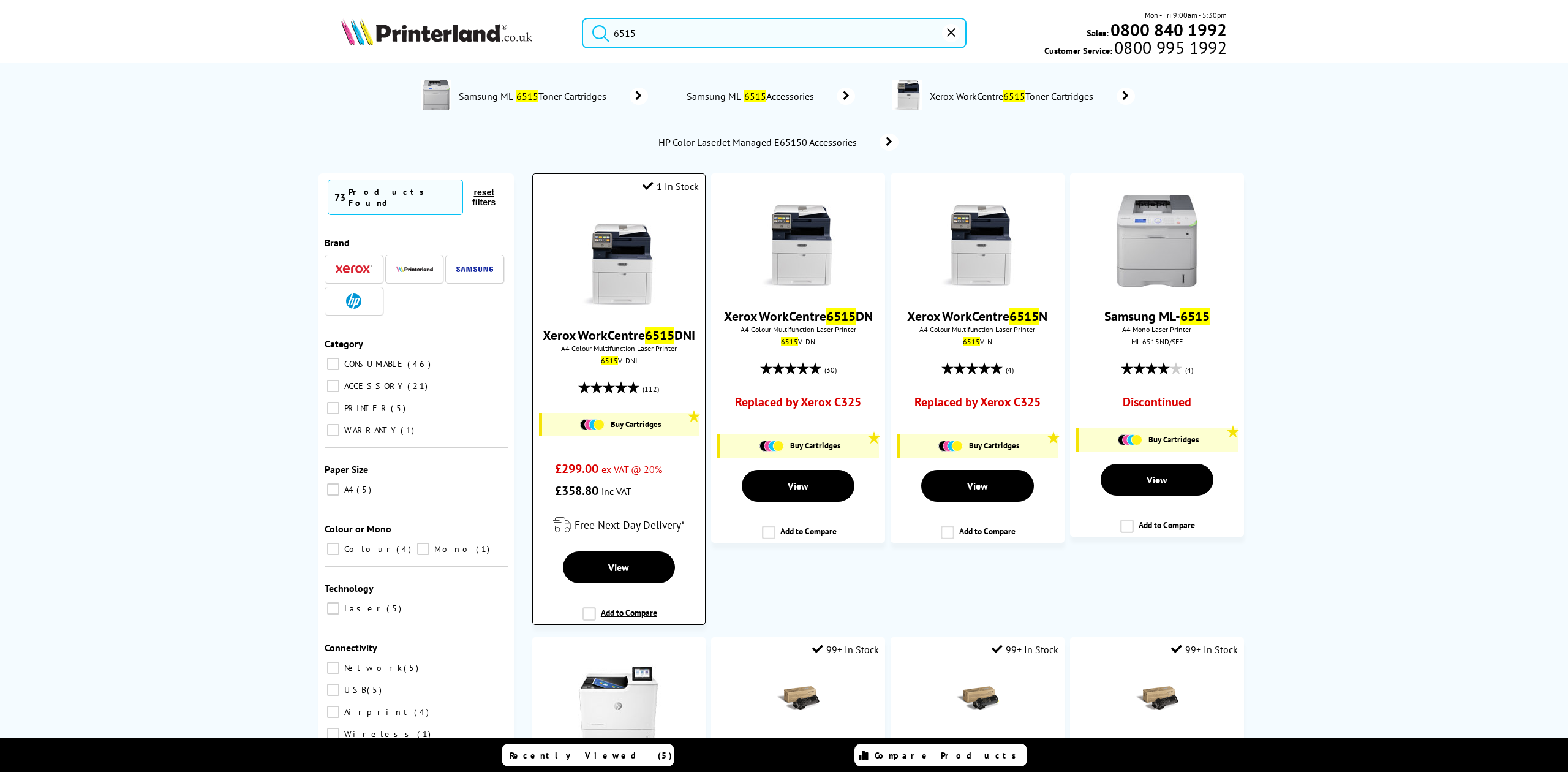
type input "6515"
click at [619, 238] on img at bounding box center [619, 260] width 92 height 92
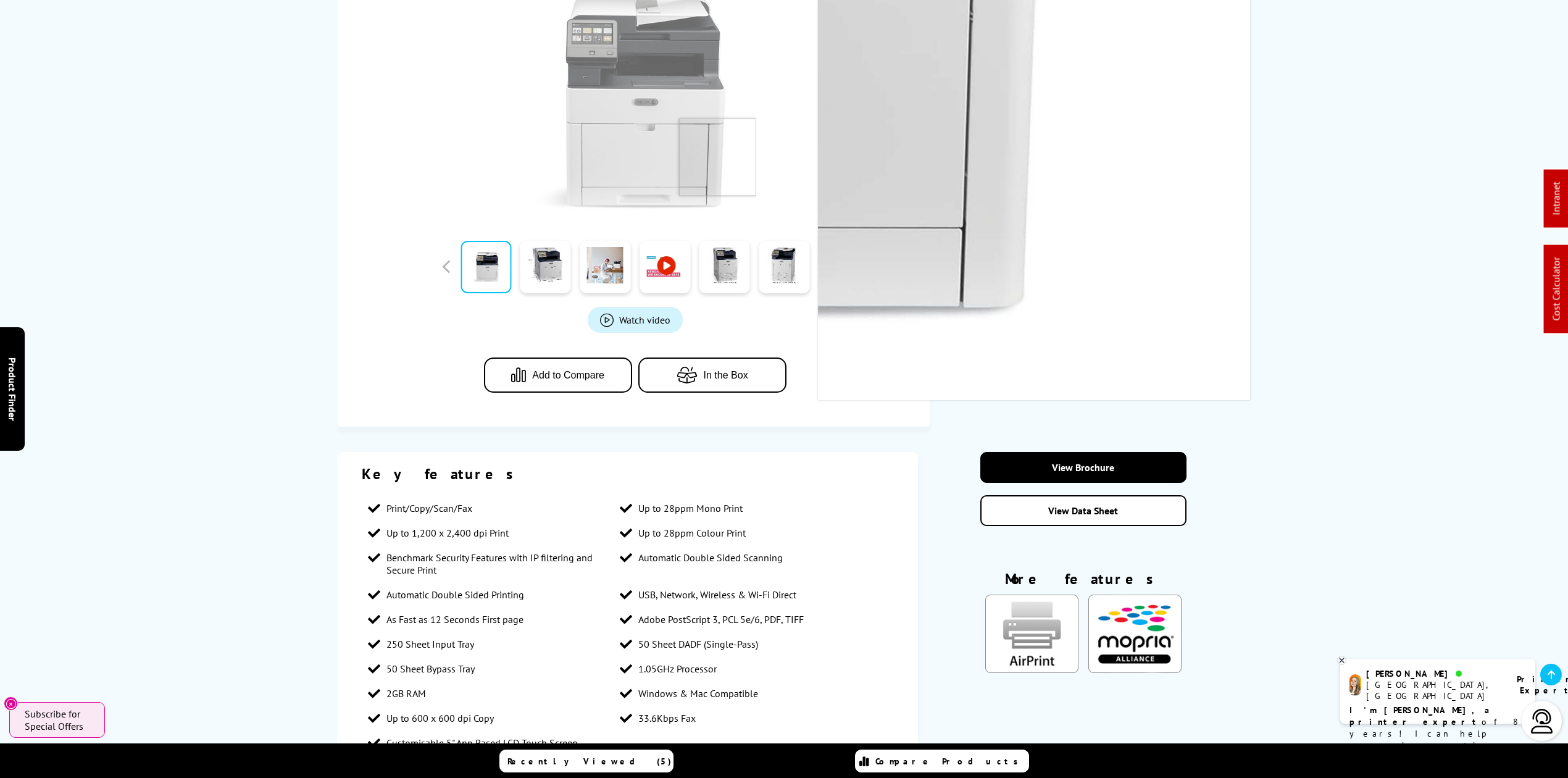
scroll to position [494, 0]
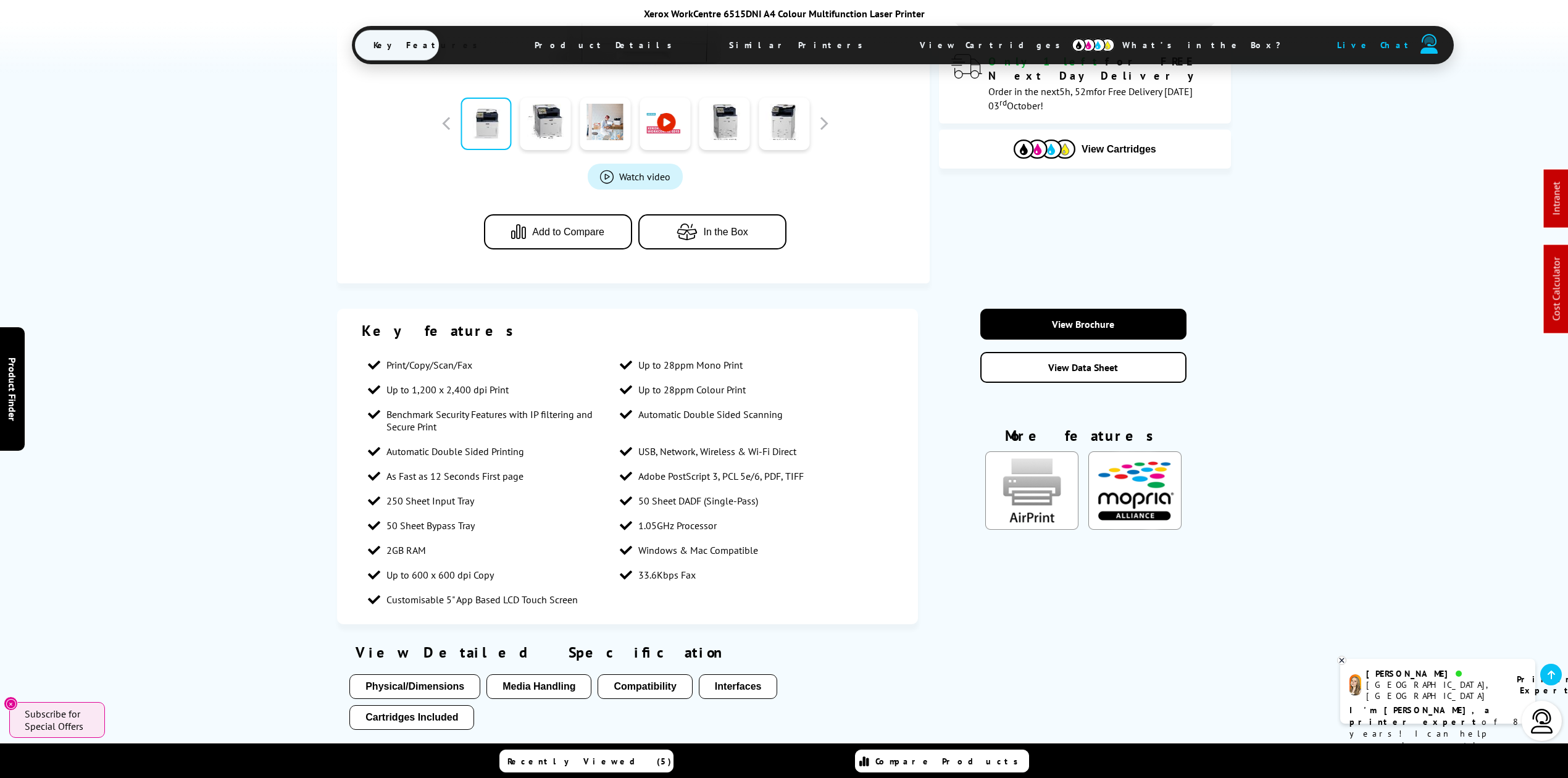
click at [902, 47] on span "View Cartridges" at bounding box center [996, 45] width 189 height 32
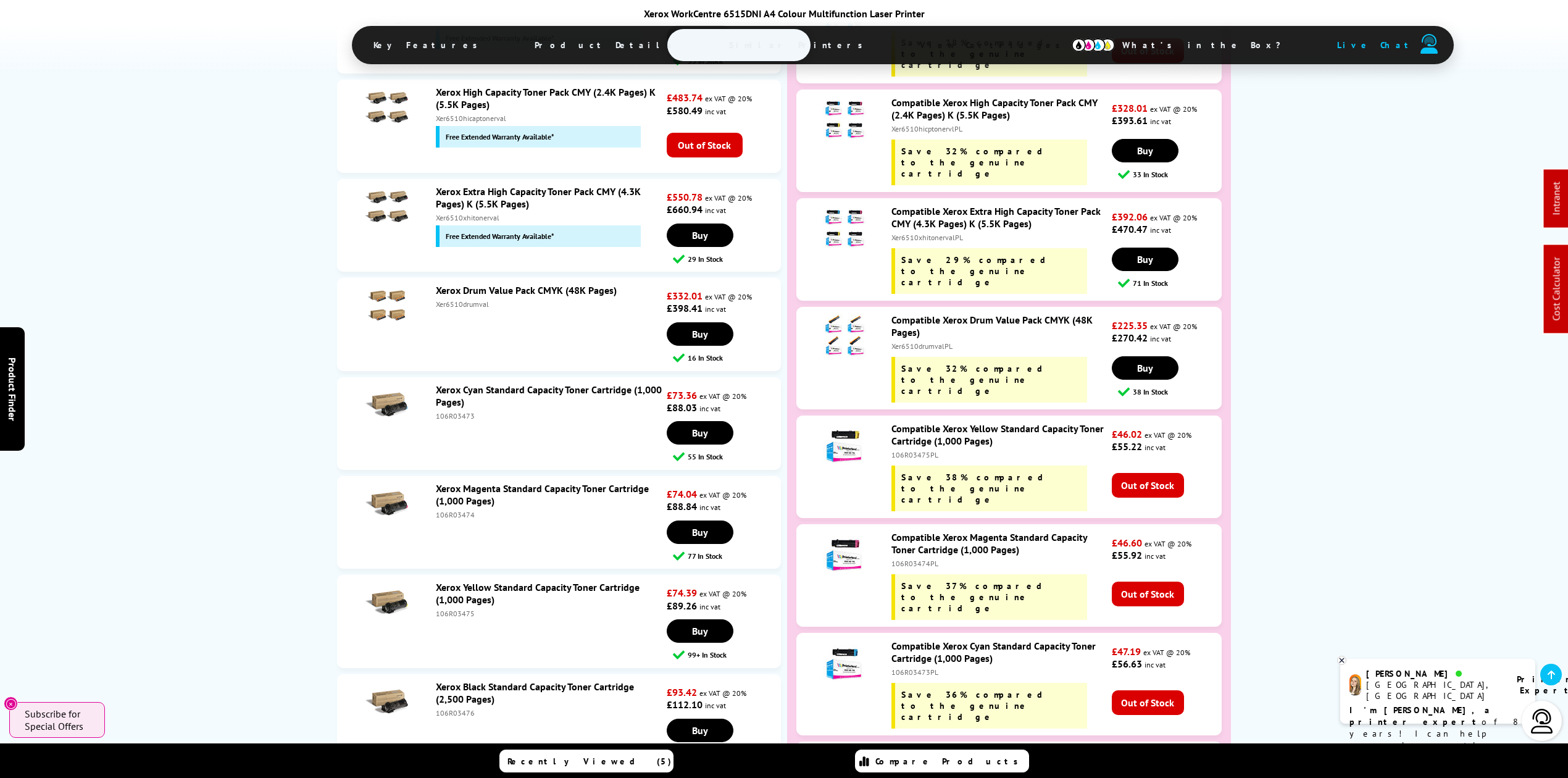
scroll to position [4297, 0]
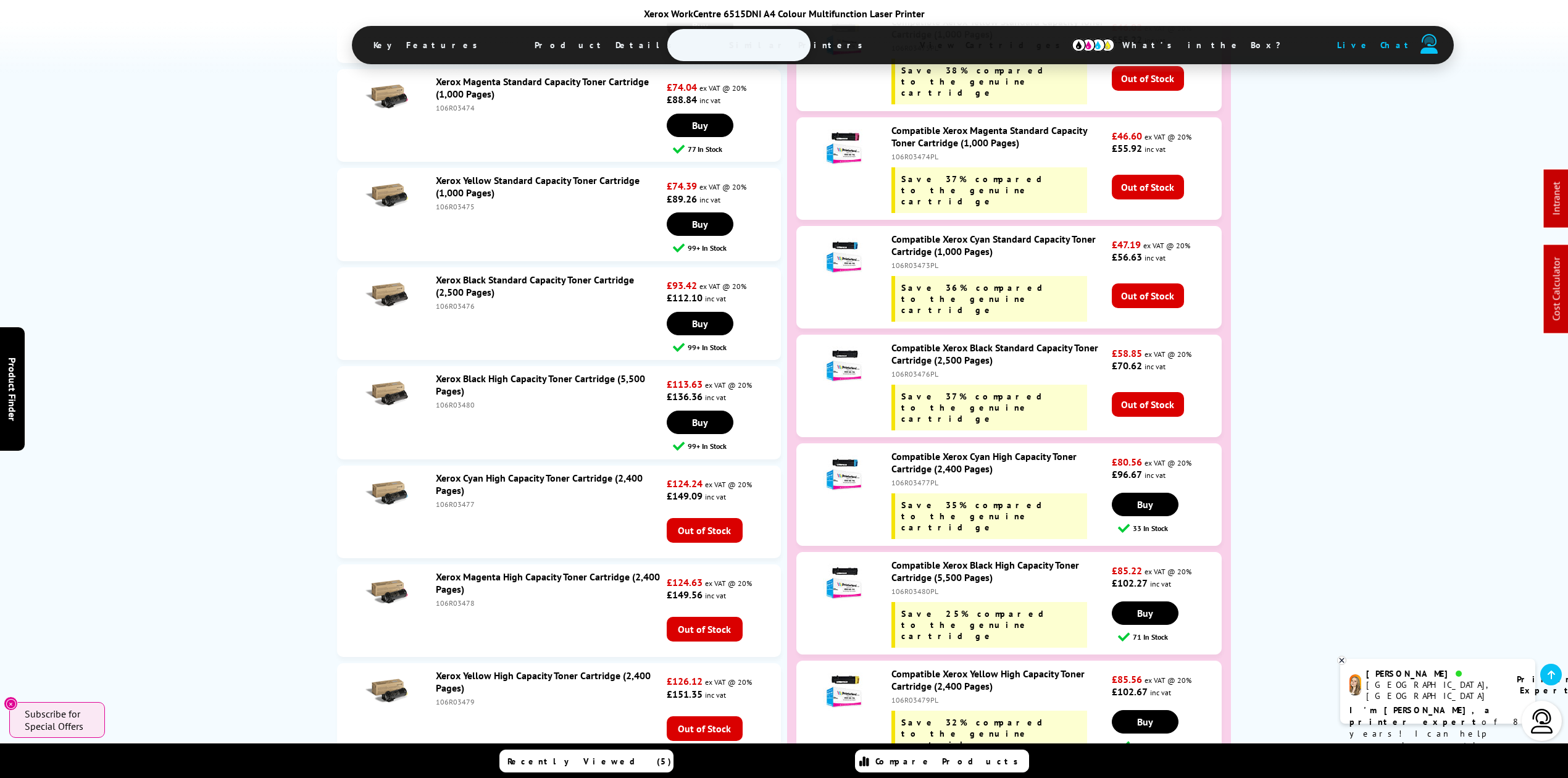
click at [912, 587] on div "106R03480PL" at bounding box center [1000, 591] width 218 height 9
copy div "106R03480PL"
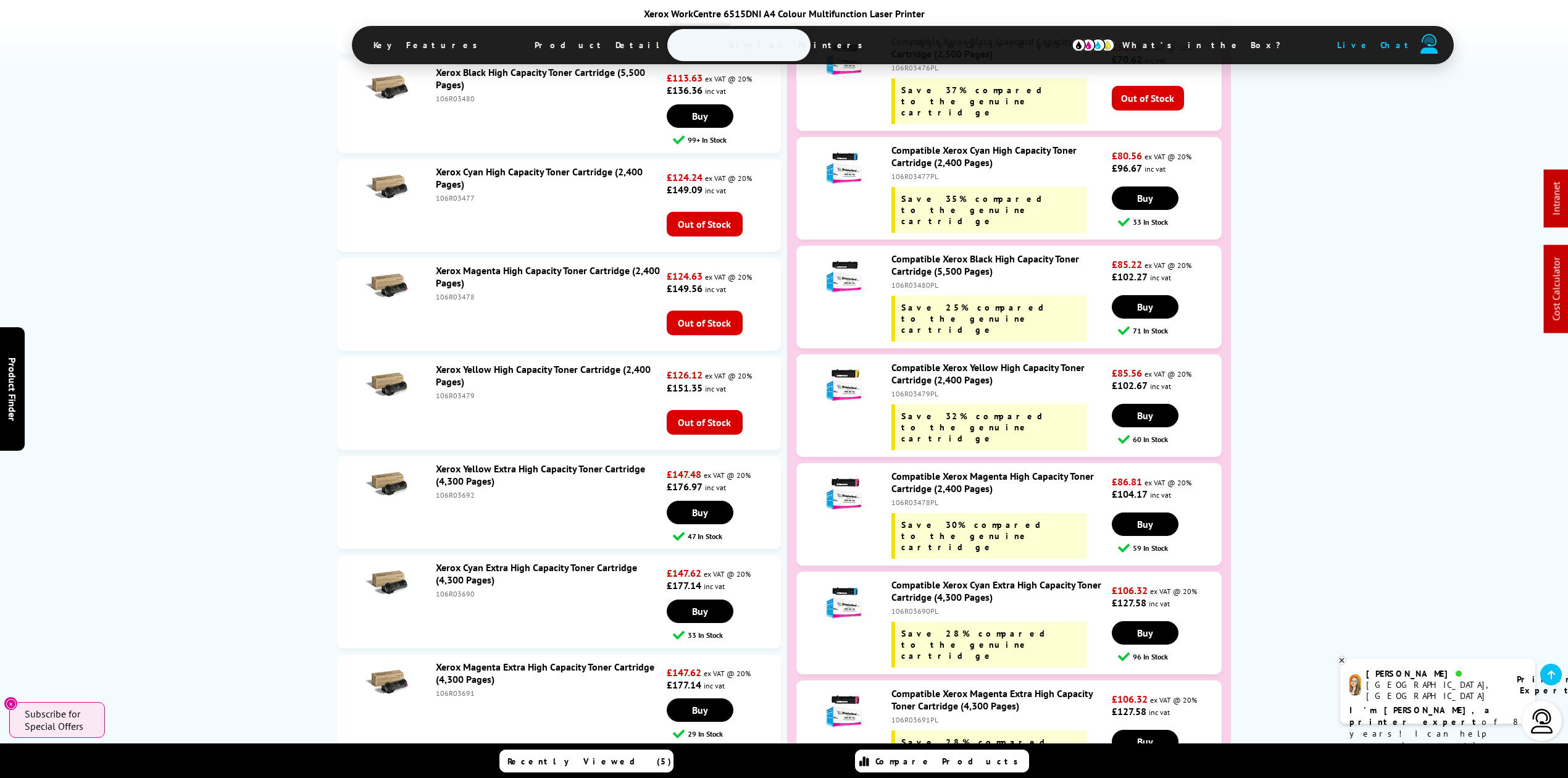
scroll to position [4626, 0]
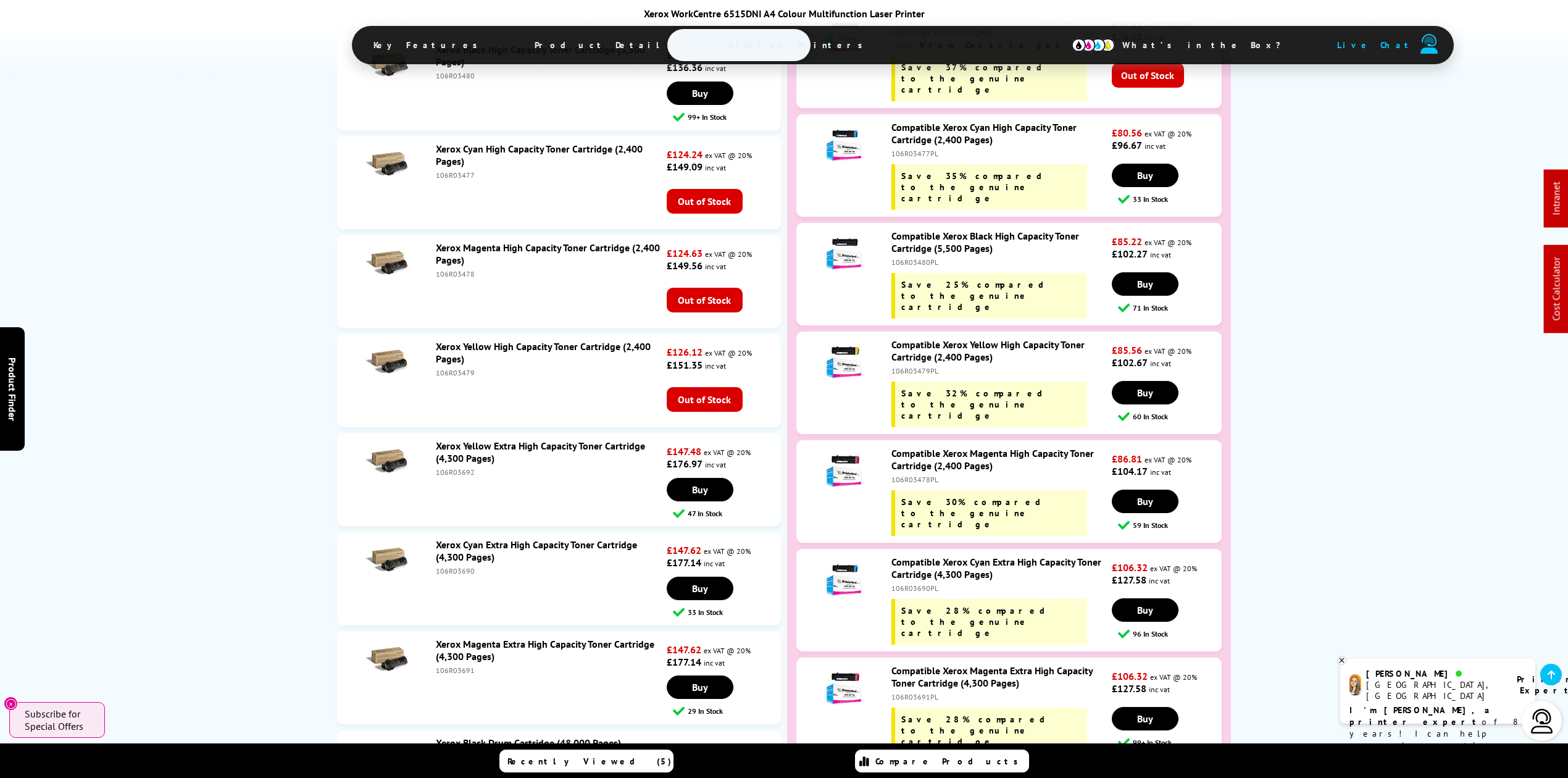
click at [904, 555] on div "Compatible Xerox Cyan Extra High Capacity Toner Cartridge (4,300 Pages) 106R036…" at bounding box center [999, 600] width 227 height 89
copy div "106R03690PL"
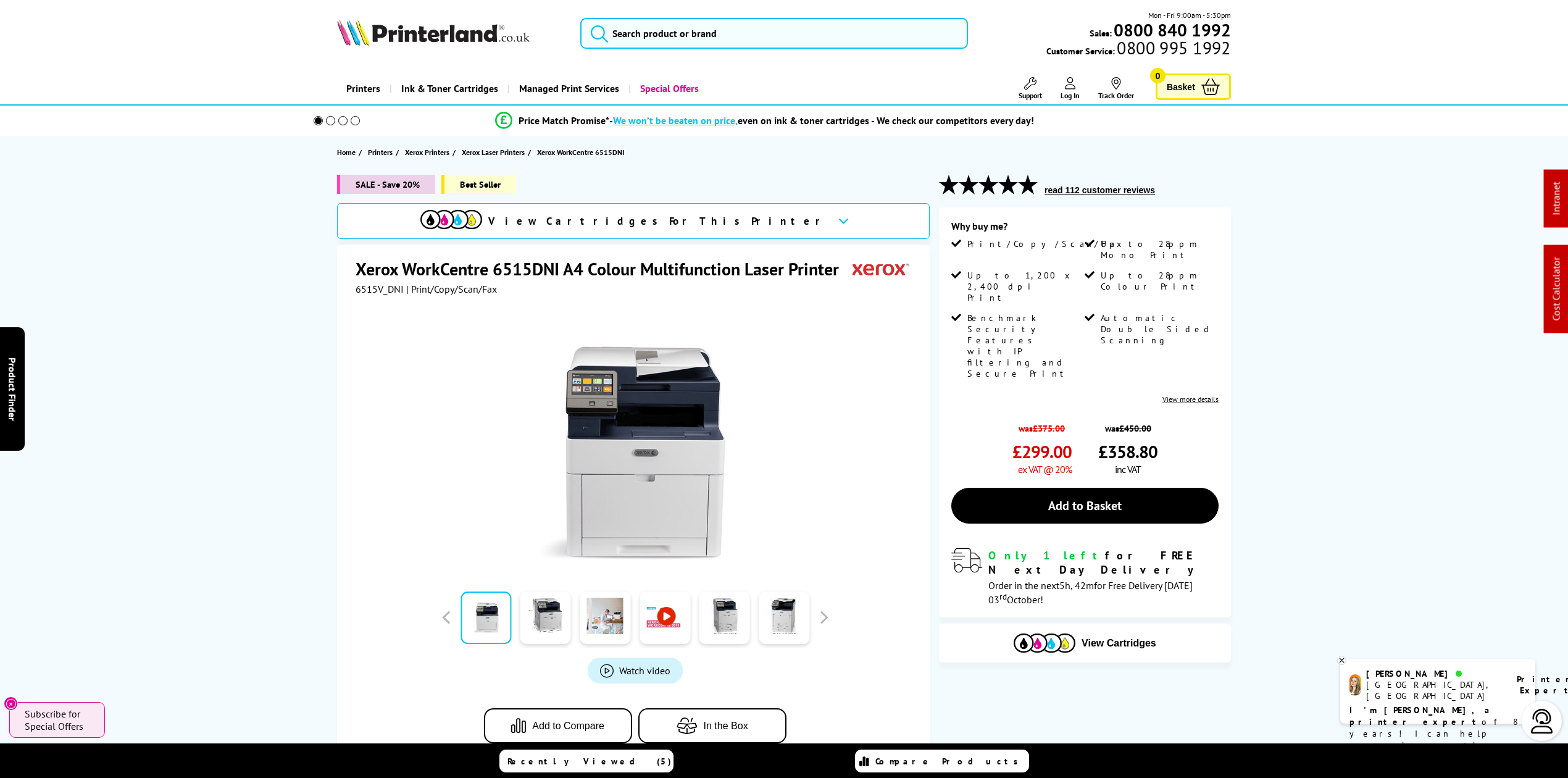
click at [521, 43] on img at bounding box center [433, 32] width 193 height 27
click at [515, 37] on img at bounding box center [433, 32] width 193 height 27
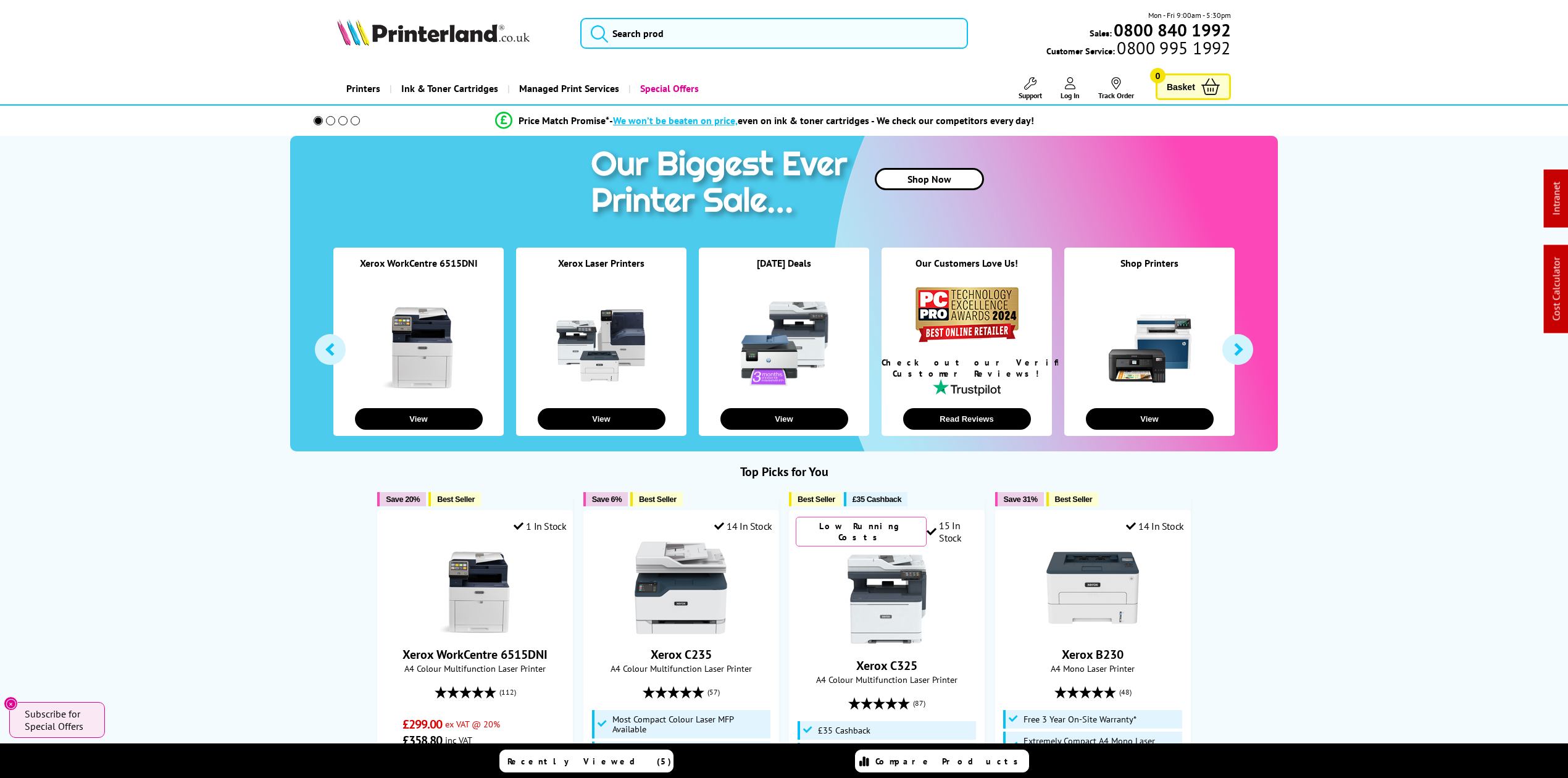
click at [671, 16] on div "Mon - Fri 9:00am - 5:30pm Sales: 0800 840 1992 Customer Service: 0800 995 1992" at bounding box center [784, 37] width 988 height 55
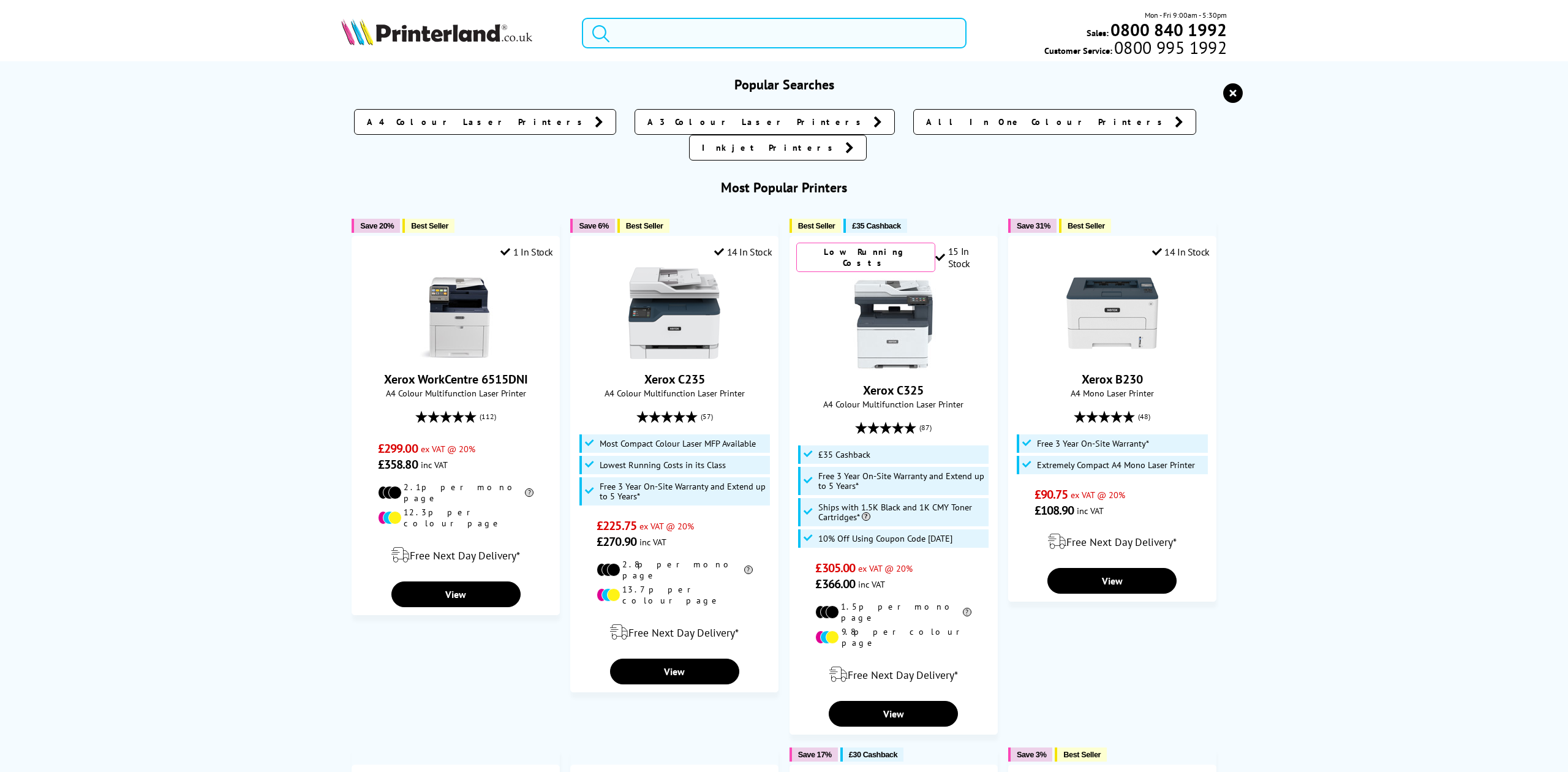
click at [668, 21] on input "search" at bounding box center [774, 33] width 384 height 30
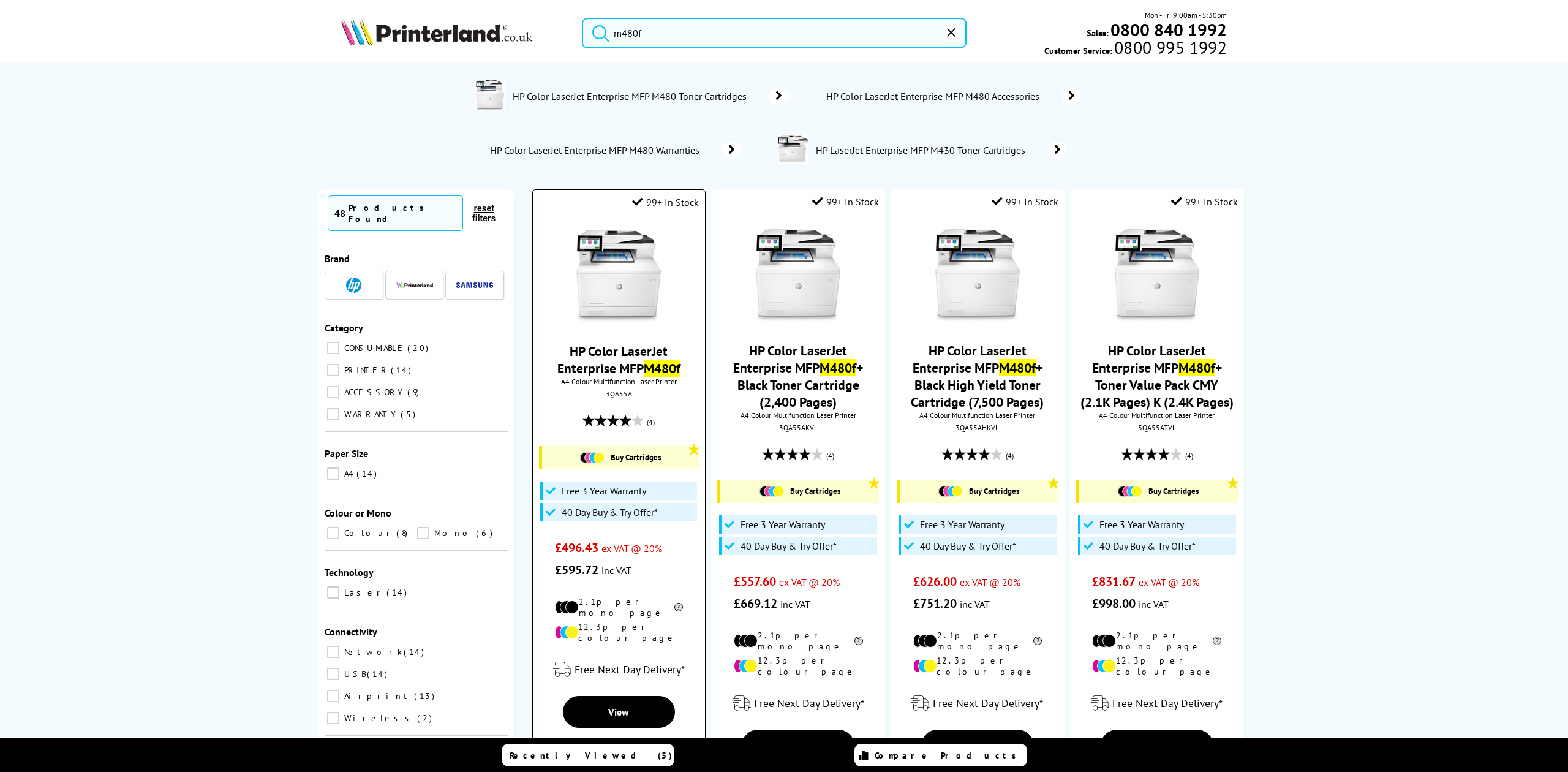
type input "m480f"
click at [611, 262] on img at bounding box center [619, 275] width 92 height 92
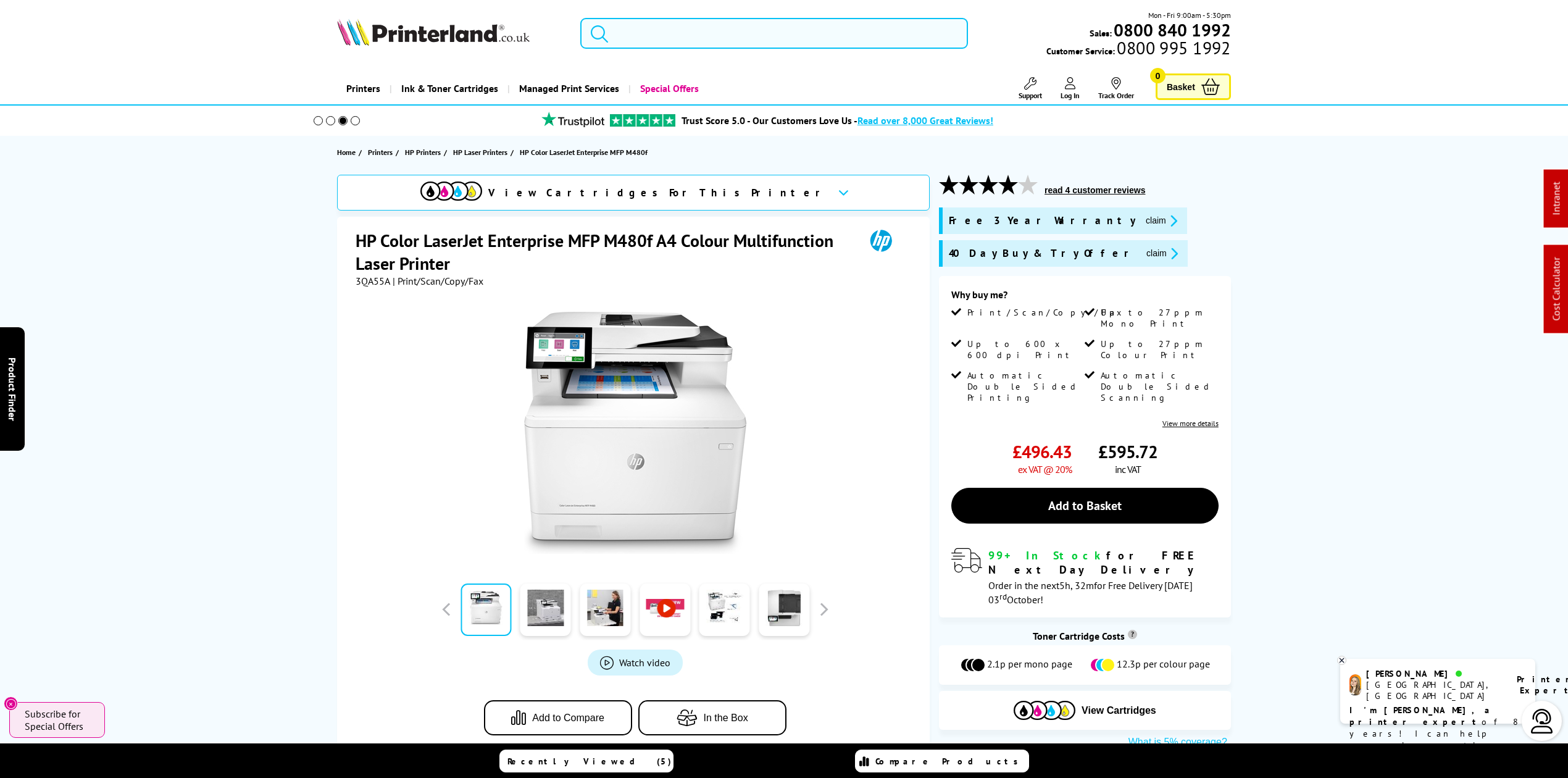
click at [651, 32] on input "search" at bounding box center [774, 33] width 388 height 31
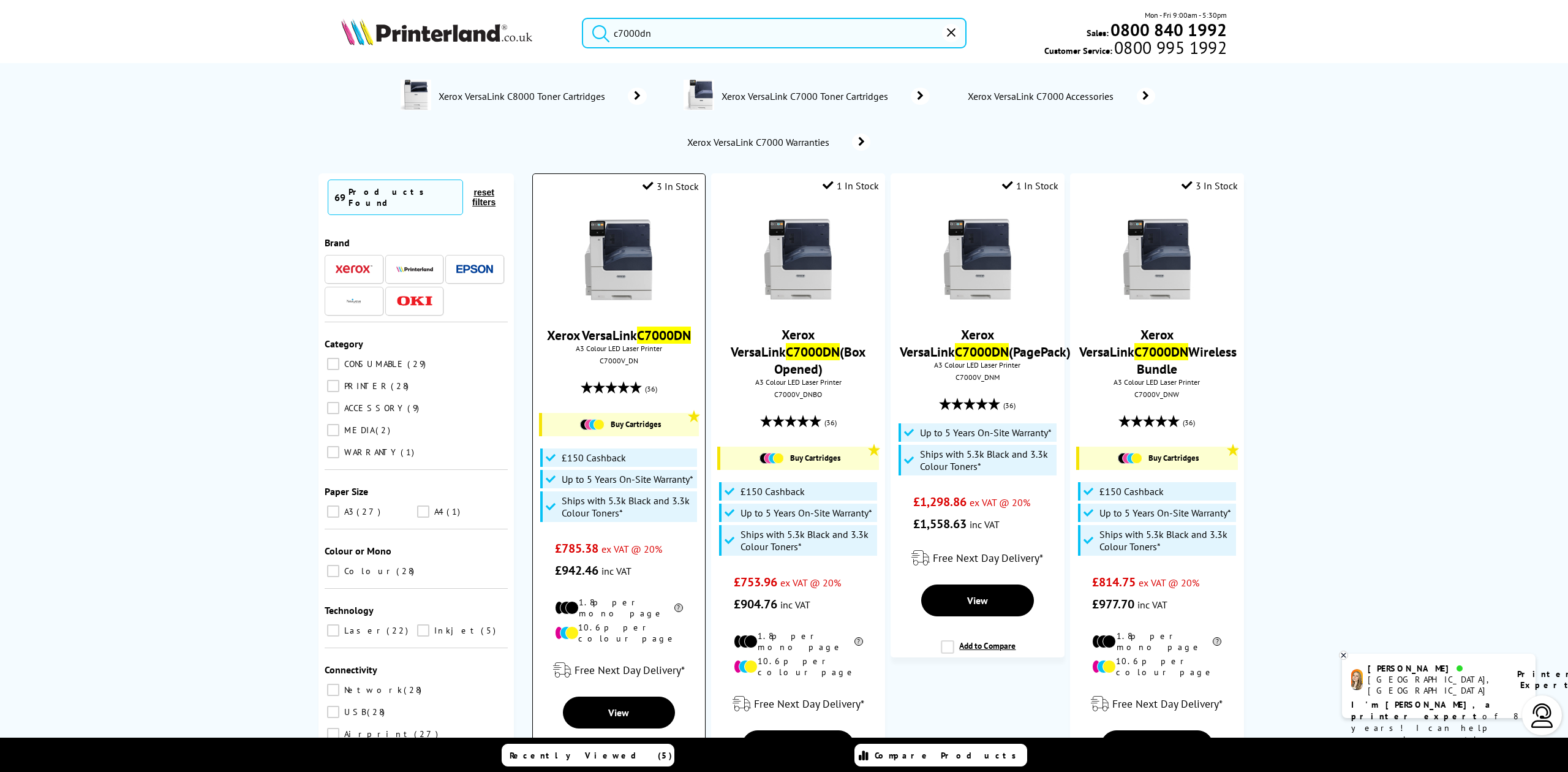
type input "c7000dn"
click at [632, 199] on li "3 In Stock Xerox VersaLink C7000DN A3 Colour LED Laser Printer C7000V_DN (36) B…" at bounding box center [619, 471] width 173 height 597
click at [608, 245] on img at bounding box center [619, 260] width 92 height 92
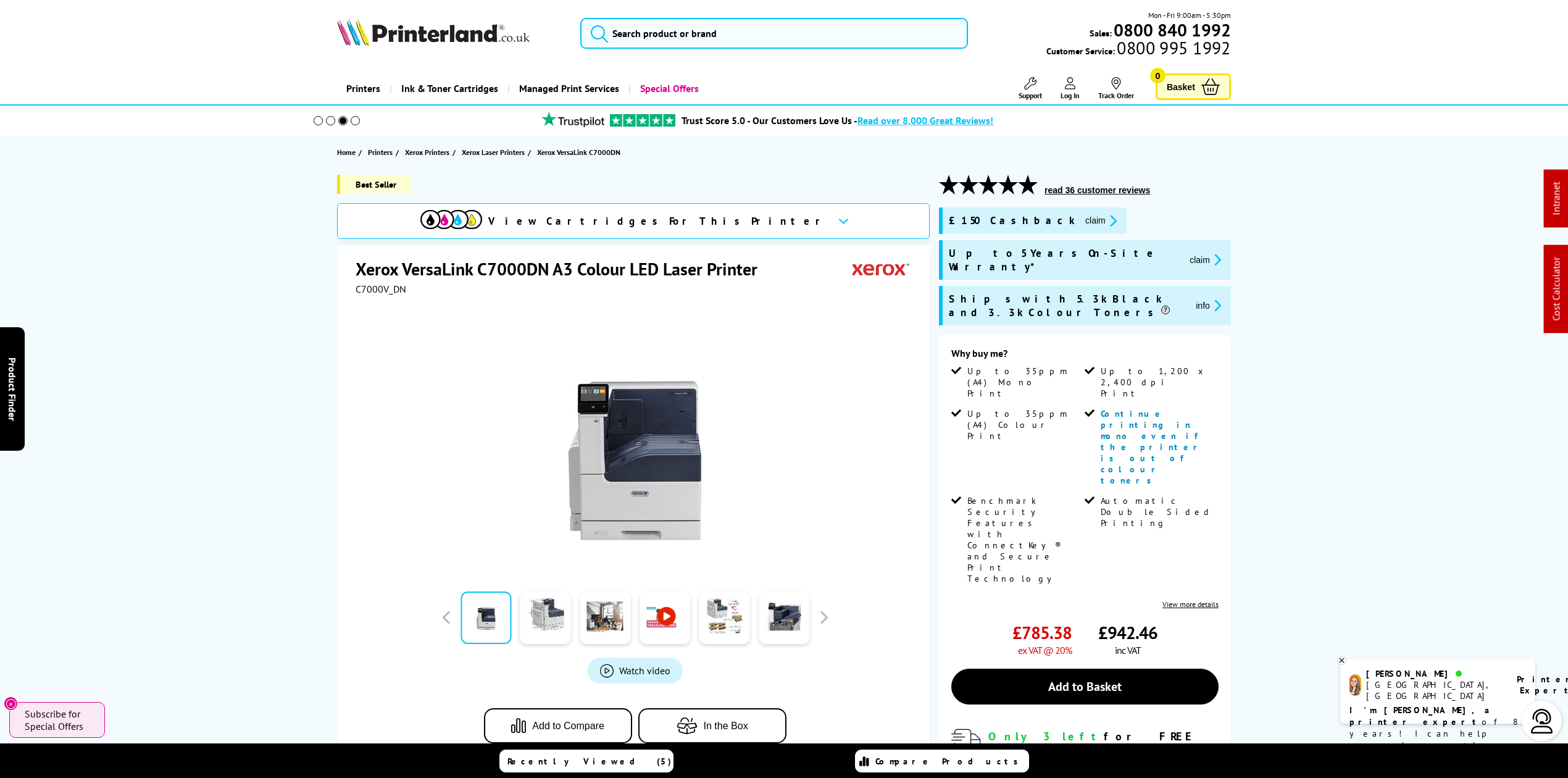
click at [392, 41] on img at bounding box center [433, 32] width 193 height 27
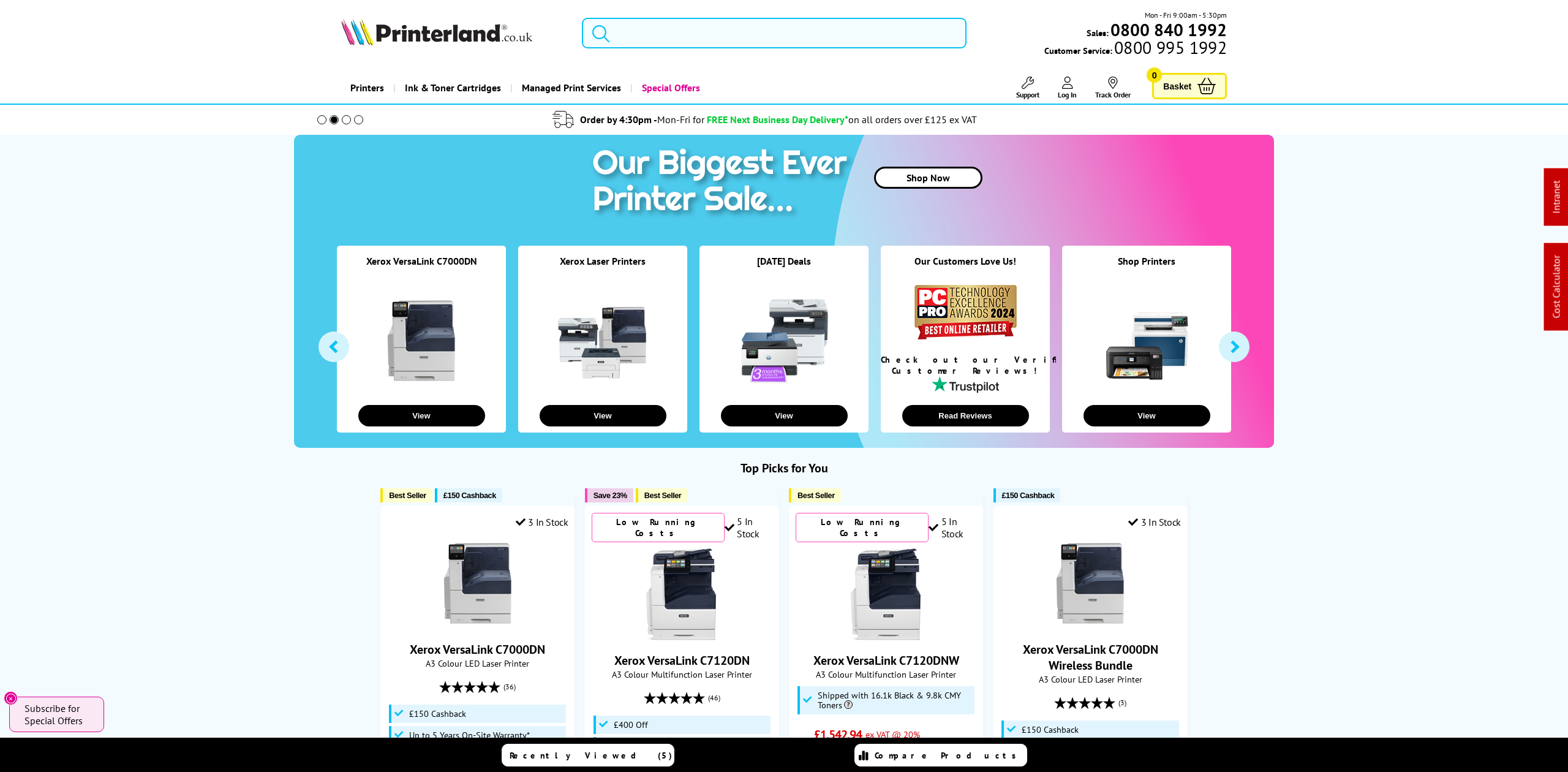
click at [729, 33] on input "search" at bounding box center [774, 33] width 384 height 30
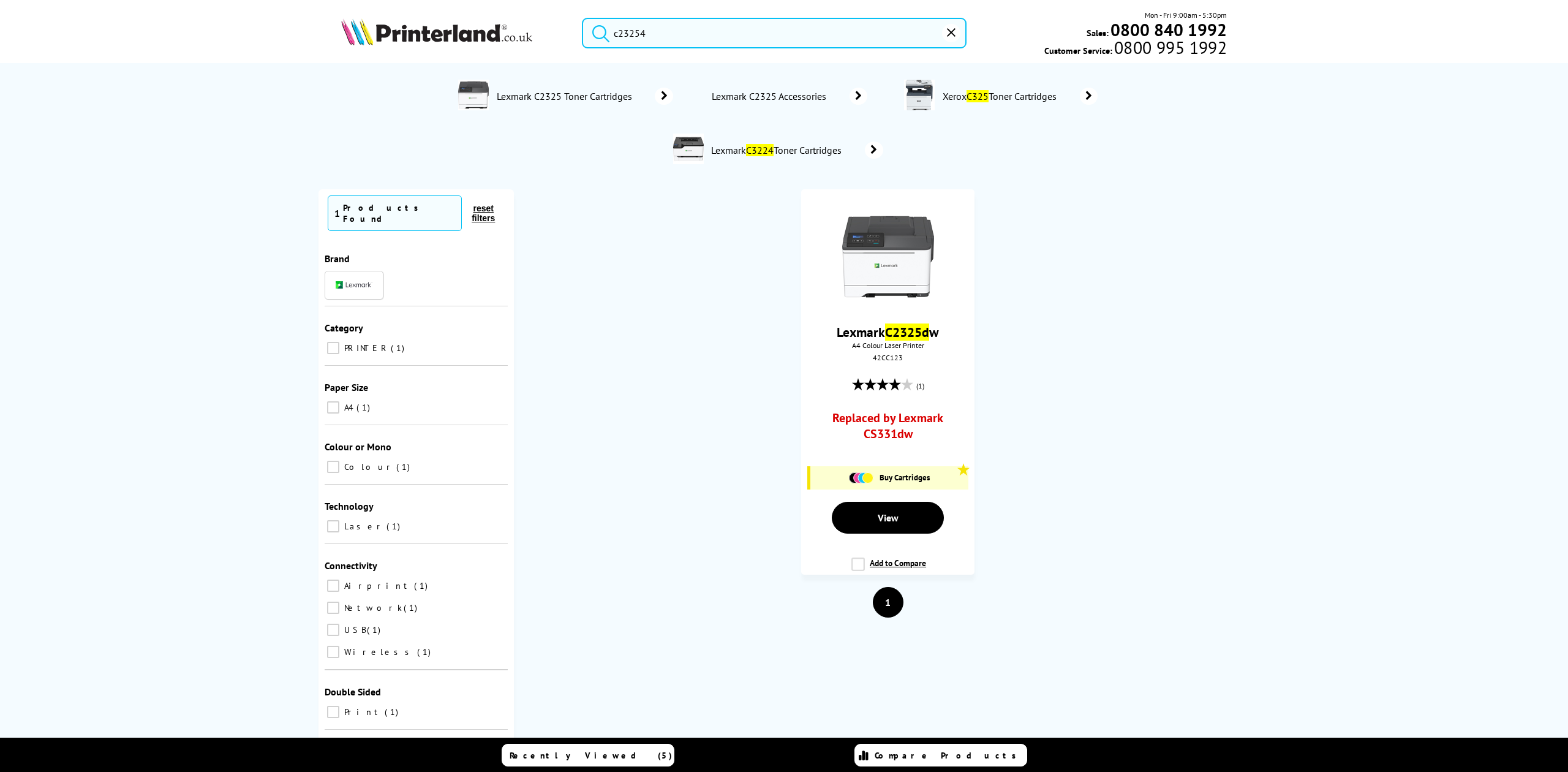
drag, startPoint x: 674, startPoint y: 43, endPoint x: 454, endPoint y: 32, distance: 220.3
click at [454, 32] on div "c23254 Mon - Fri 9:00am - 5:30pm Sales: 0800 840 1992 Customer Service: 0800 99…" at bounding box center [784, 36] width 980 height 54
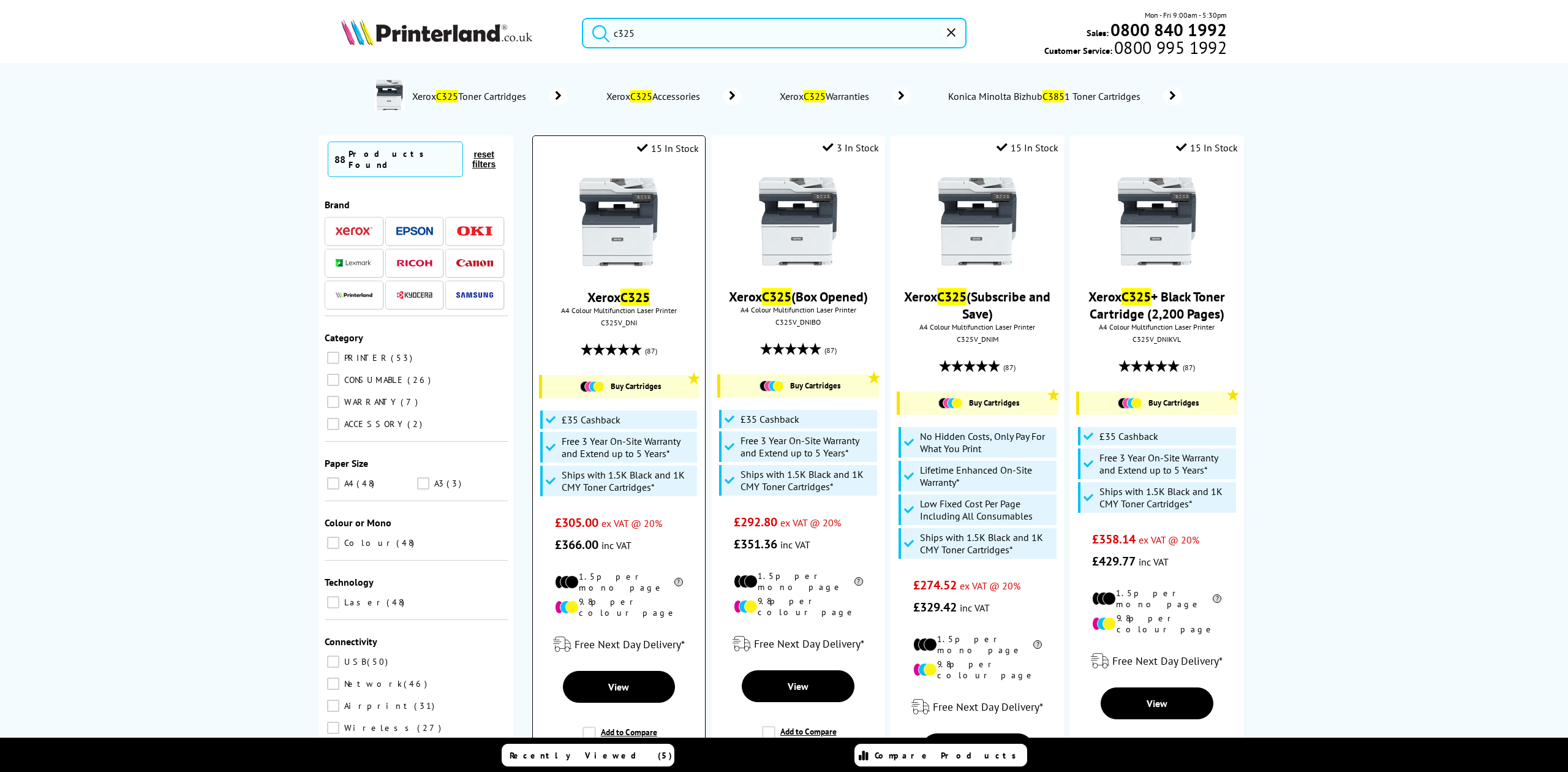
type input "c325"
click at [615, 312] on span "A4 Colour Multifunction Laser Printer" at bounding box center [619, 310] width 160 height 9
click at [608, 323] on div "C325V_DNI" at bounding box center [619, 323] width 154 height 9
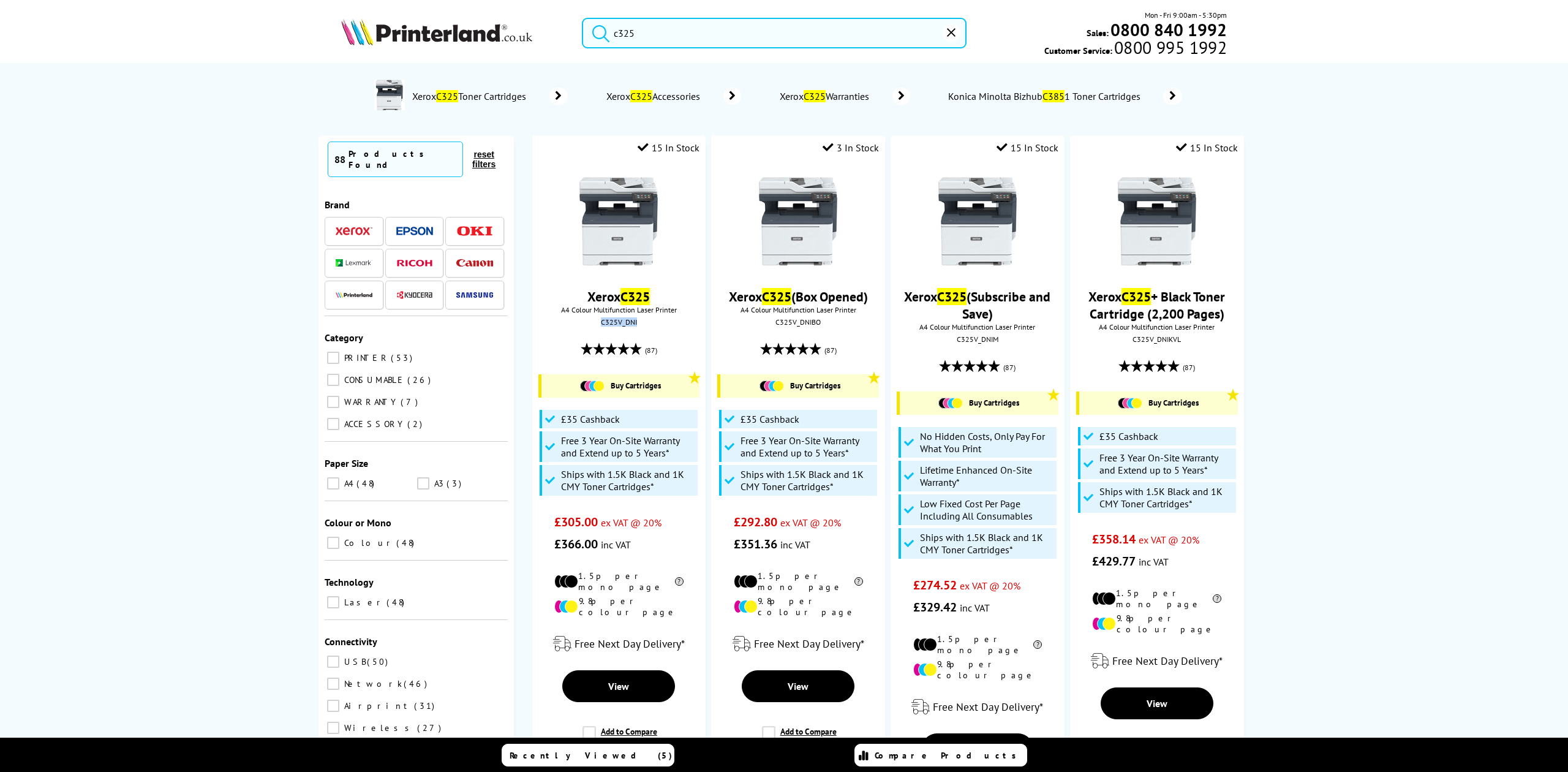
copy div "C325V_DNI"
click at [491, 40] on img at bounding box center [437, 32] width 191 height 27
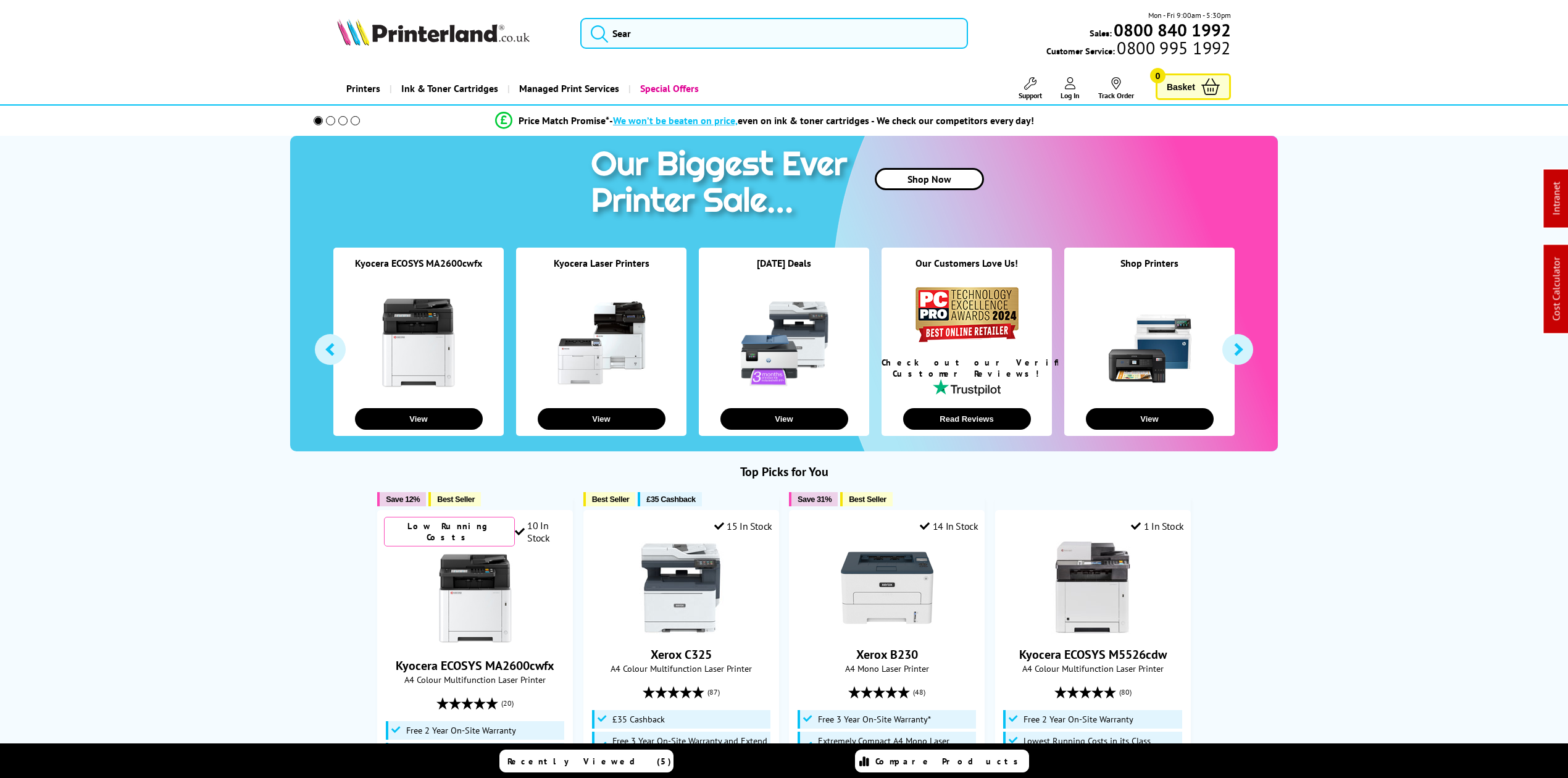
click at [1563, 292] on link "Cost Calculator" at bounding box center [1556, 289] width 12 height 64
click at [1559, 289] on link "Cost Calculator" at bounding box center [1556, 289] width 12 height 64
drag, startPoint x: 699, startPoint y: 593, endPoint x: 685, endPoint y: 433, distance: 160.6
click at [699, 593] on img at bounding box center [681, 588] width 93 height 93
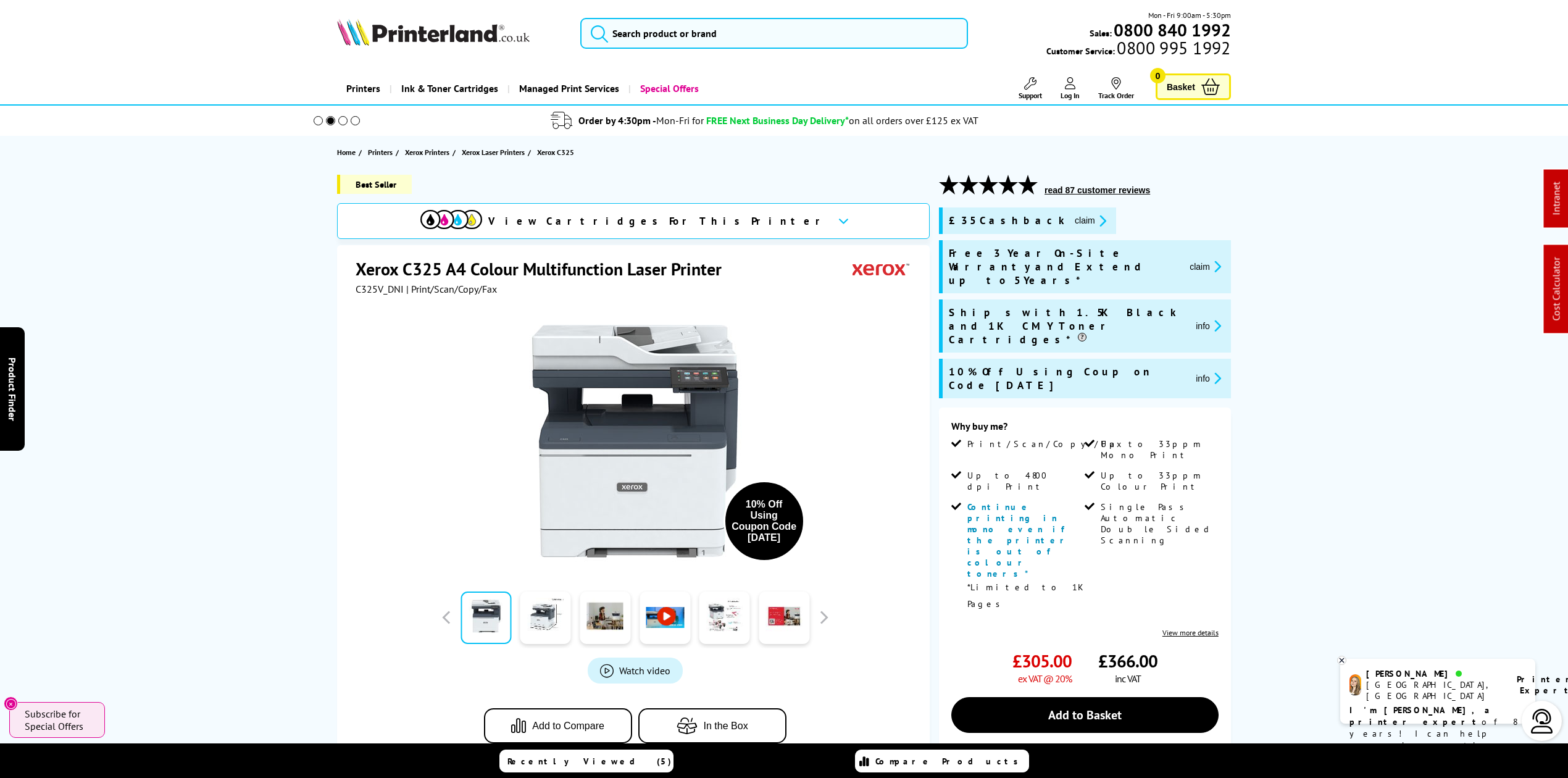
click at [467, 38] on img at bounding box center [433, 32] width 193 height 27
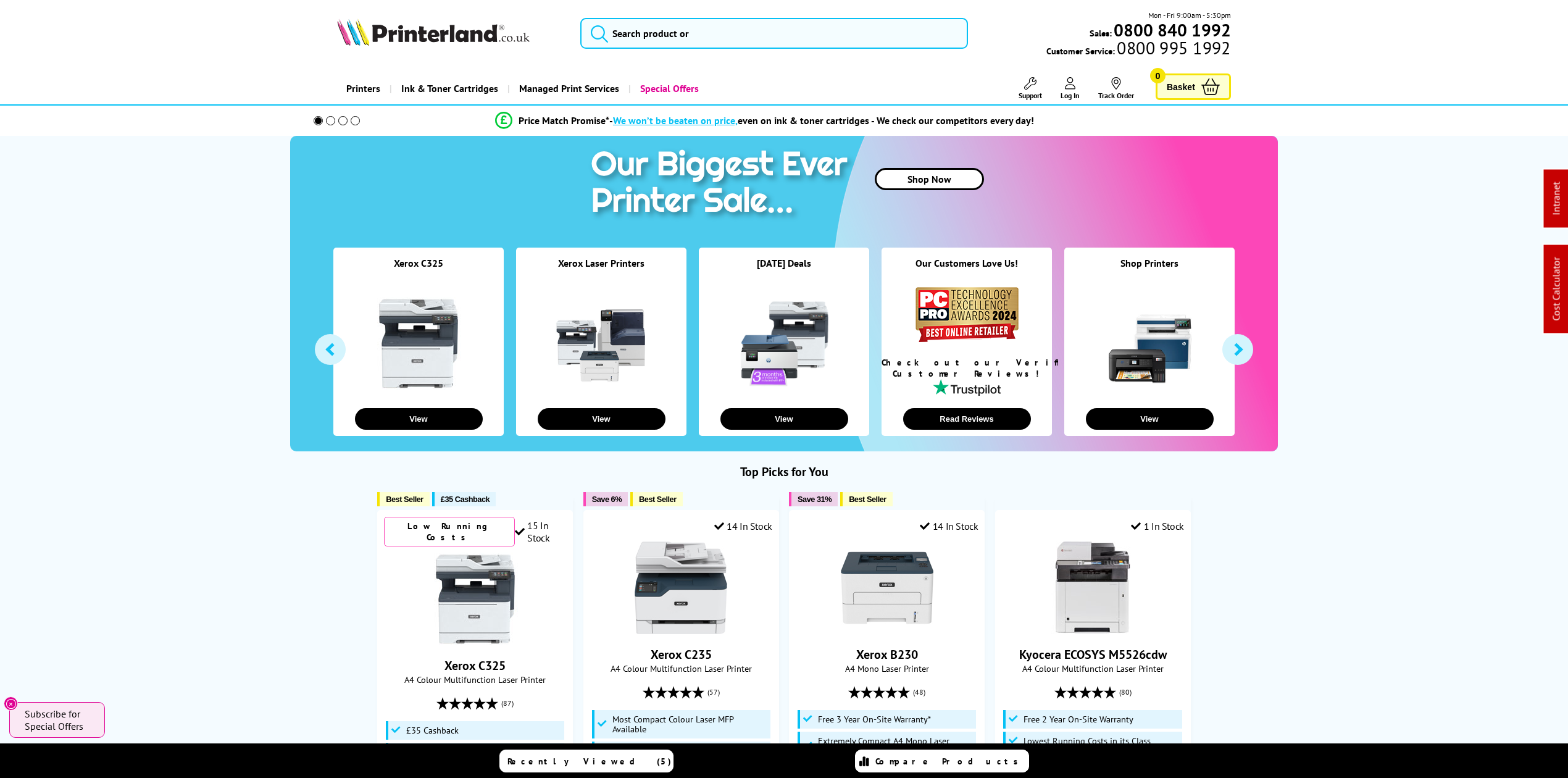
click at [401, 44] on img at bounding box center [433, 32] width 193 height 27
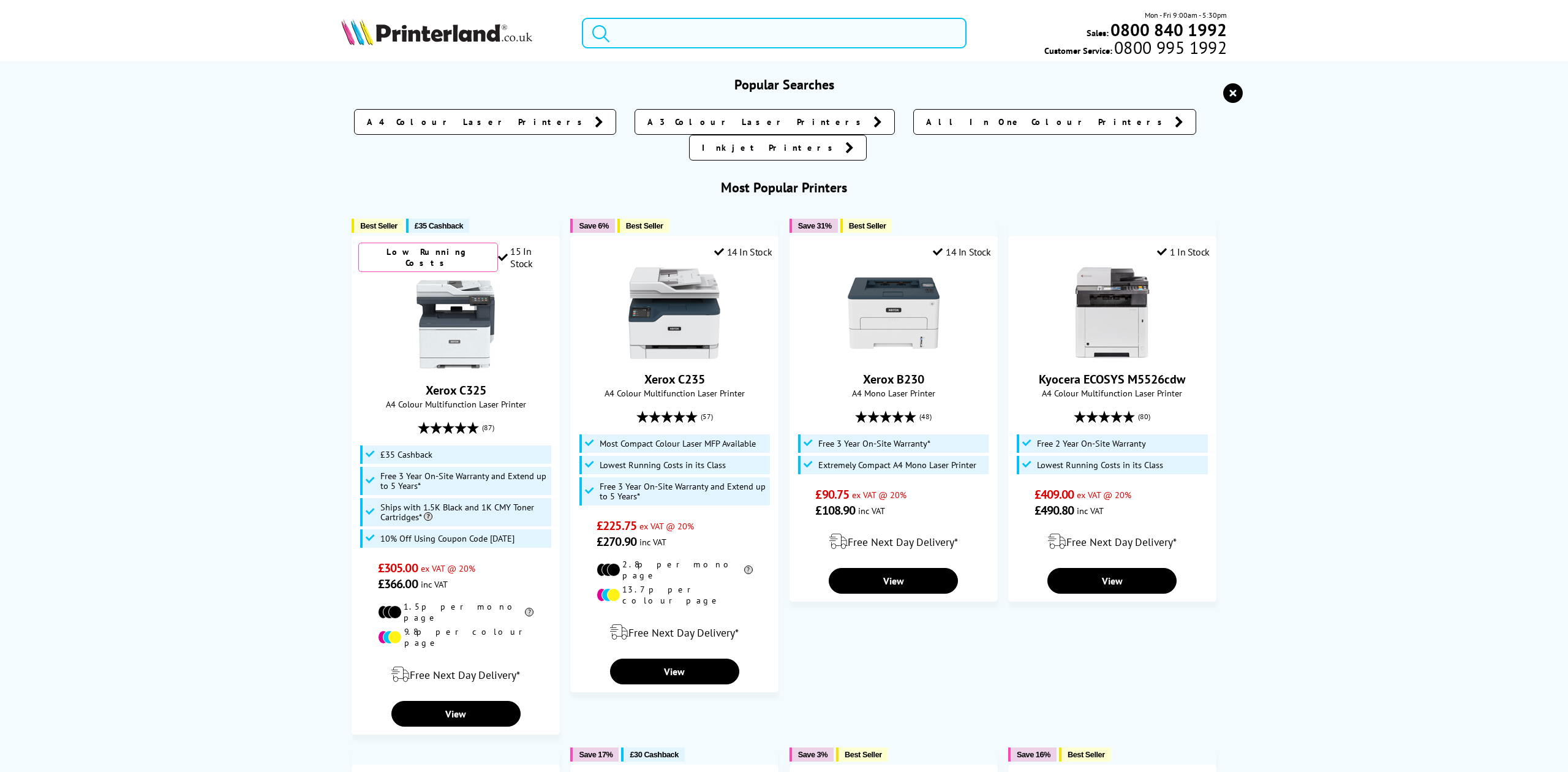
click at [652, 36] on input "search" at bounding box center [774, 33] width 384 height 30
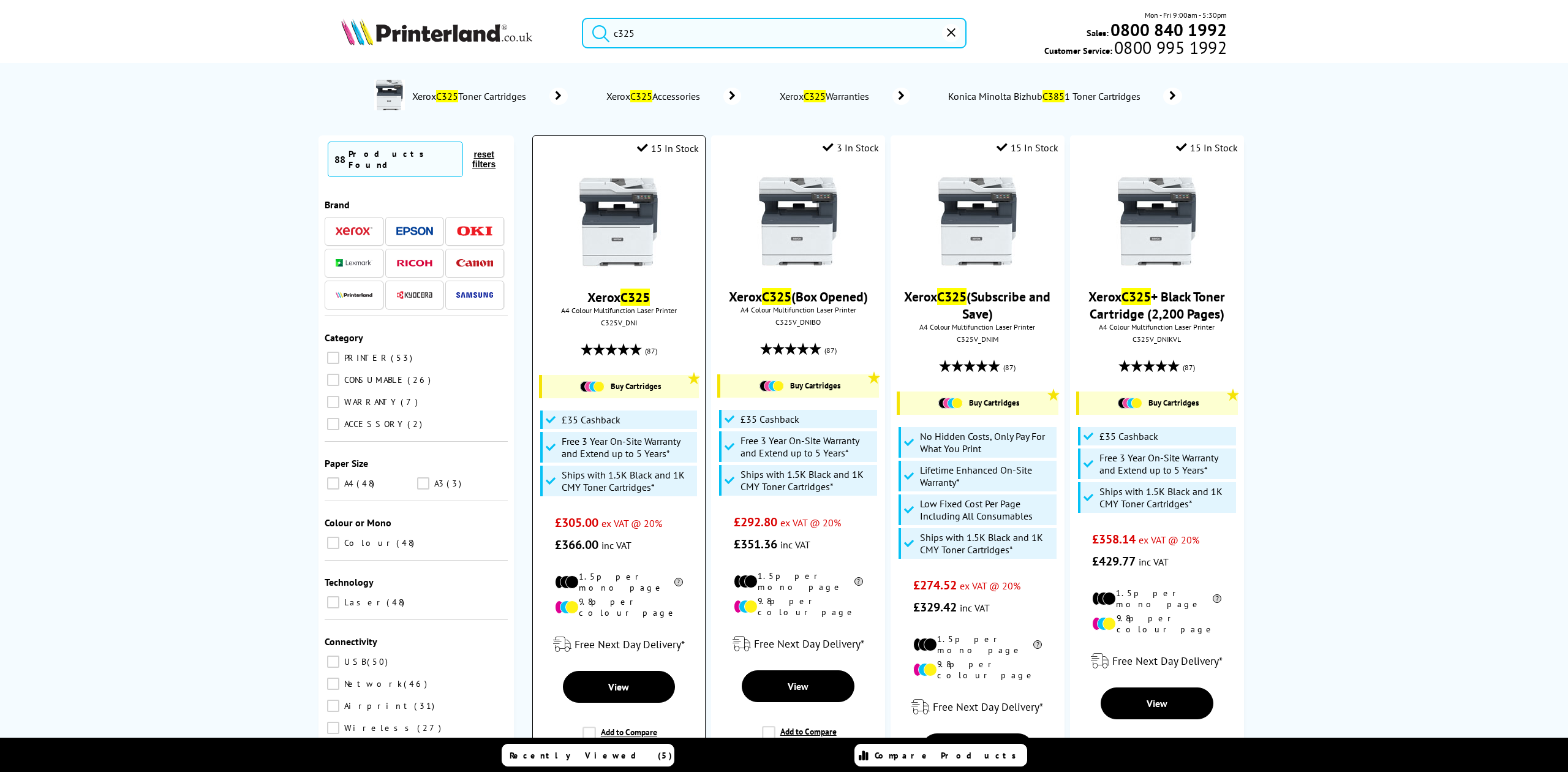
click at [615, 323] on div "C325V_DNI" at bounding box center [619, 323] width 154 height 9
click at [624, 323] on div "C325V_DNI" at bounding box center [619, 323] width 154 height 9
copy div "C325V_DNI"
drag, startPoint x: 679, startPoint y: 24, endPoint x: 512, endPoint y: 22, distance: 167.0
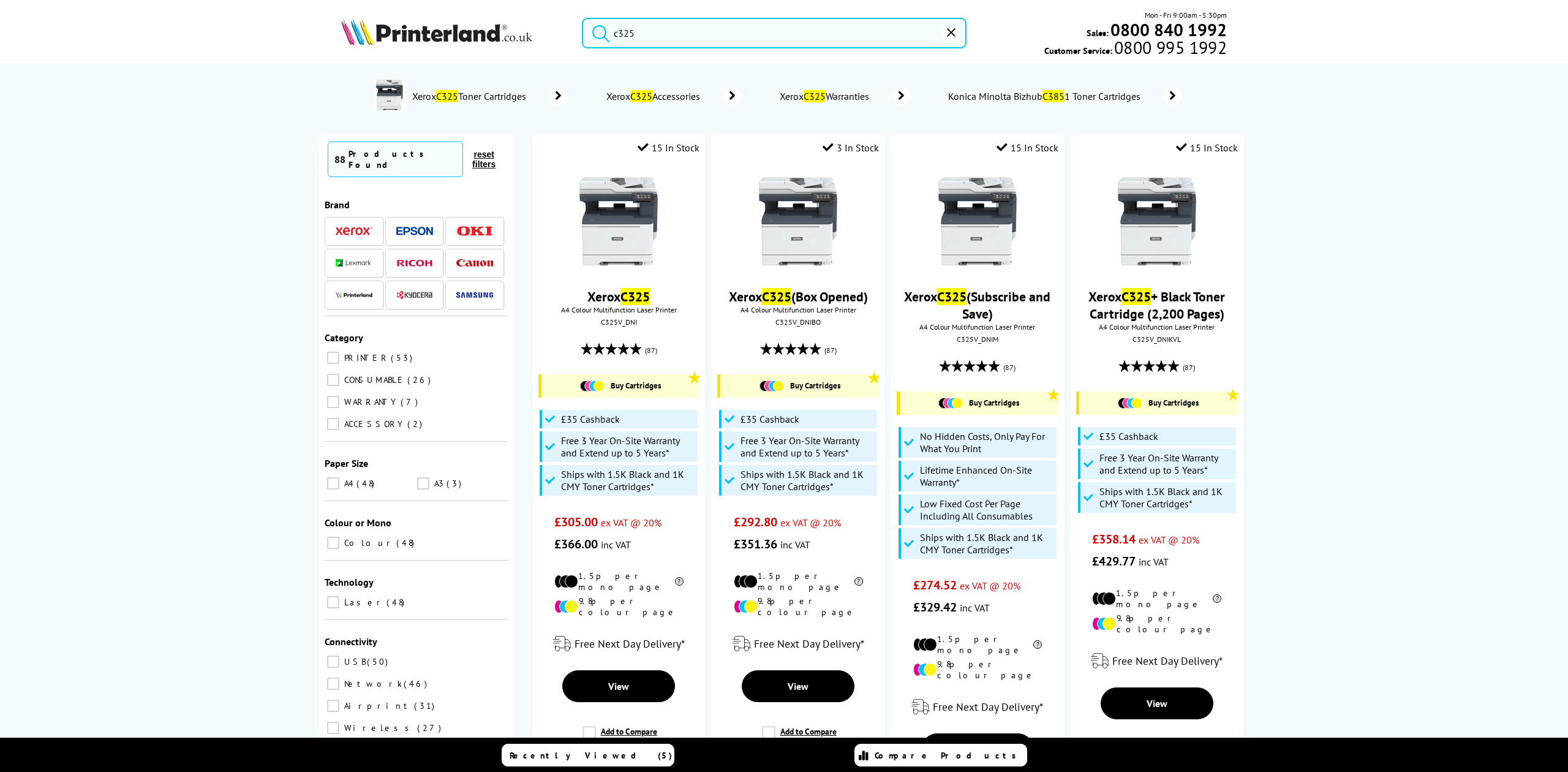
click at [512, 32] on div "c325 Mon - Fri 9:00am - 5:30pm Sales: 0800 840 1992 Customer Service: 0800 995 …" at bounding box center [784, 36] width 980 height 54
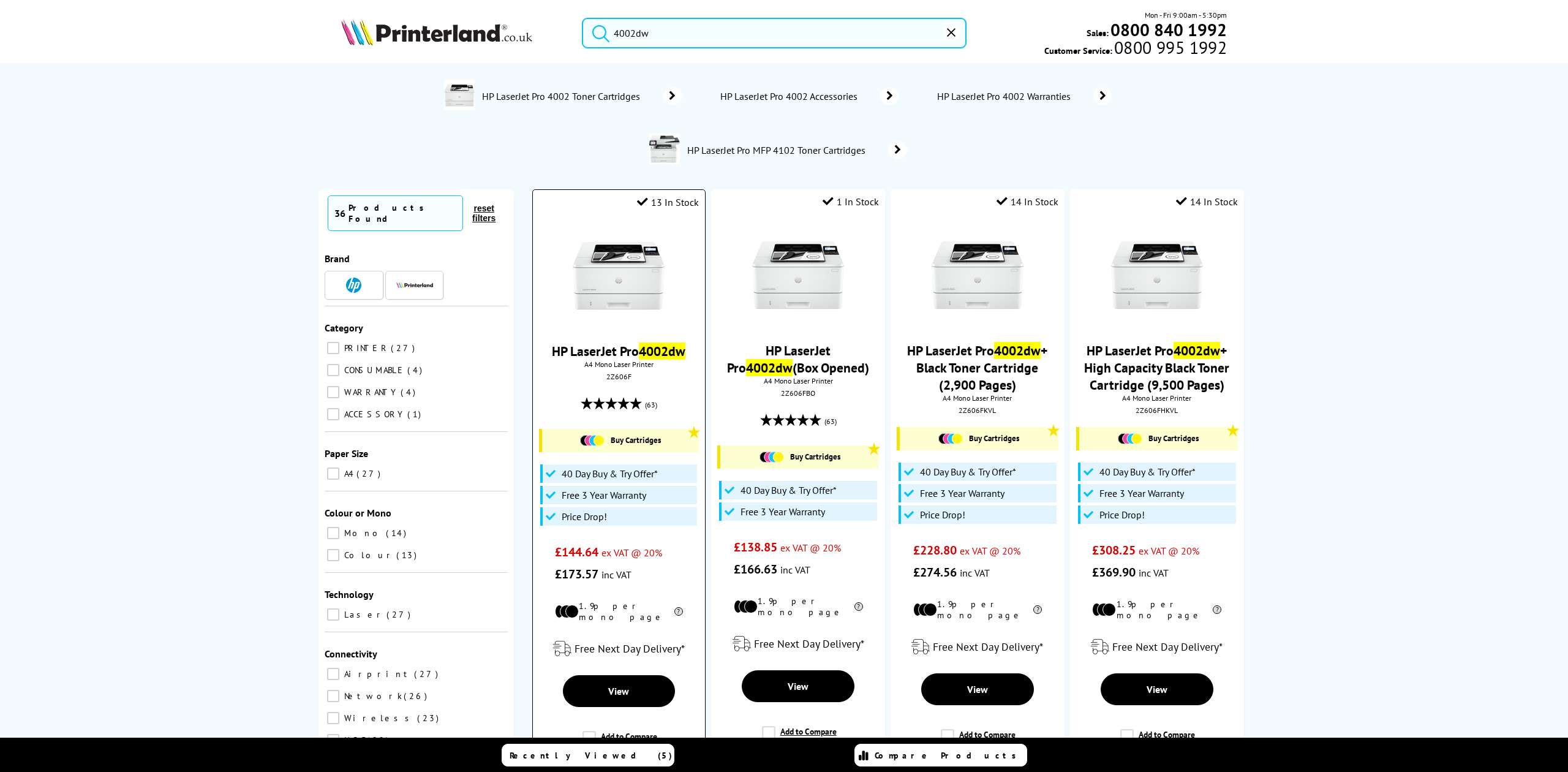
type input "4002dw"
click at [596, 253] on img at bounding box center [619, 275] width 92 height 92
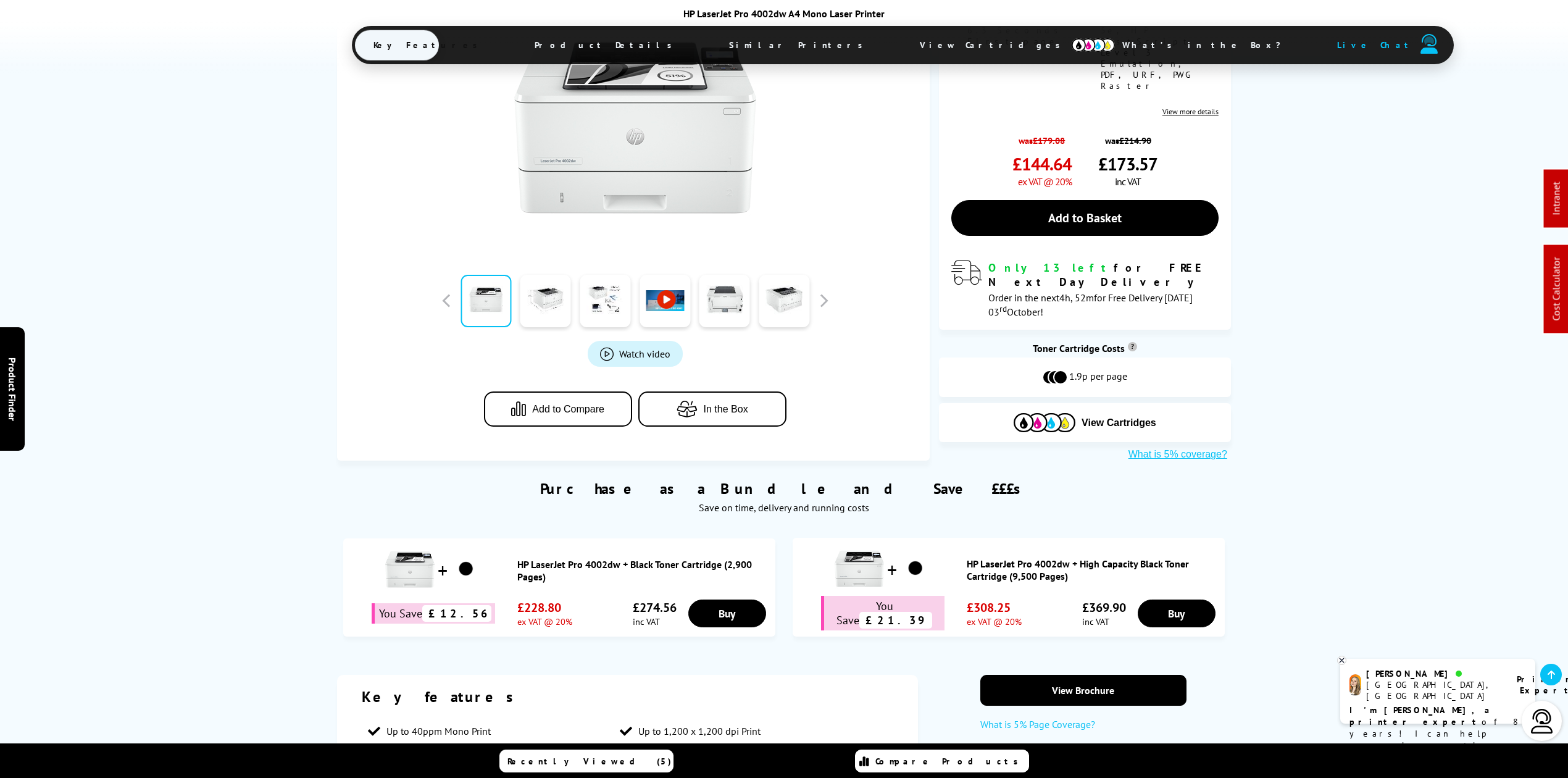
click at [902, 35] on span "View Cartridges" at bounding box center [996, 45] width 189 height 32
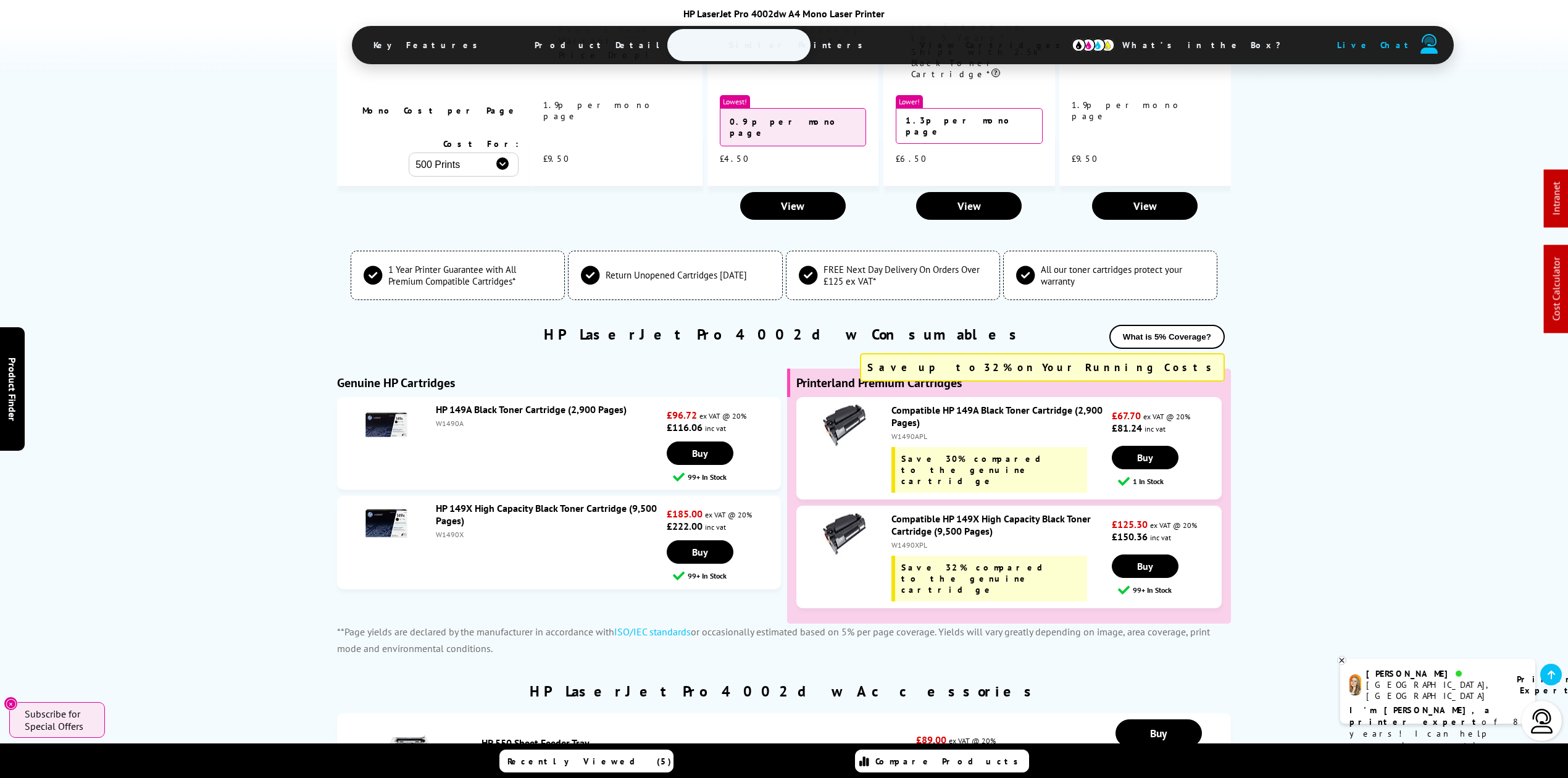
scroll to position [3129, 0]
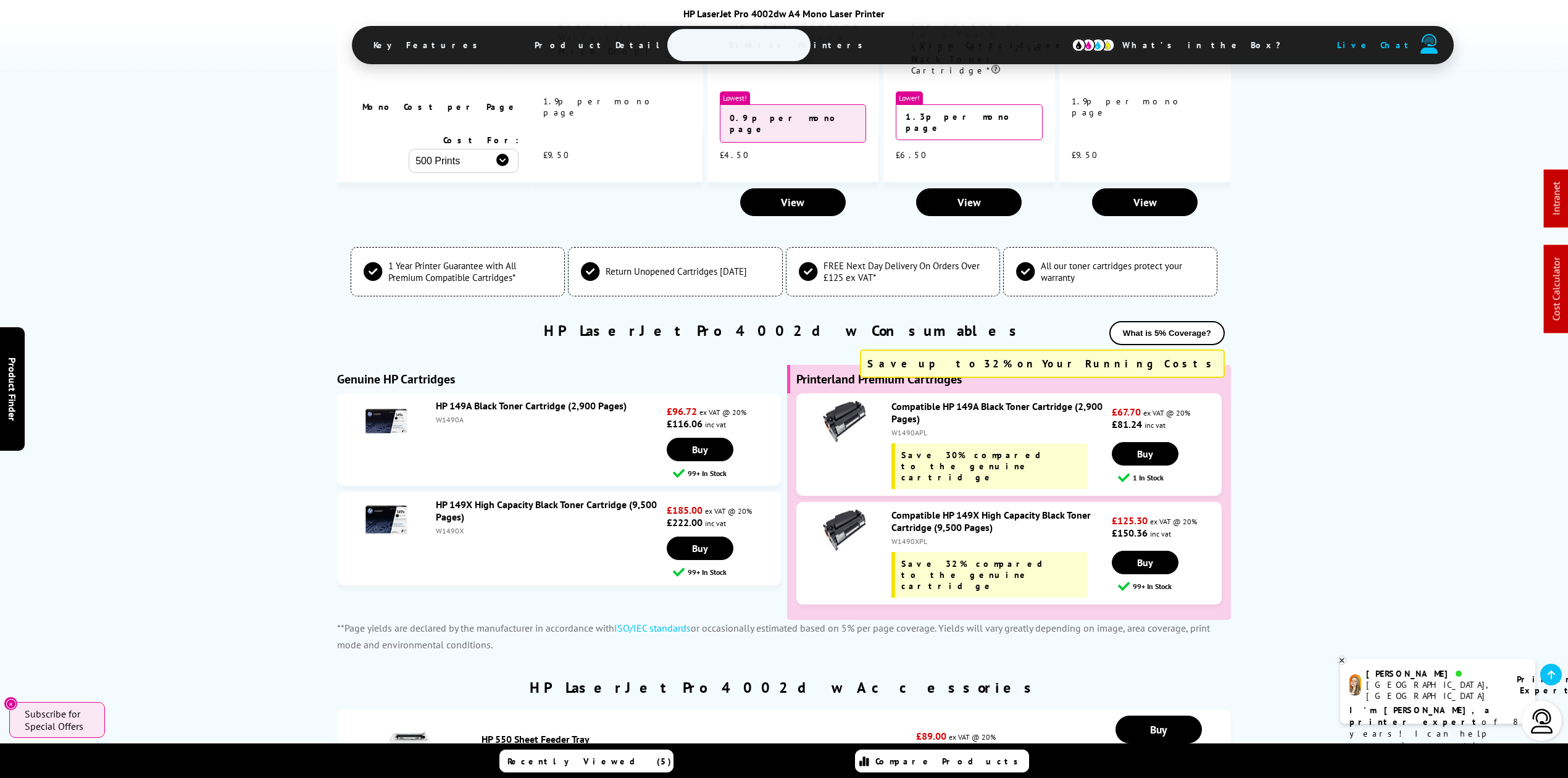
click at [913, 537] on div "W1490XPL" at bounding box center [1000, 541] width 218 height 9
copy div "W1490XPL"
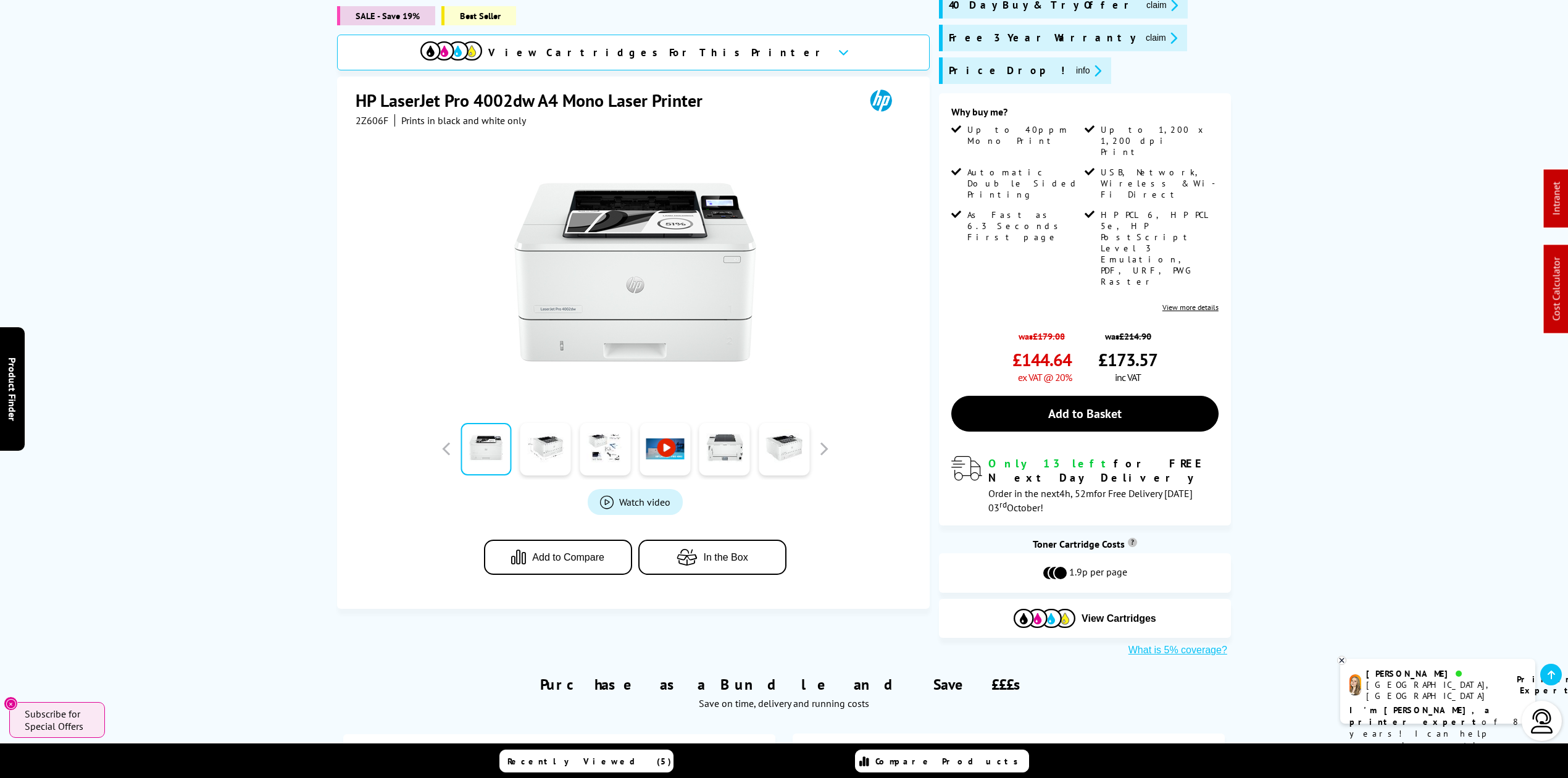
scroll to position [0, 0]
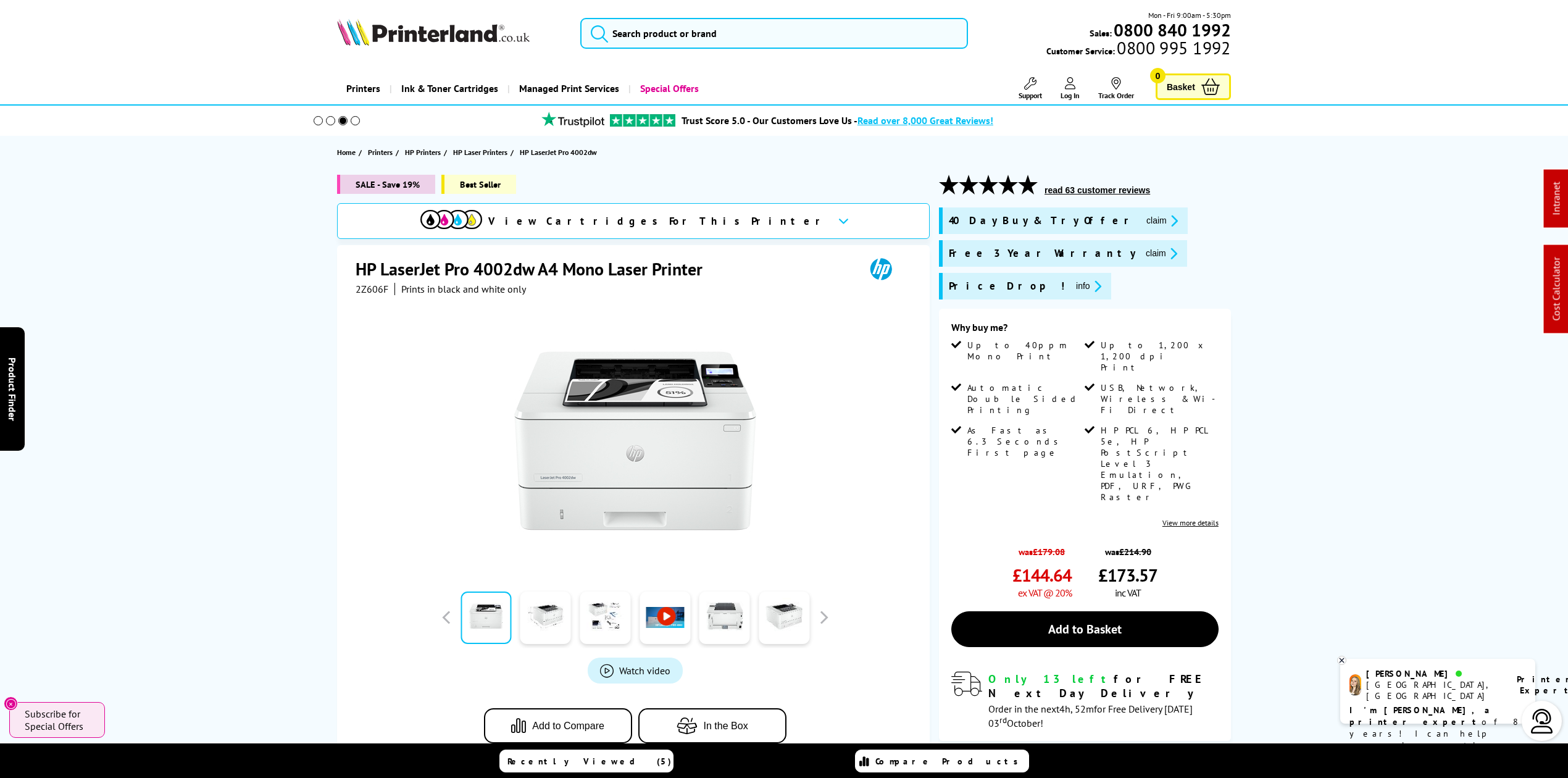
click at [472, 39] on img at bounding box center [433, 32] width 193 height 27
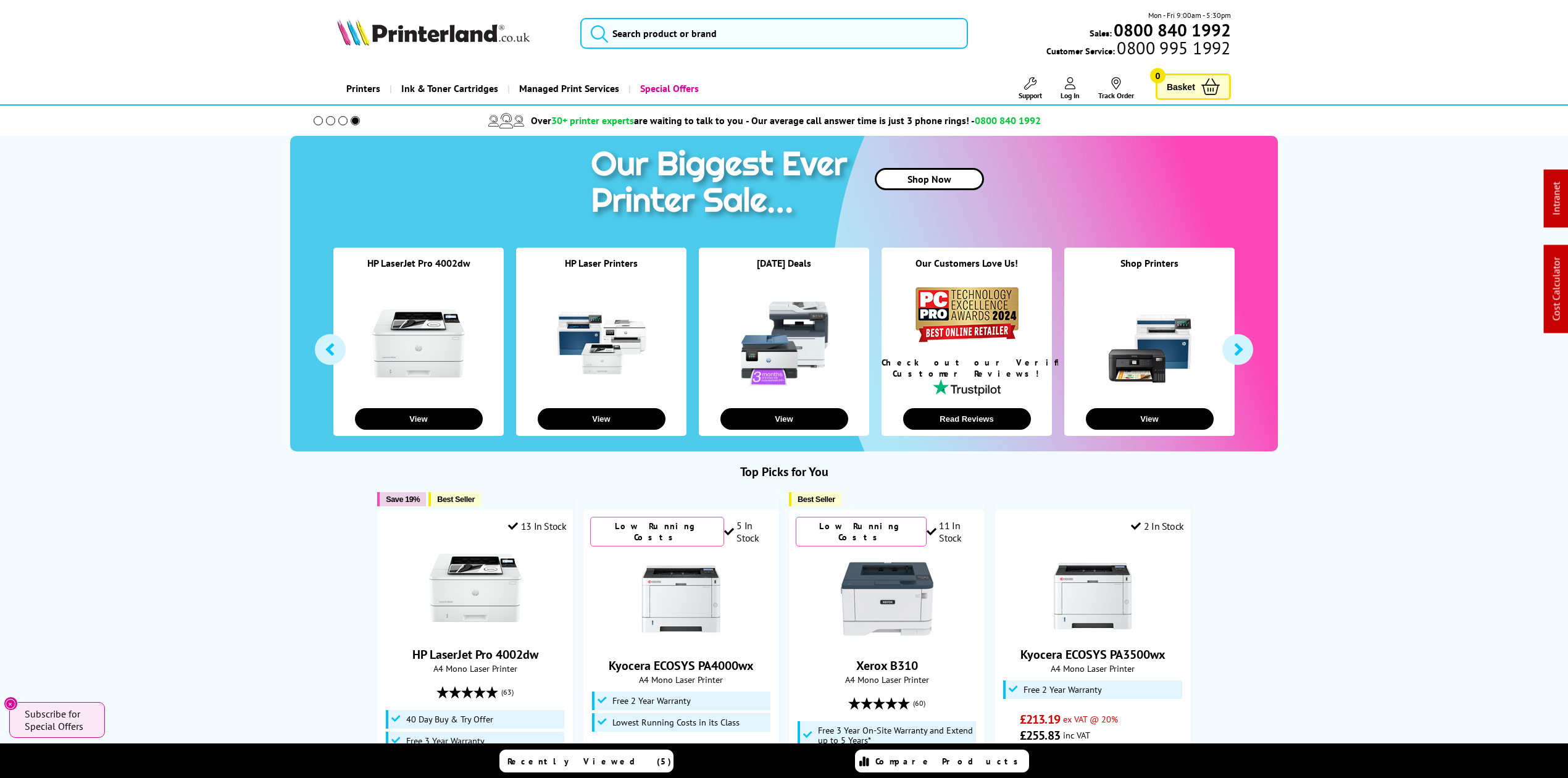
click at [383, 30] on img at bounding box center [433, 32] width 193 height 27
click at [717, 37] on input "search" at bounding box center [774, 33] width 388 height 31
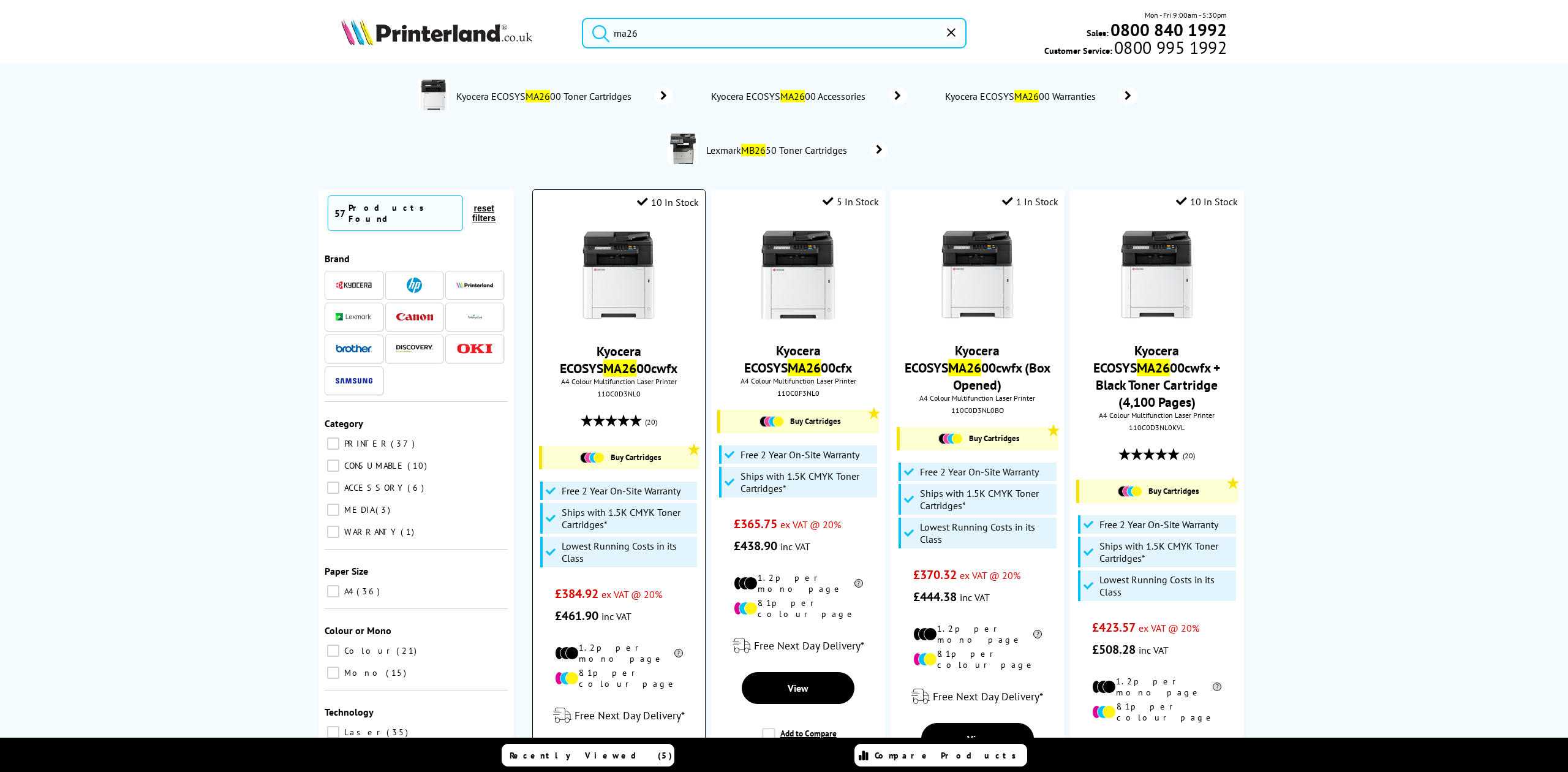
type input "ma26"
click at [620, 283] on img at bounding box center [619, 275] width 92 height 92
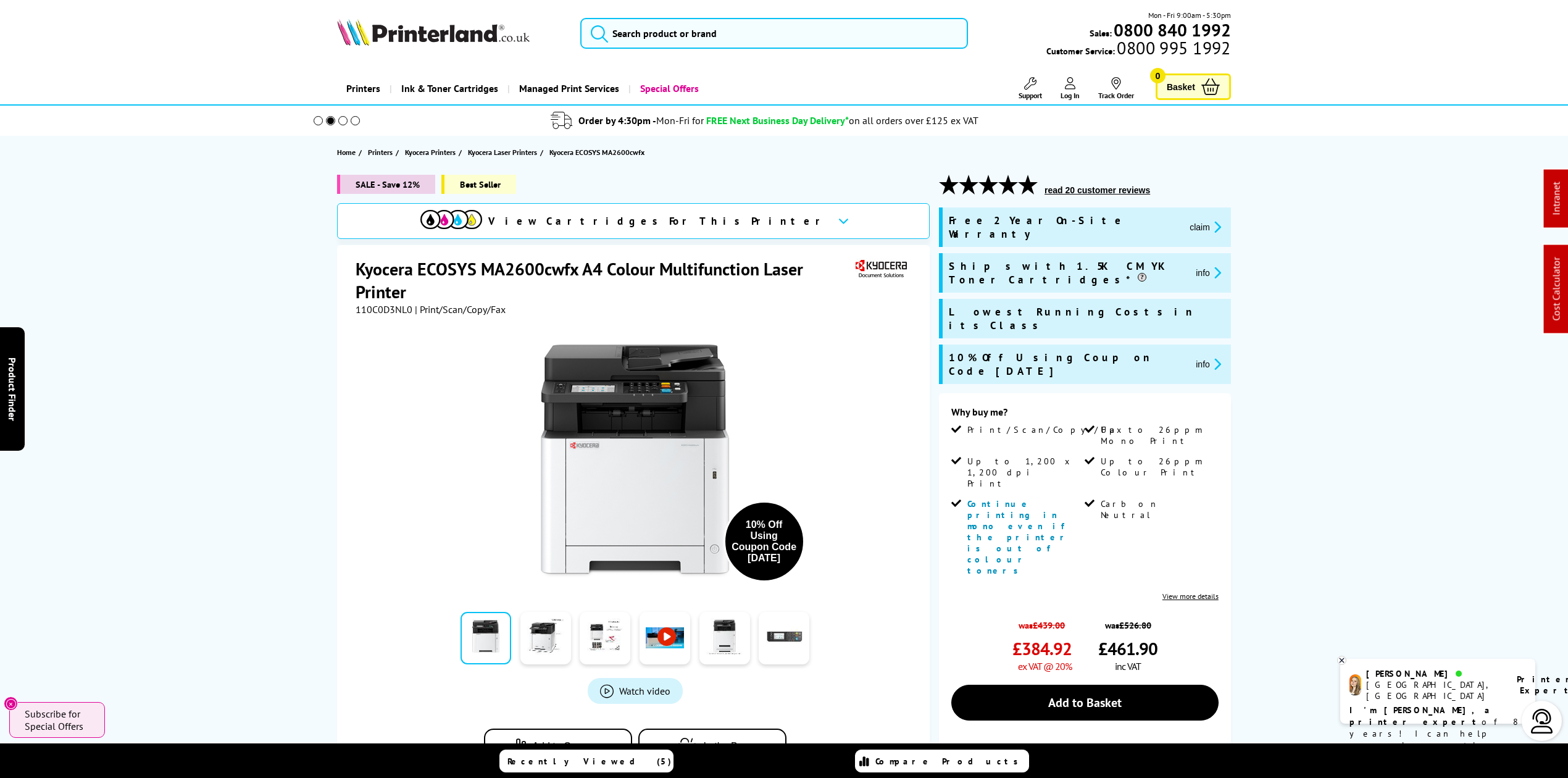
click at [361, 31] on img at bounding box center [433, 32] width 193 height 27
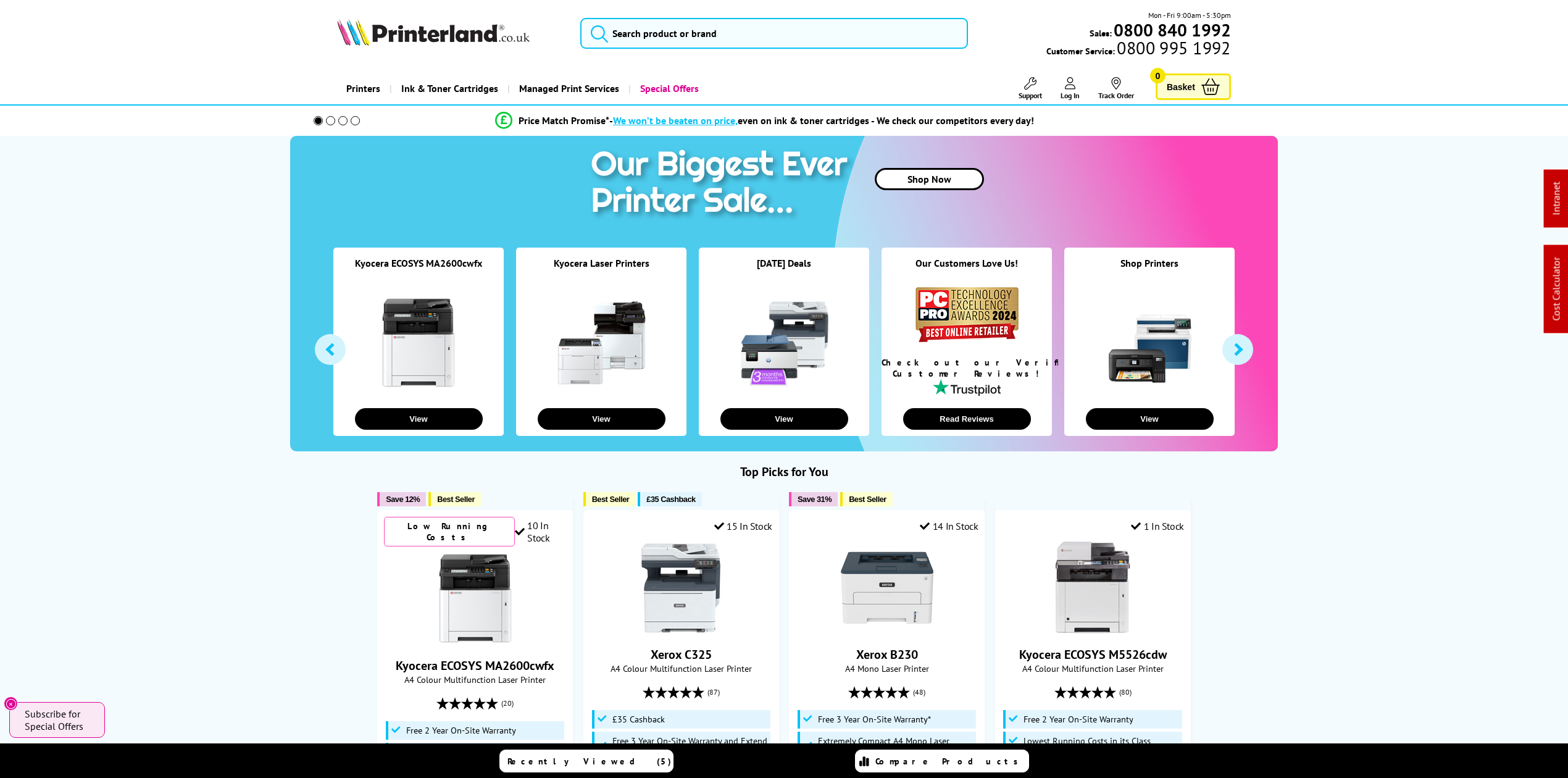
click at [433, 30] on img at bounding box center [433, 32] width 193 height 27
click at [731, 28] on input "search" at bounding box center [774, 33] width 388 height 31
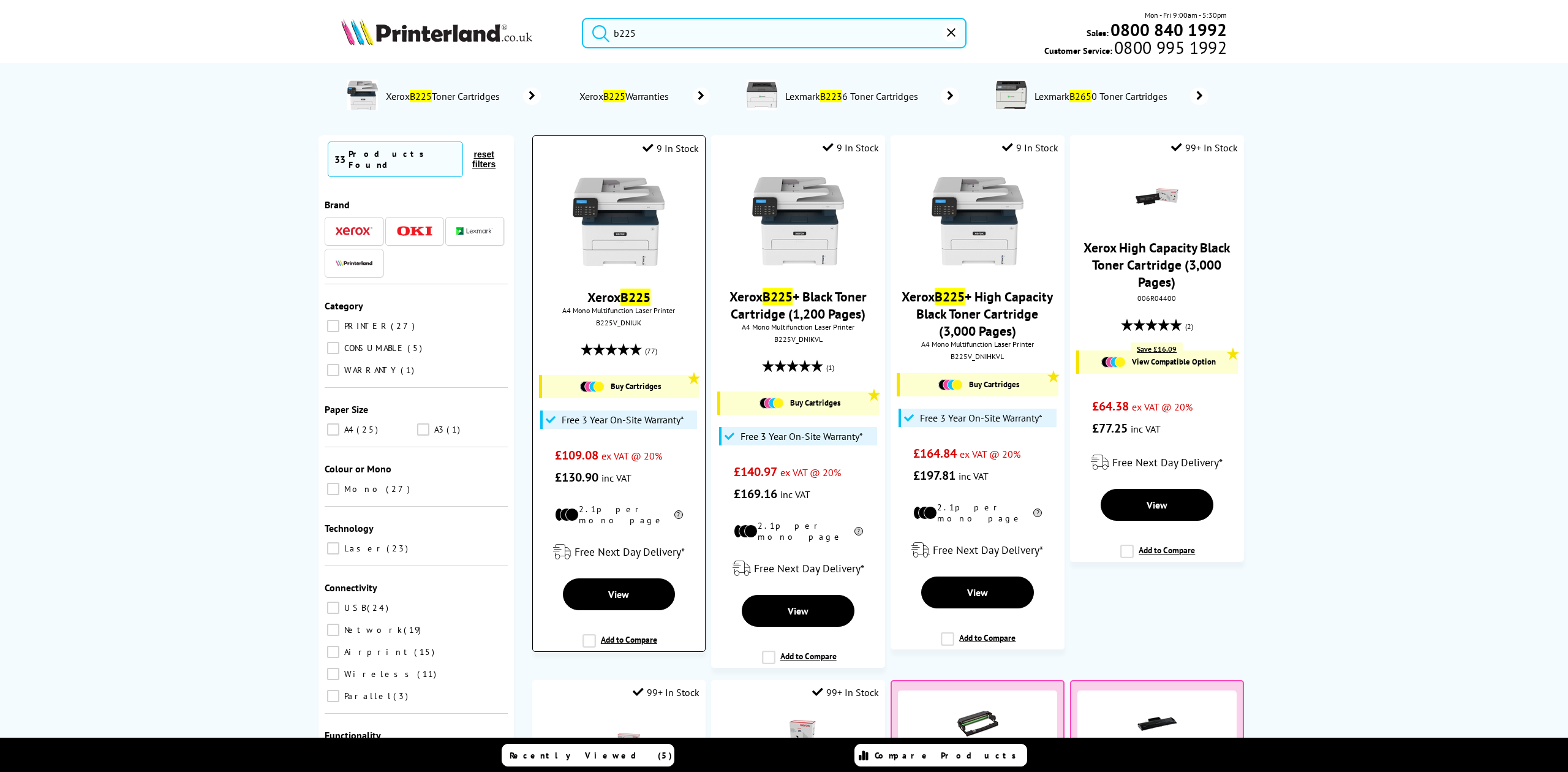
type input "b225"
click at [620, 261] on img at bounding box center [619, 222] width 92 height 92
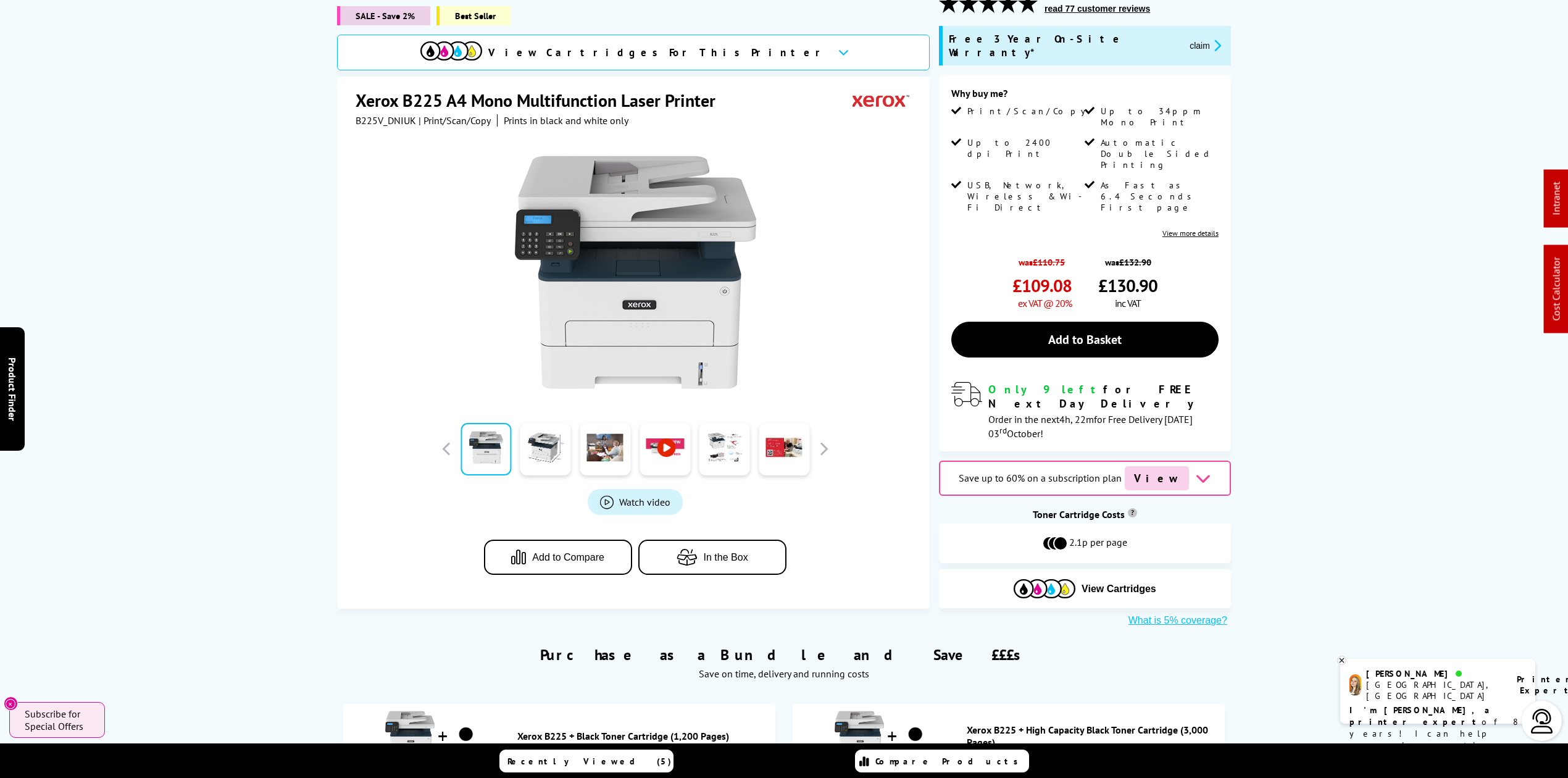
scroll to position [411, 0]
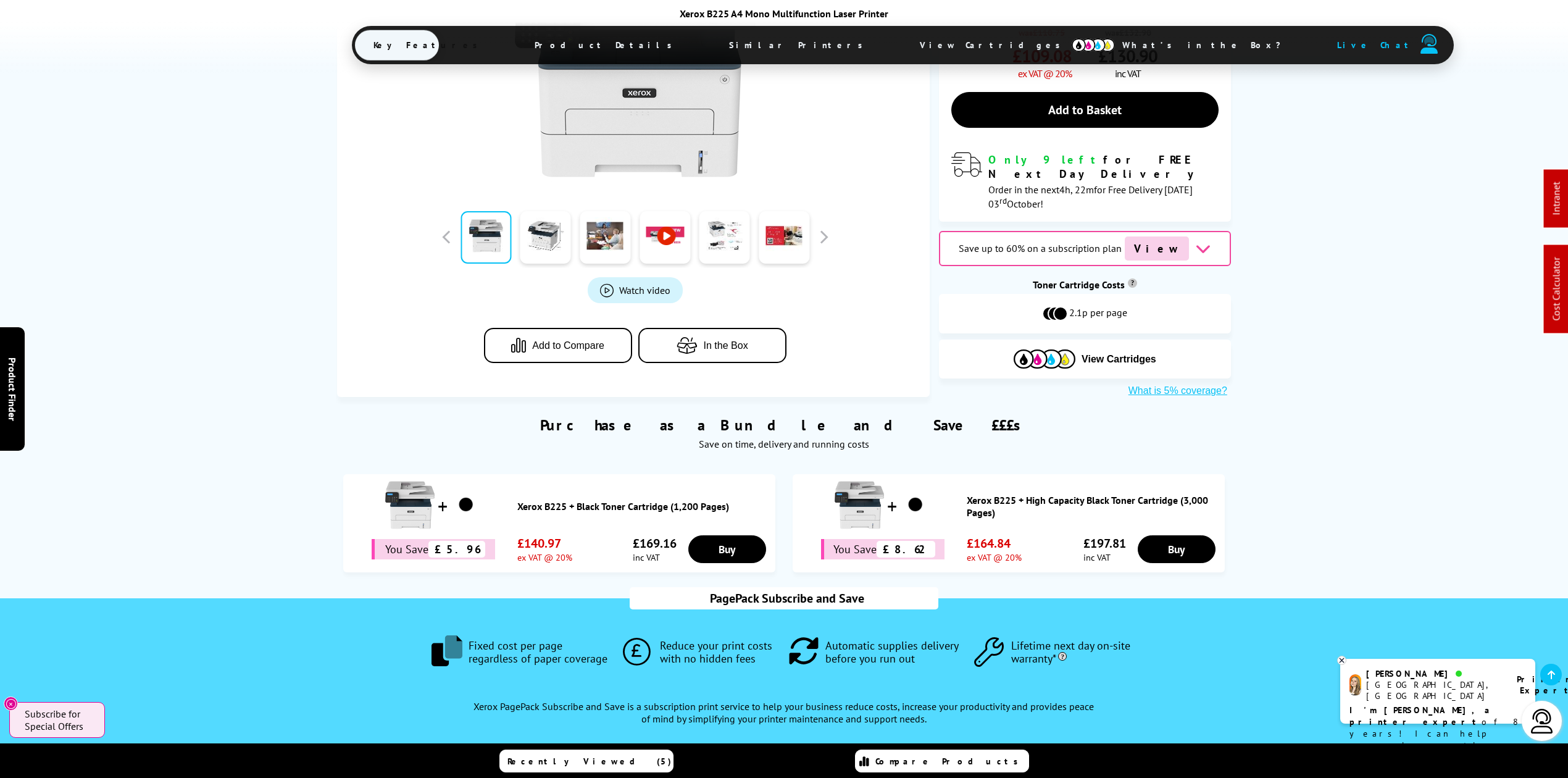
drag, startPoint x: 643, startPoint y: 50, endPoint x: 636, endPoint y: 46, distance: 8.1
click at [643, 50] on ul "Key Features Product Details Similar Printers View Cartridges What’s in the Box…" at bounding box center [903, 44] width 1102 height 38
click at [630, 46] on span "Product Details" at bounding box center [607, 44] width 181 height 30
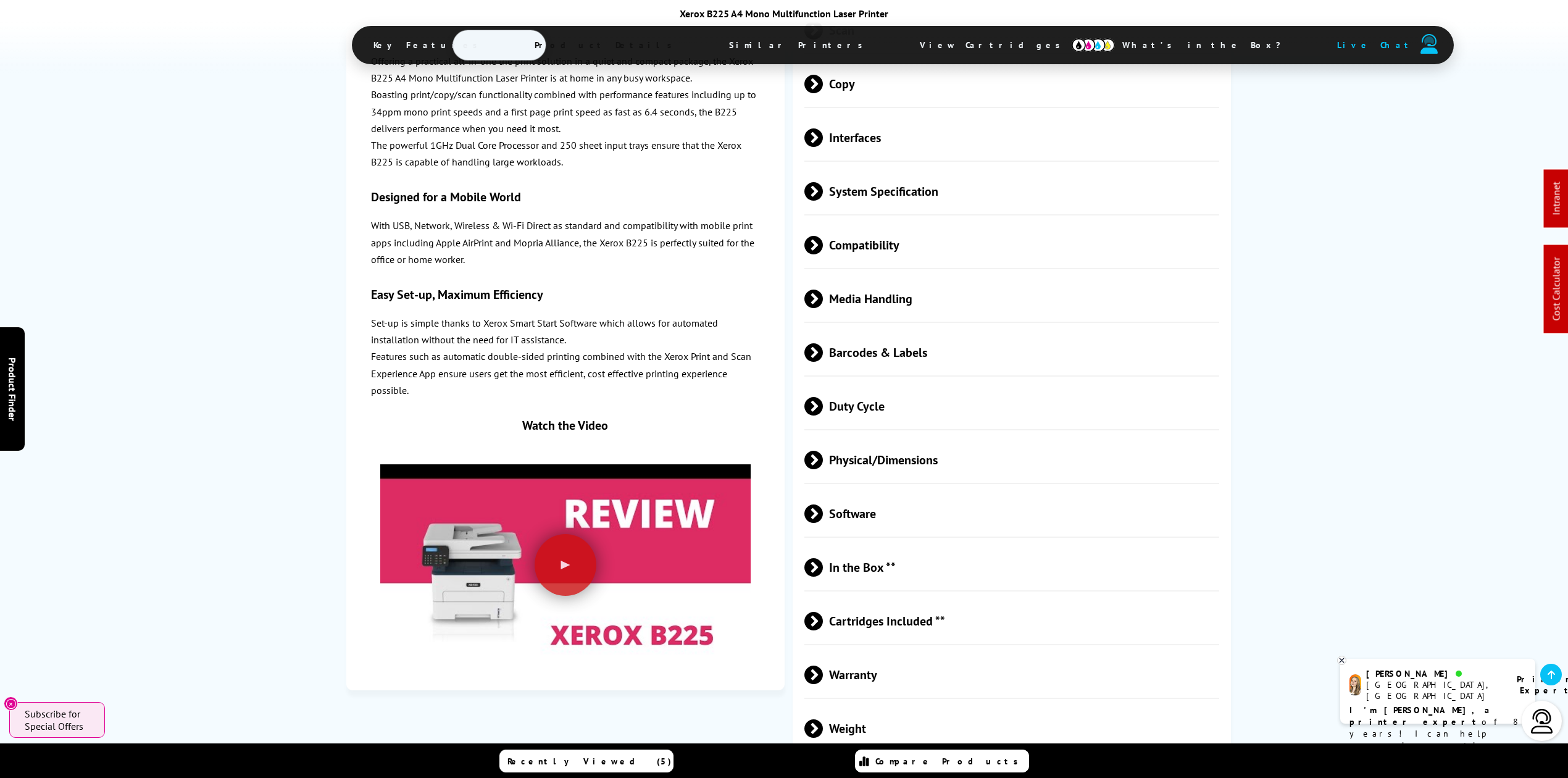
scroll to position [2817, 0]
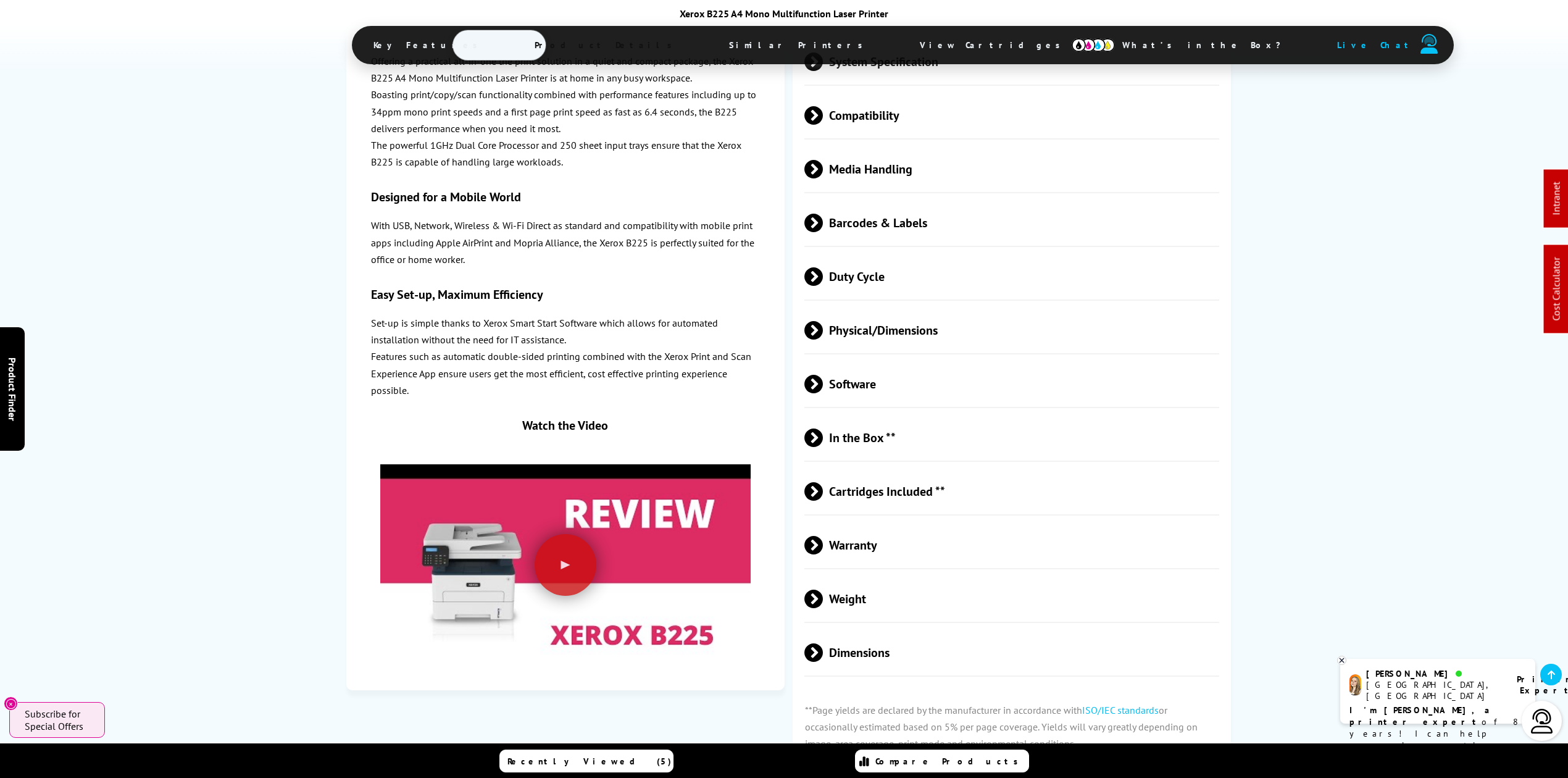
click at [919, 307] on span "Physical/Dimensions" at bounding box center [1012, 330] width 415 height 46
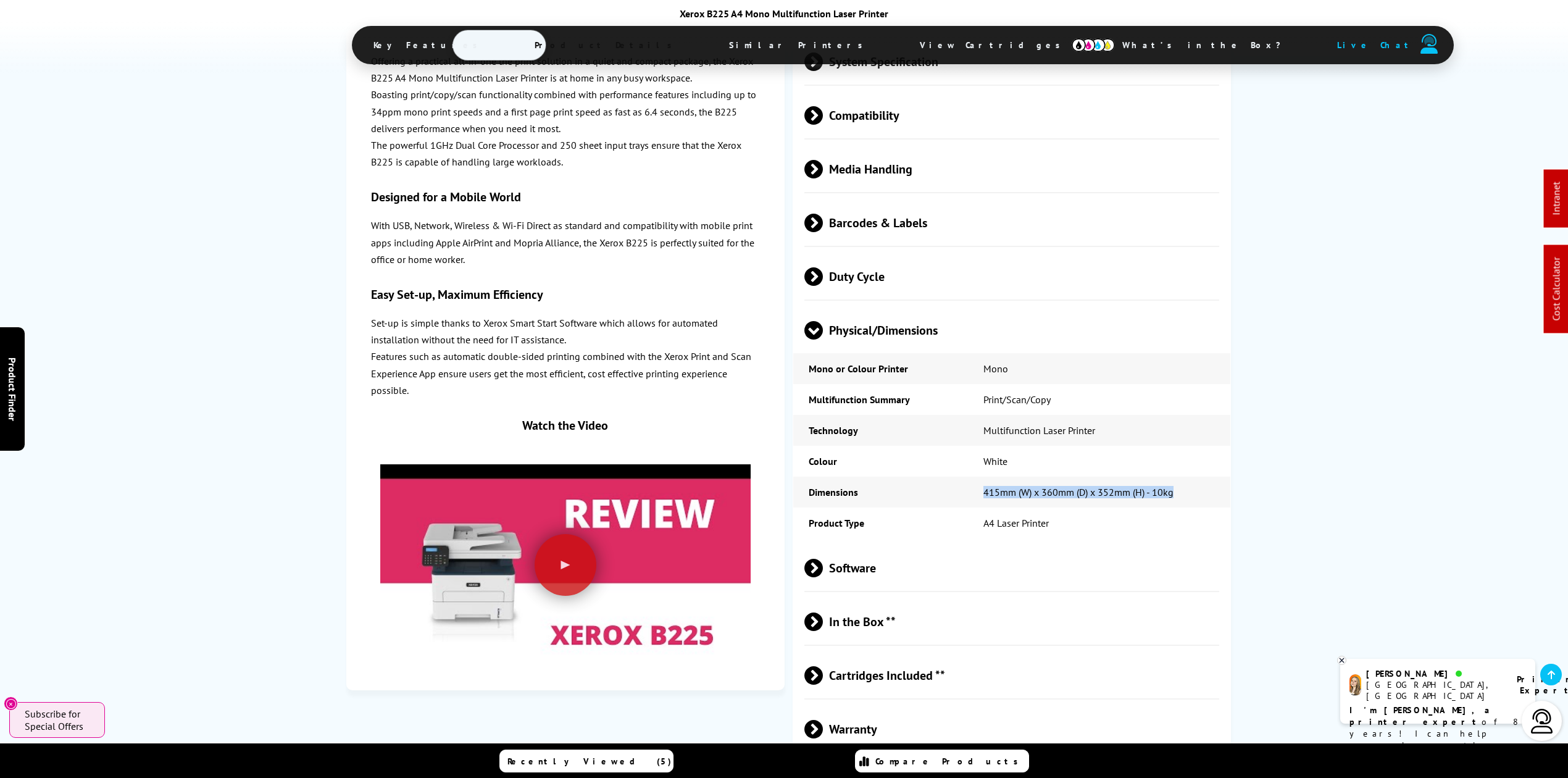
copy td "415mm (W) x 360mm (D) x 352mm (H) - 10kg"
drag, startPoint x: 1179, startPoint y: 455, endPoint x: 984, endPoint y: 463, distance: 195.2
click at [984, 477] on td "415mm (W) x 360mm (D) x 352mm (H) - 10kg" at bounding box center [1099, 492] width 262 height 31
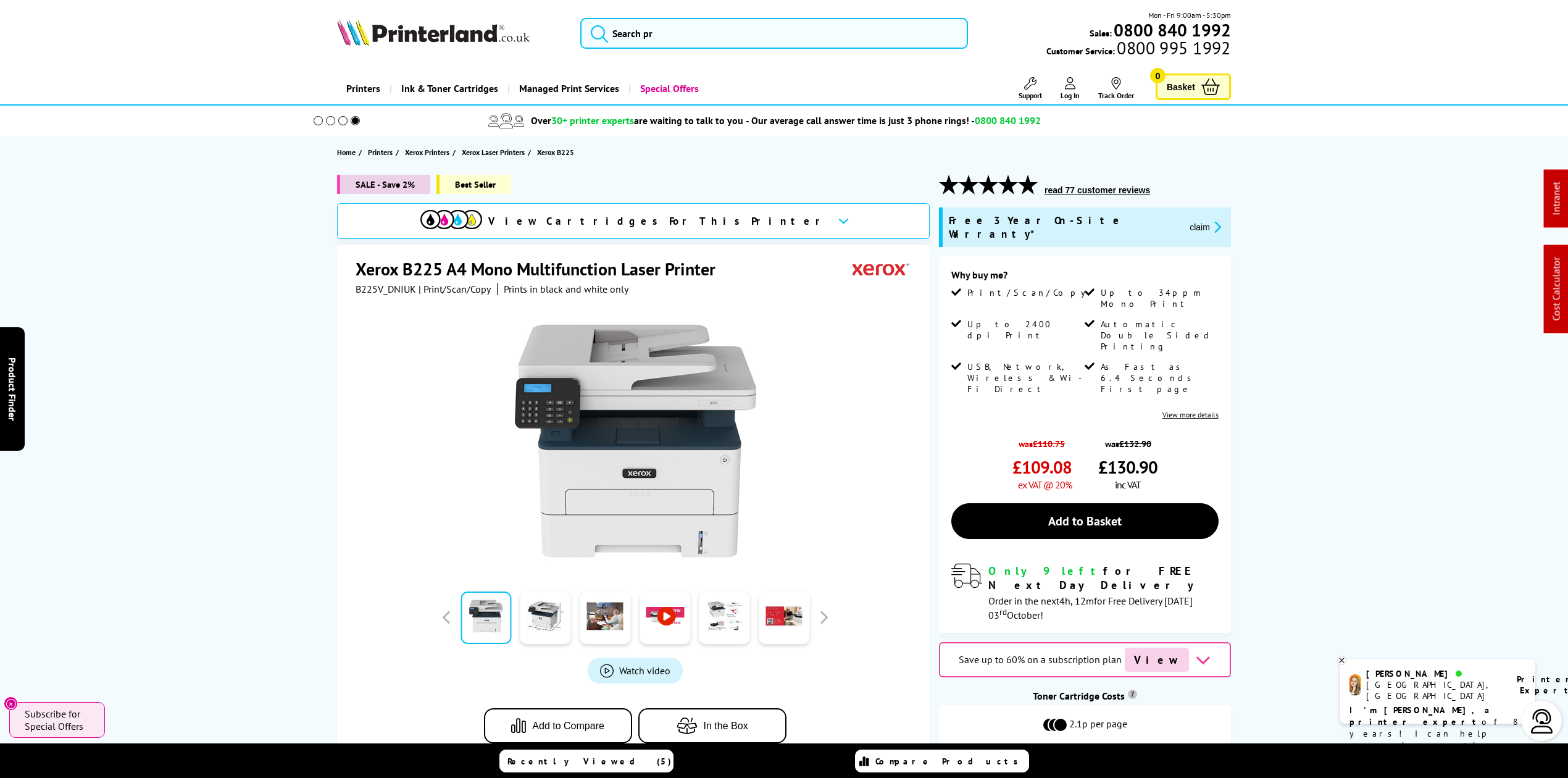
click at [386, 27] on img at bounding box center [433, 32] width 193 height 27
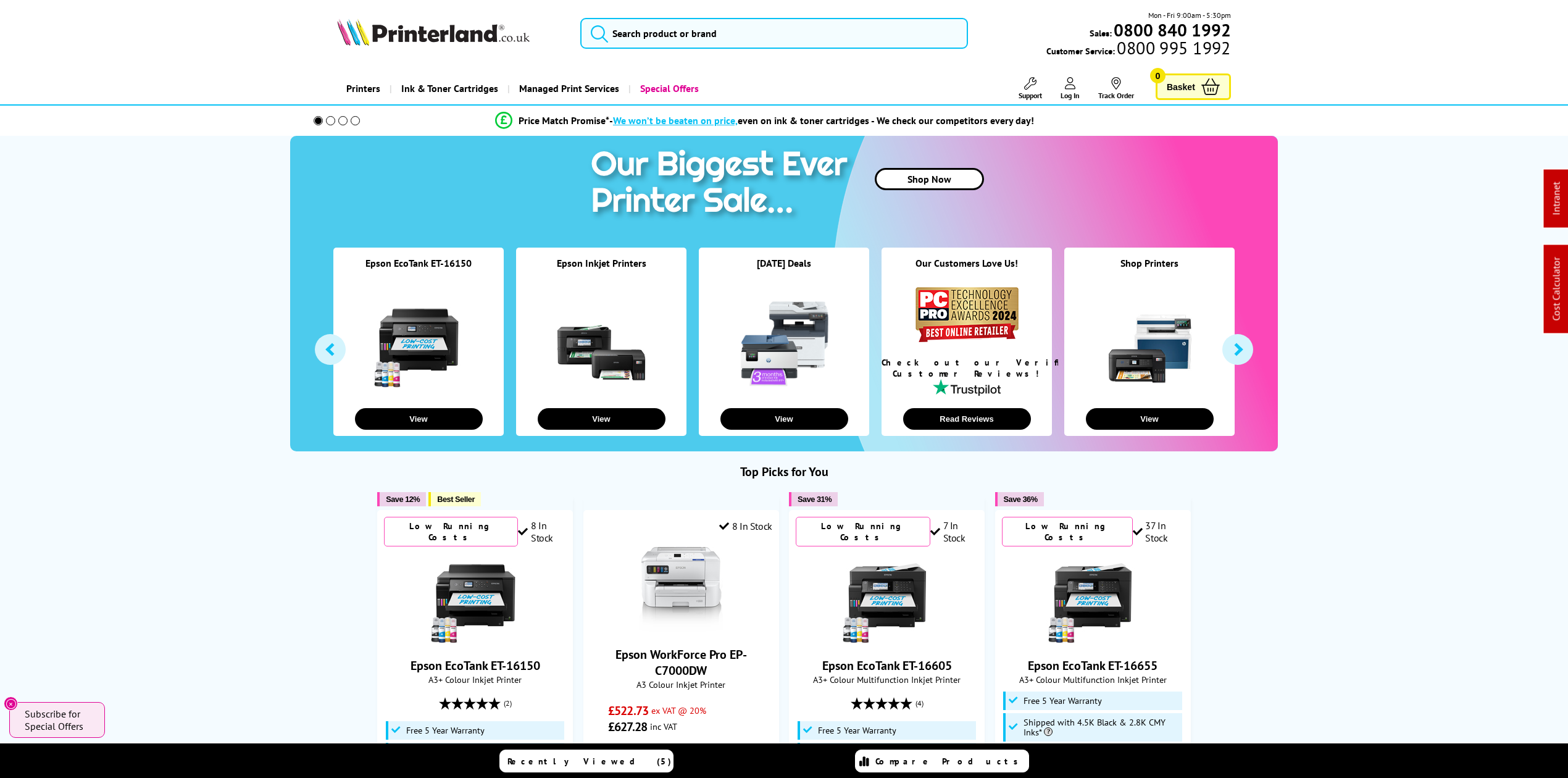
click at [435, 42] on img at bounding box center [433, 32] width 193 height 27
click at [645, 48] on div "Mon - Fri 9:00am - 5:30pm Sales: 0800 840 1992 Customer Service: 0800 995 1992" at bounding box center [784, 37] width 988 height 55
click at [663, 30] on input "search" at bounding box center [774, 33] width 388 height 31
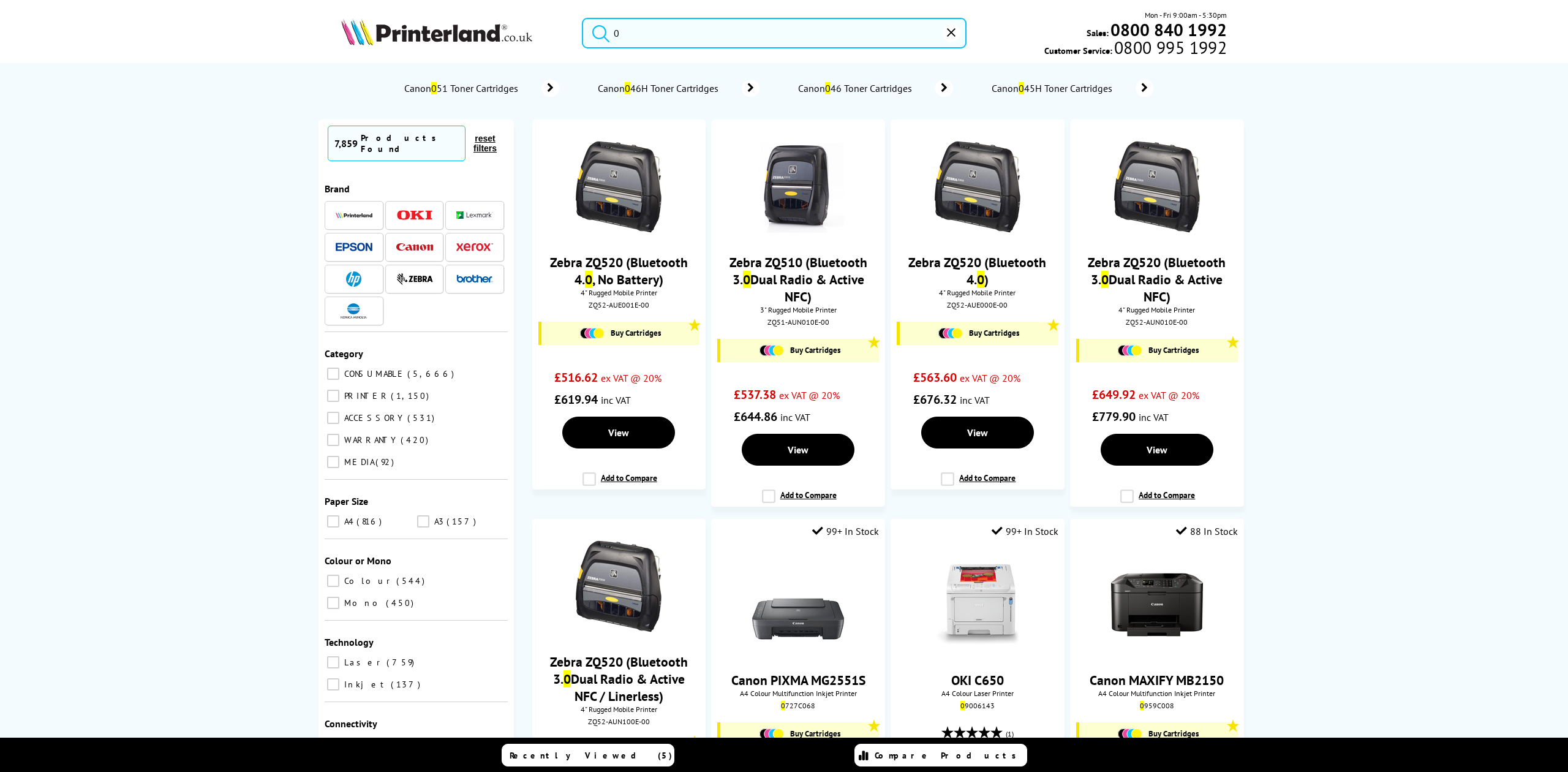
type input "0"
drag, startPoint x: 642, startPoint y: 32, endPoint x: 518, endPoint y: 19, distance: 124.7
click at [518, 19] on div "0 Mon - Fri 9:00am - 5:30pm Sales: 0800 840 1992 Customer Service: 0800 995 1992" at bounding box center [784, 36] width 980 height 54
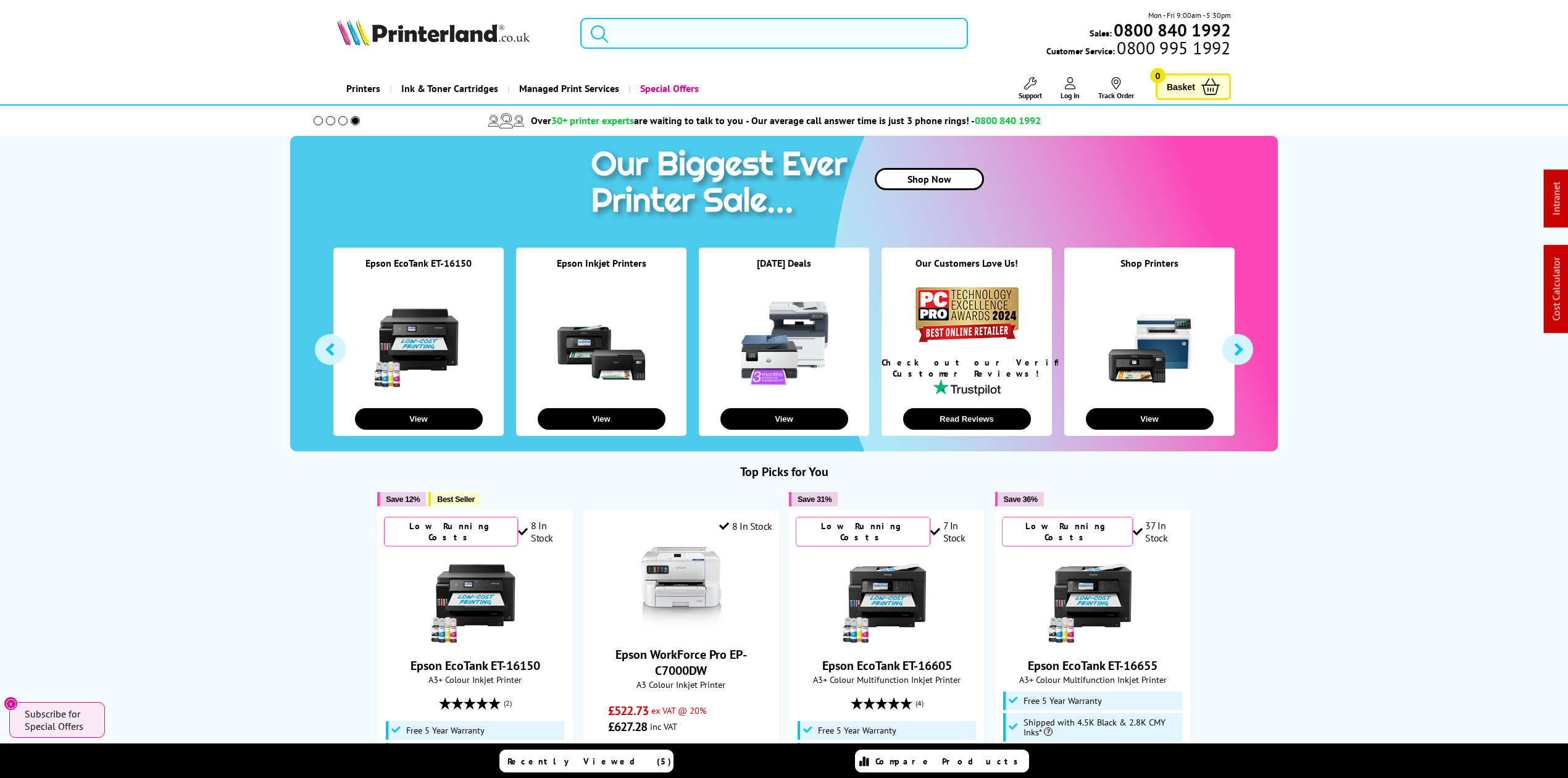
click at [702, 32] on input "search" at bounding box center [774, 33] width 388 height 31
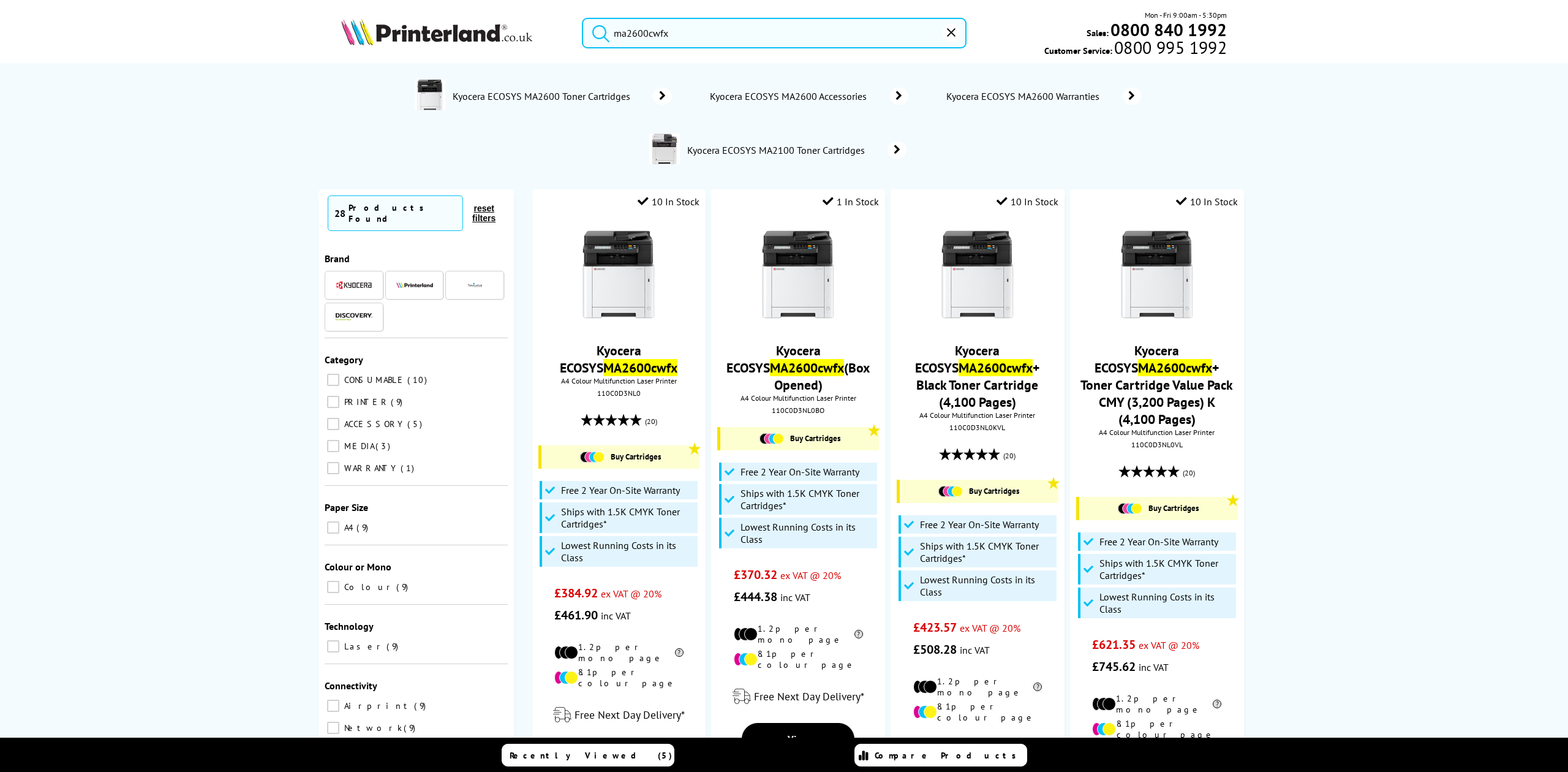
drag, startPoint x: 681, startPoint y: 23, endPoint x: 493, endPoint y: 38, distance: 188.6
click at [493, 38] on div "ma2600cwfx Mon - Fri 9:00am - 5:30pm Sales: 0800 840 1992 Customer Service: 080…" at bounding box center [784, 36] width 980 height 54
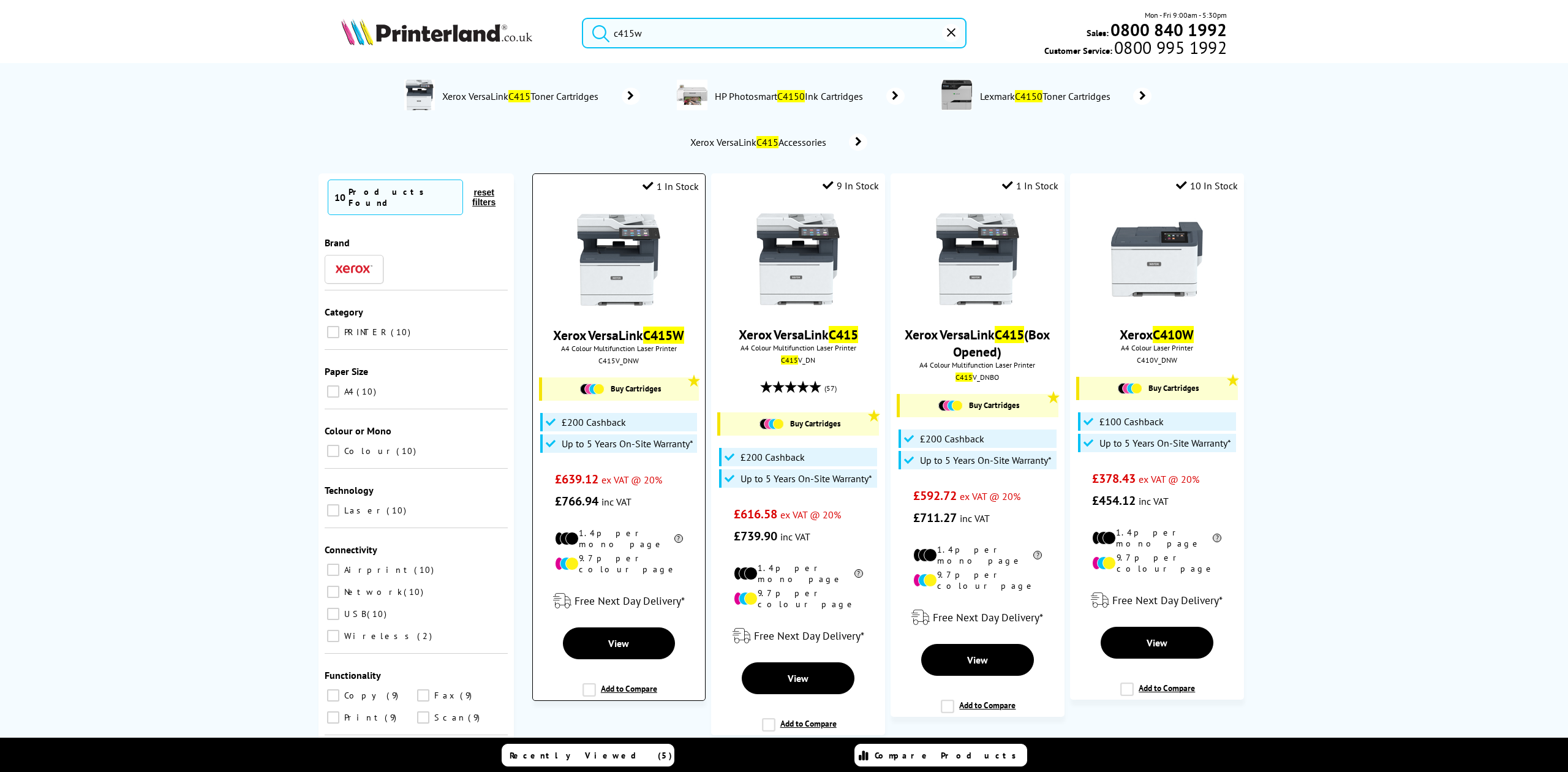
type input "c415w"
click at [633, 251] on img at bounding box center [619, 260] width 92 height 92
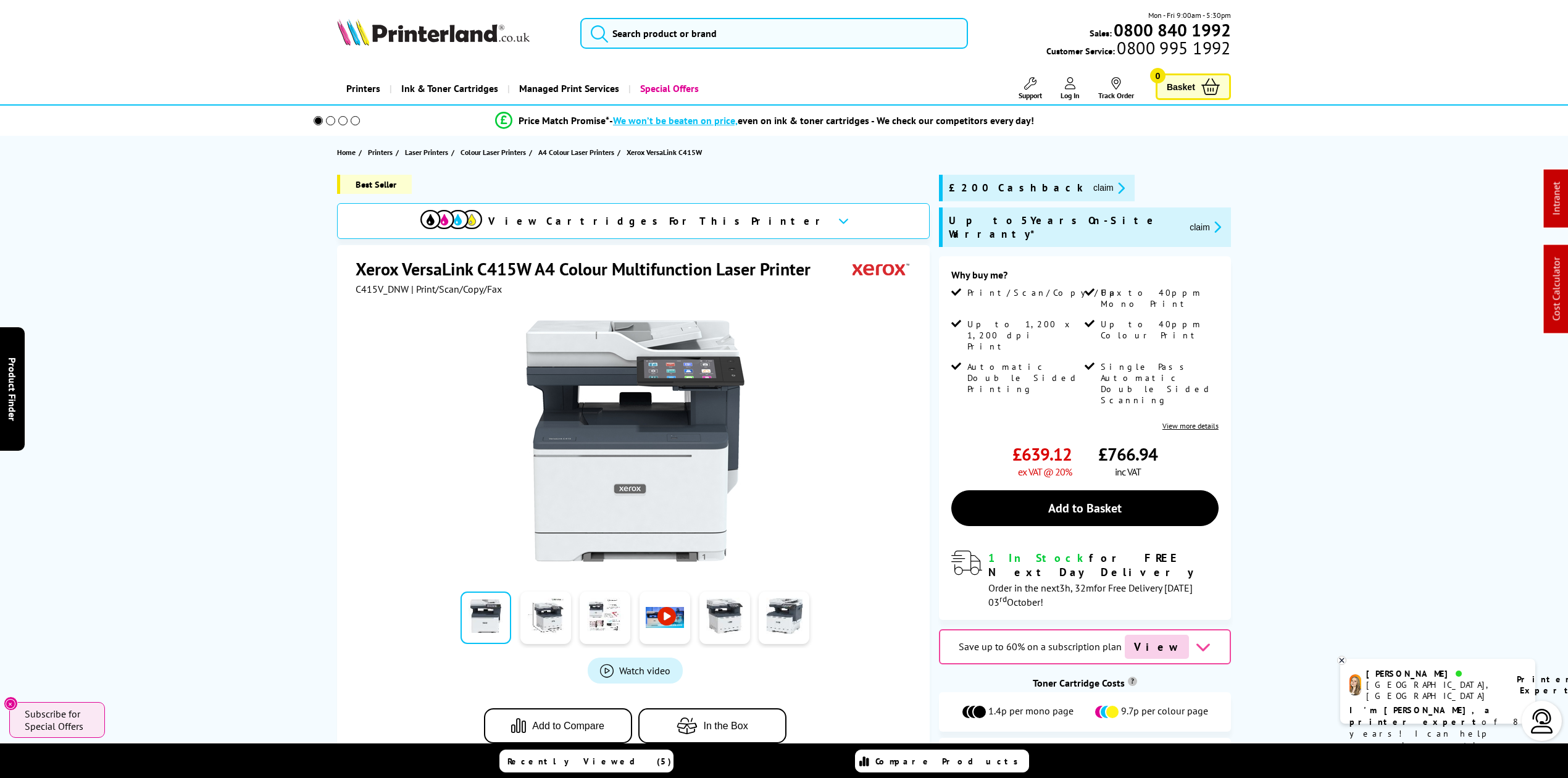
click at [379, 295] on div at bounding box center [635, 434] width 559 height 279
click at [381, 284] on span "C415V_DNW" at bounding box center [382, 288] width 53 height 12
drag, startPoint x: 381, startPoint y: 284, endPoint x: 224, endPoint y: 295, distance: 157.4
click at [381, 284] on span "C415V_DNW" at bounding box center [382, 288] width 53 height 12
copy span "C415V_DNW"
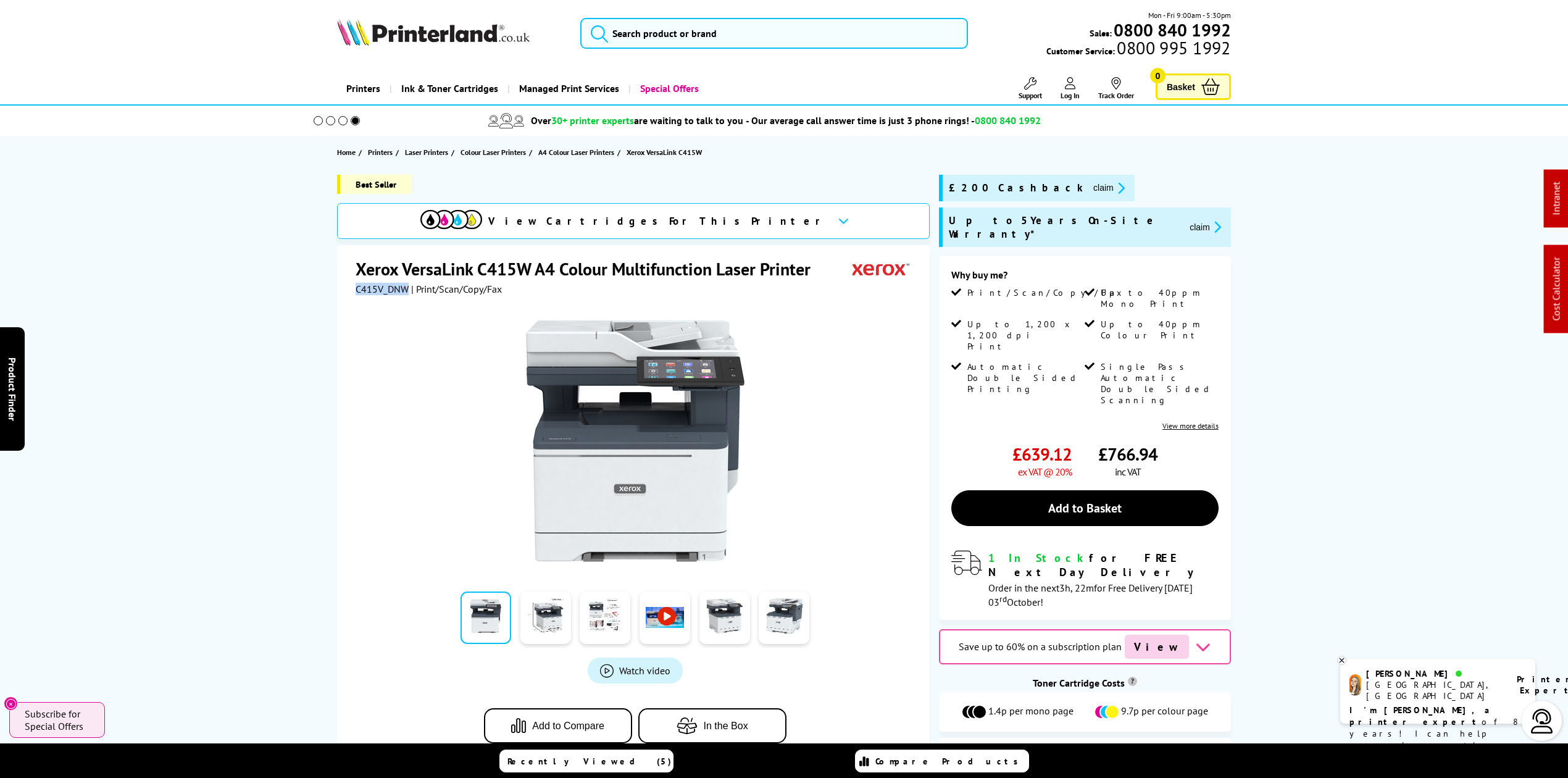
click at [423, 24] on img at bounding box center [433, 32] width 193 height 27
